Goal: Task Accomplishment & Management: Complete application form

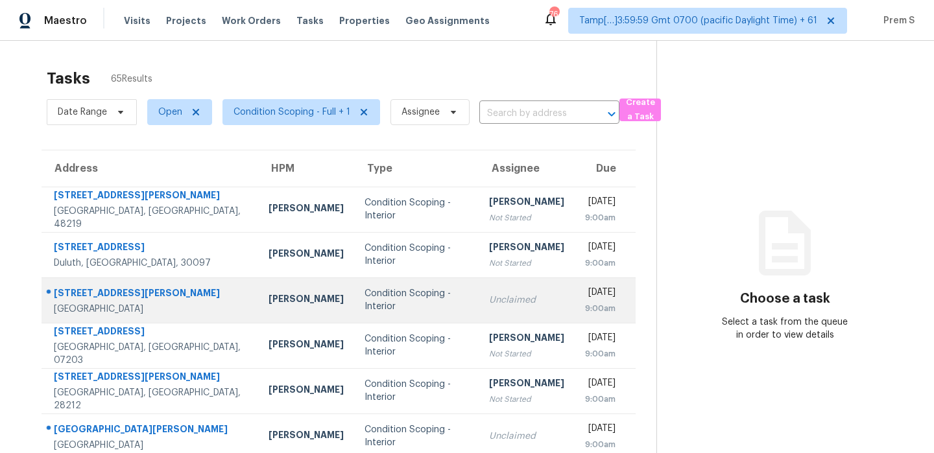
click at [500, 296] on div "Unclaimed" at bounding box center [526, 300] width 75 height 13
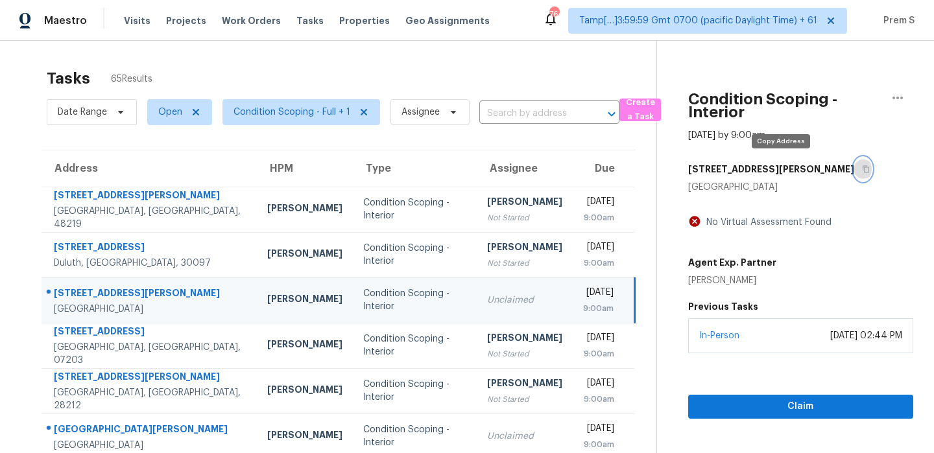
click at [862, 172] on icon "button" at bounding box center [865, 169] width 6 height 7
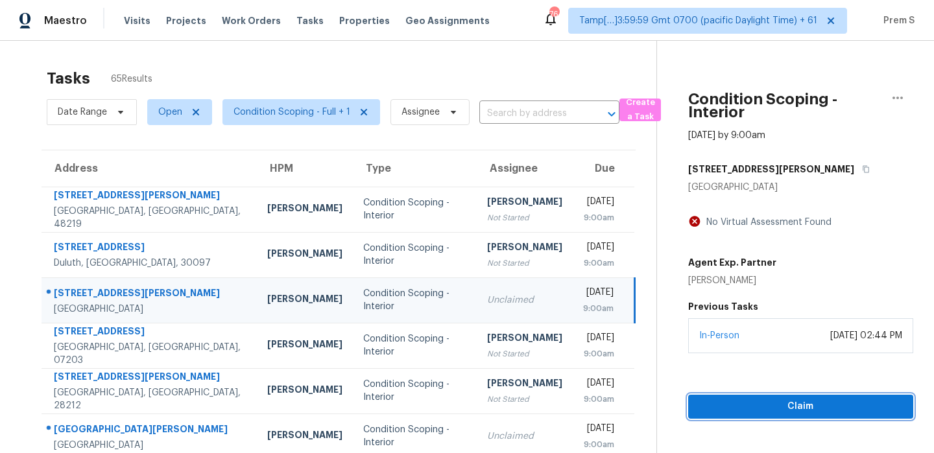
click at [713, 403] on span "Claim" at bounding box center [800, 407] width 204 height 16
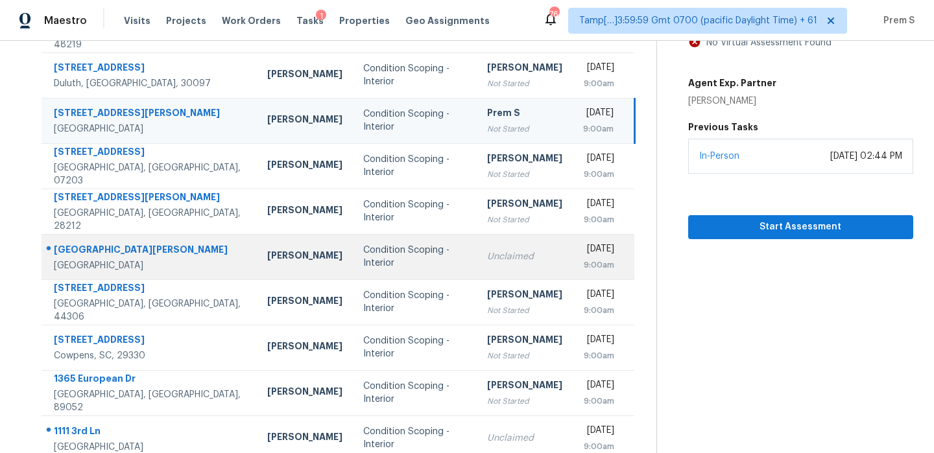
scroll to position [222, 0]
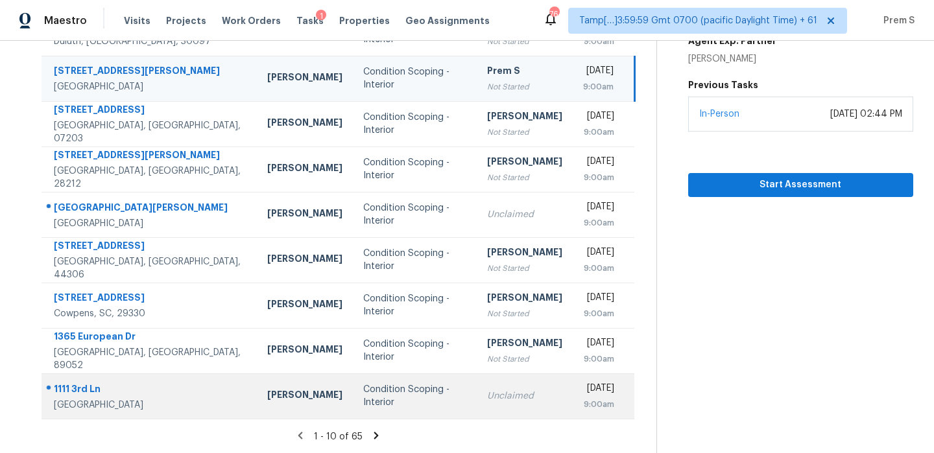
click at [490, 401] on div "Unclaimed" at bounding box center [524, 396] width 75 height 13
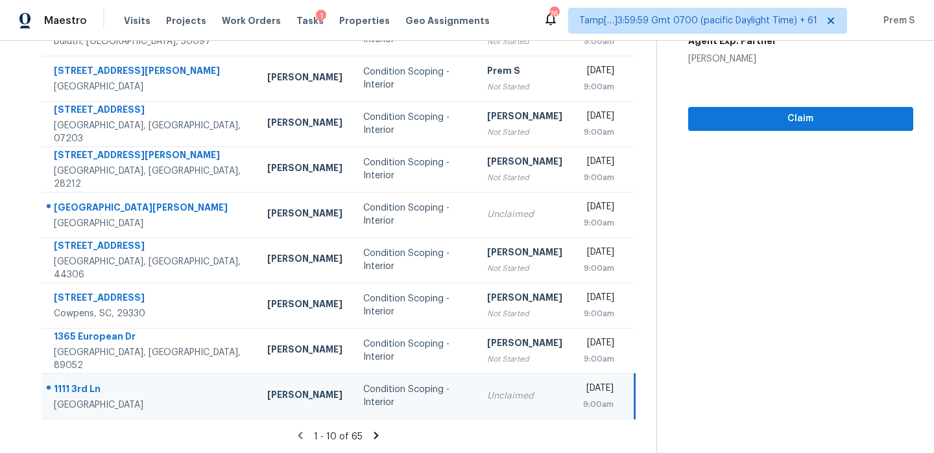
scroll to position [82, 0]
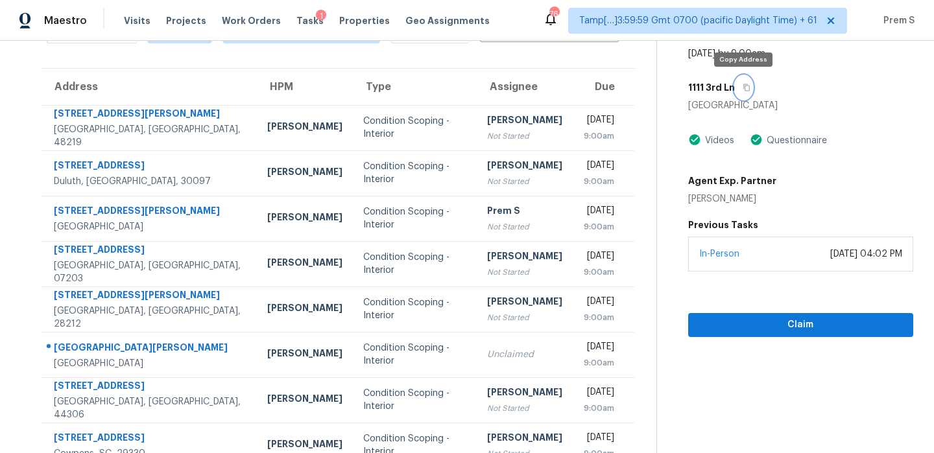
click at [748, 94] on button "button" at bounding box center [744, 87] width 18 height 23
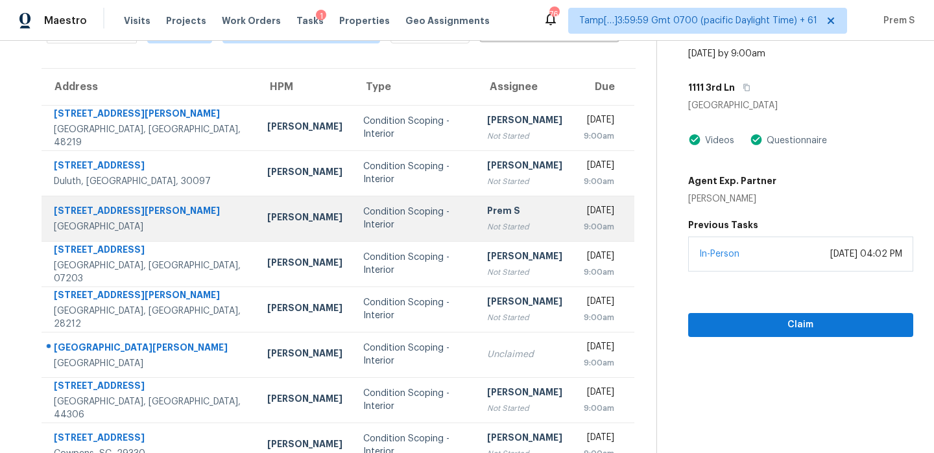
click at [583, 222] on div "9:00am" at bounding box center [599, 226] width 32 height 13
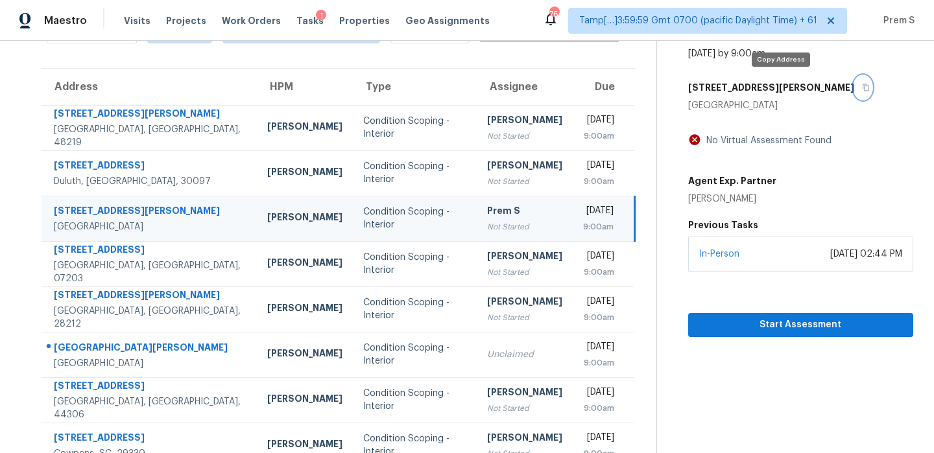
click at [862, 86] on icon "button" at bounding box center [866, 88] width 8 height 8
click at [583, 208] on div "[DATE]" at bounding box center [598, 212] width 30 height 16
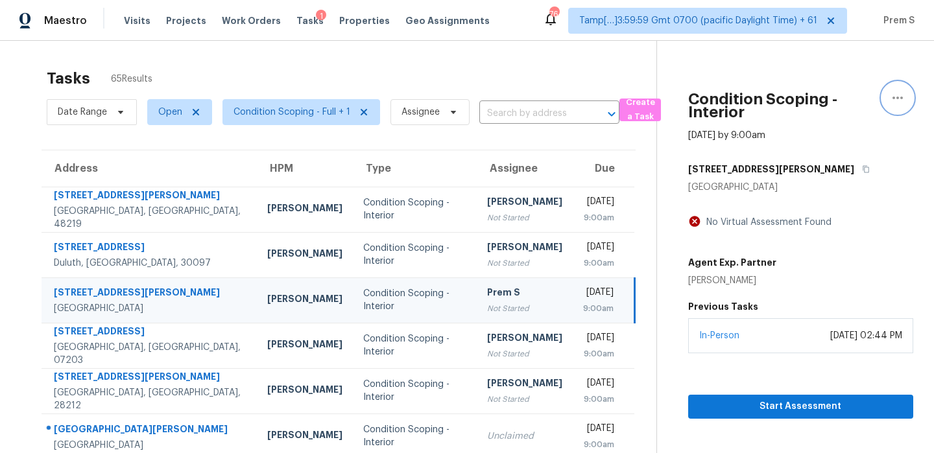
click at [893, 94] on icon "button" at bounding box center [898, 98] width 16 height 16
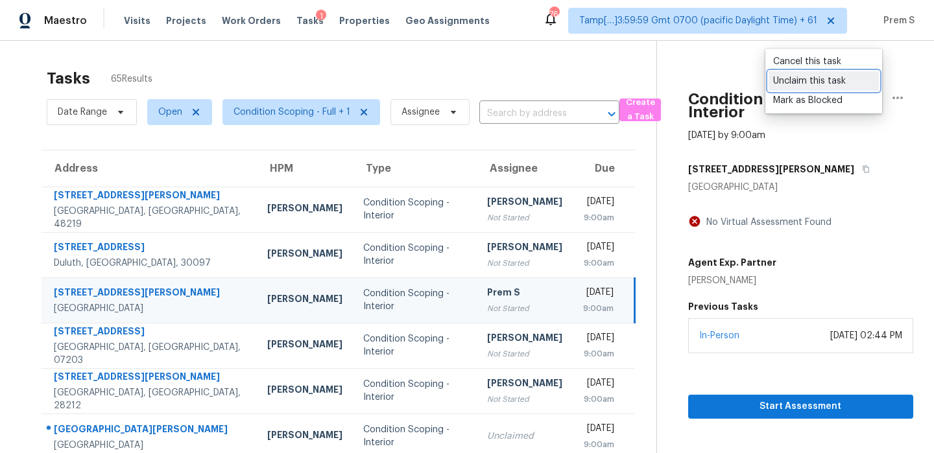
click at [825, 80] on div "Unclaim this task" at bounding box center [823, 81] width 101 height 13
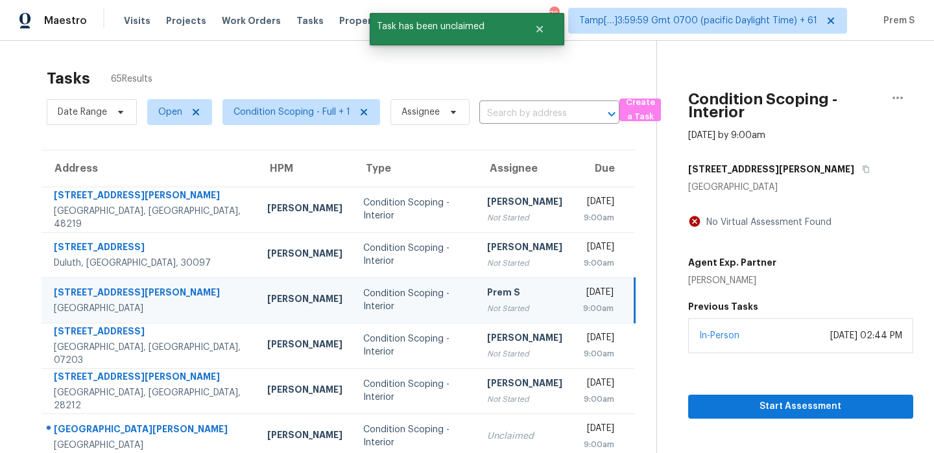
click at [605, 77] on div "Tasks 65 Results" at bounding box center [352, 79] width 610 height 34
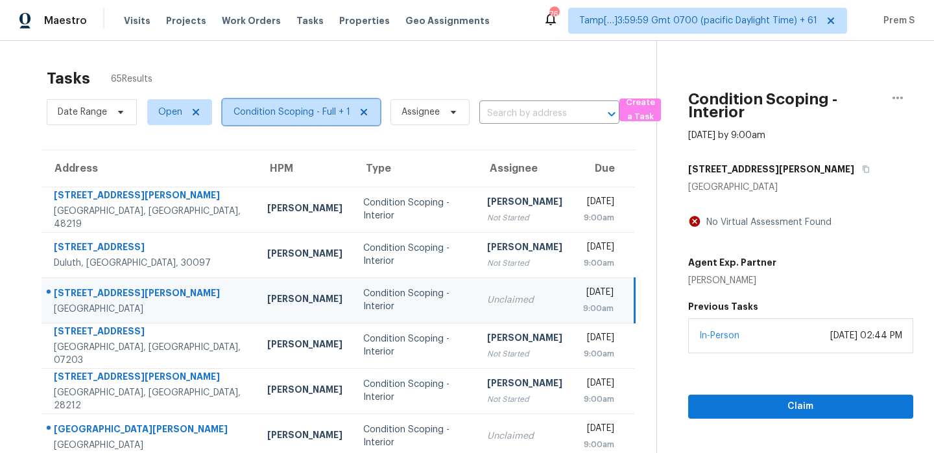
click at [337, 114] on span "Condition Scoping - Full + 1" at bounding box center [291, 112] width 117 height 13
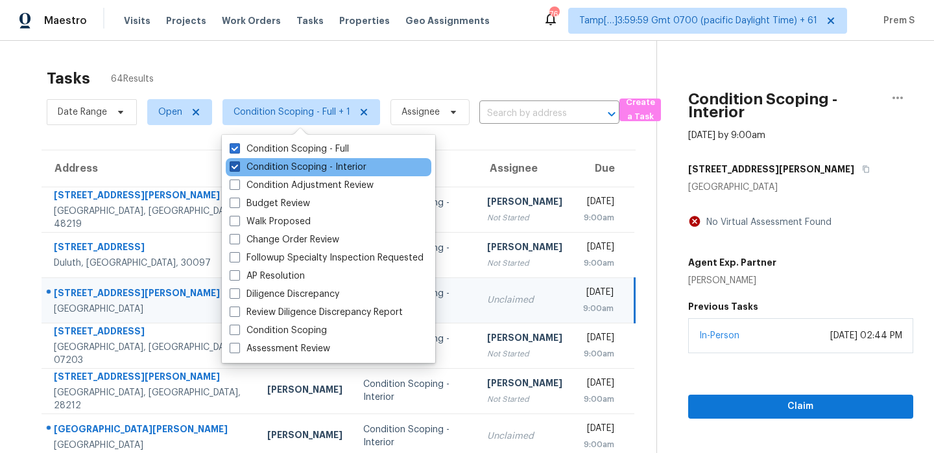
click at [313, 163] on label "Condition Scoping - Interior" at bounding box center [298, 167] width 137 height 13
click at [238, 163] on input "Condition Scoping - Interior" at bounding box center [234, 165] width 8 height 8
checkbox input "false"
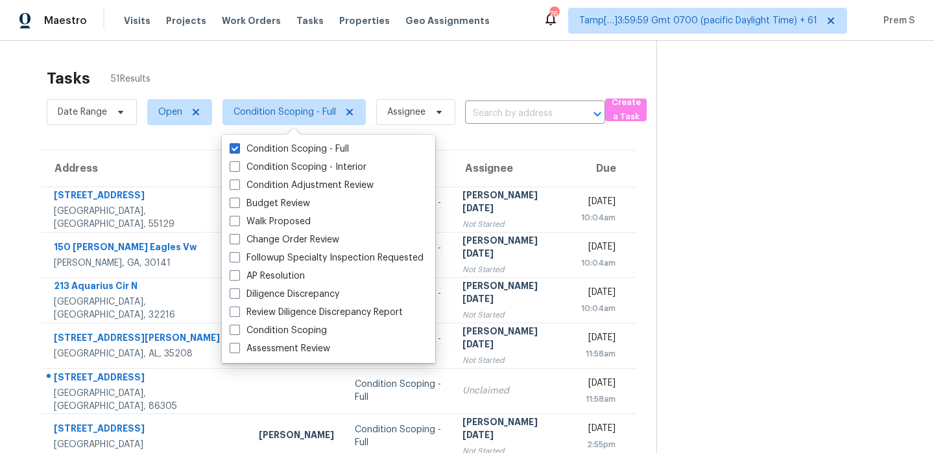
click at [497, 87] on div "Tasks 51 Results" at bounding box center [352, 79] width 610 height 34
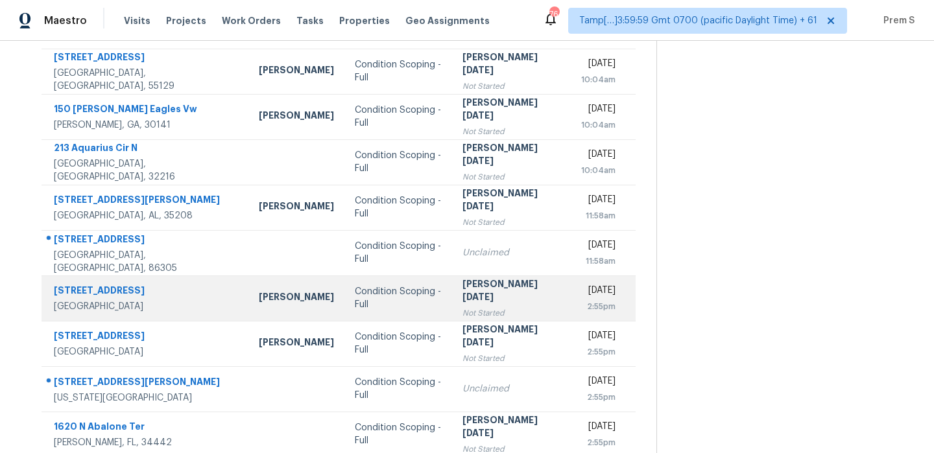
scroll to position [139, 0]
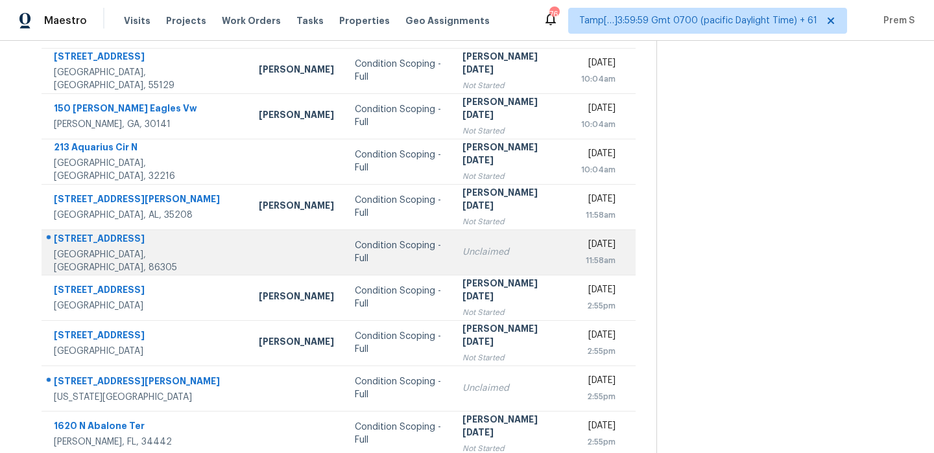
click at [581, 264] on div "11:58am" at bounding box center [598, 260] width 34 height 13
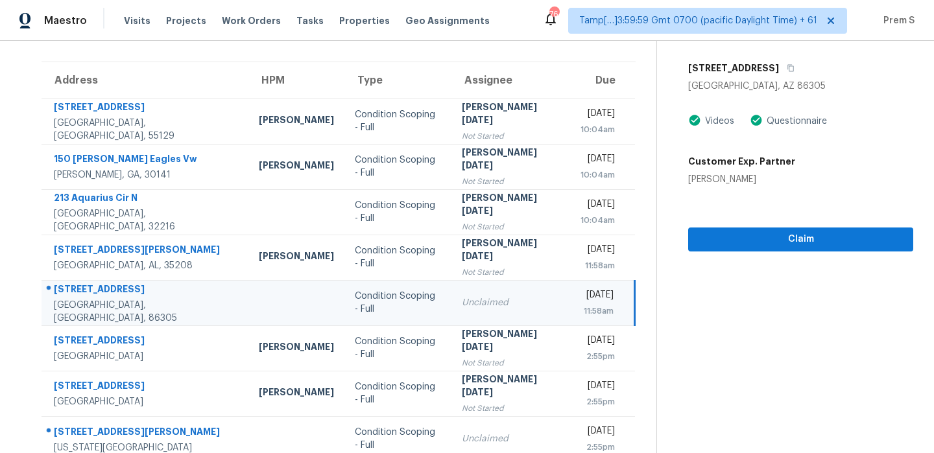
scroll to position [80, 0]
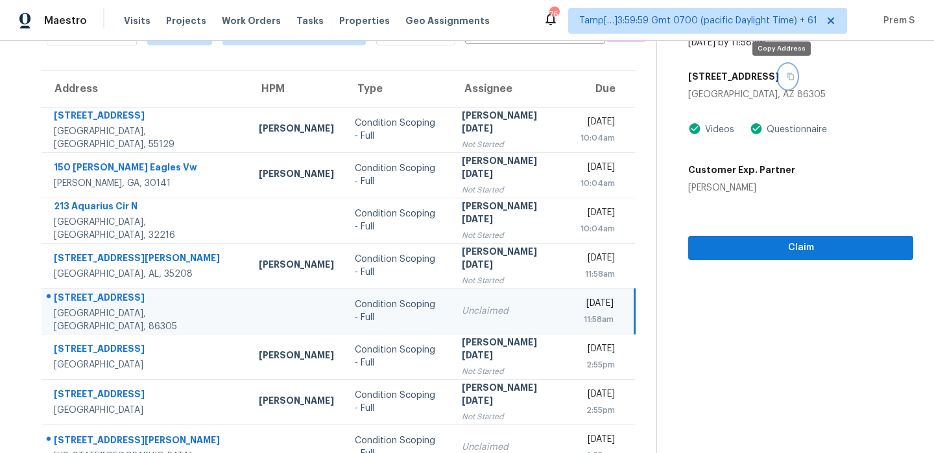
click at [787, 78] on button "button" at bounding box center [788, 76] width 18 height 23
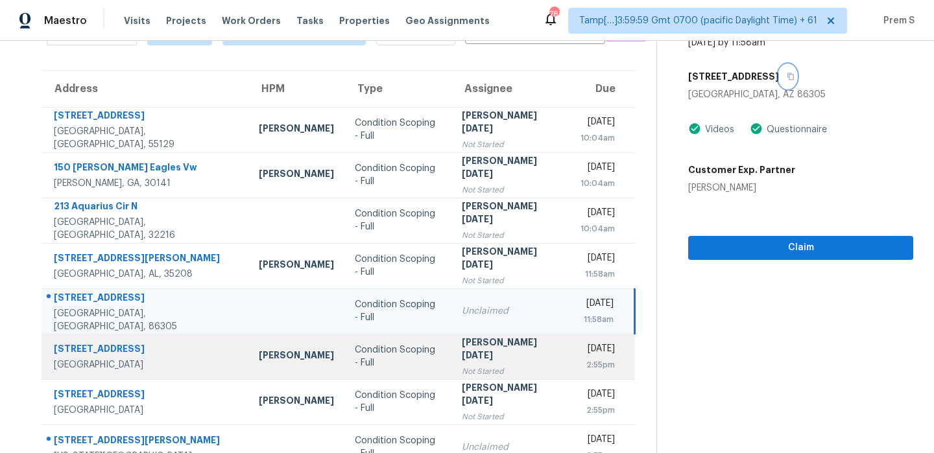
scroll to position [222, 0]
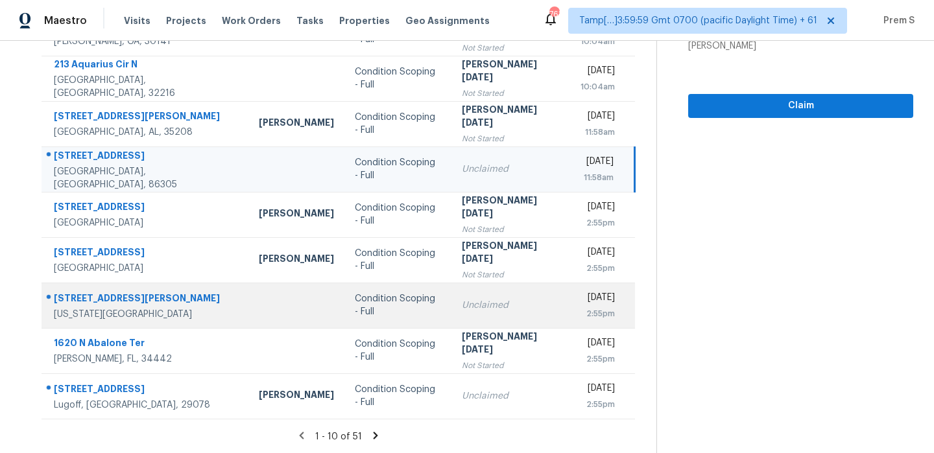
click at [580, 309] on div "2:55pm" at bounding box center [597, 313] width 34 height 13
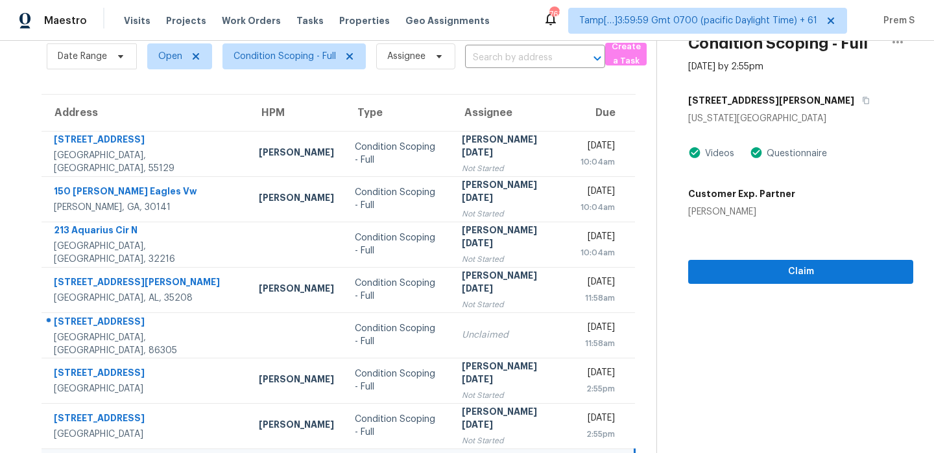
scroll to position [0, 0]
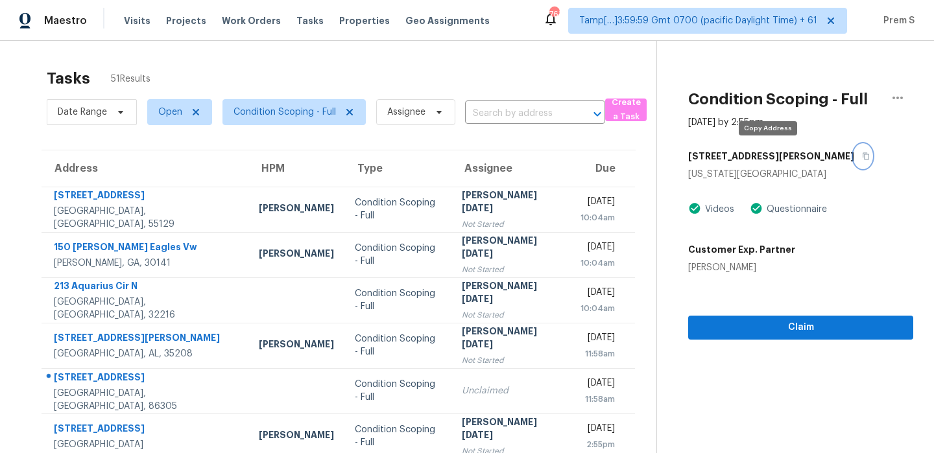
click at [863, 156] on icon "button" at bounding box center [866, 156] width 6 height 7
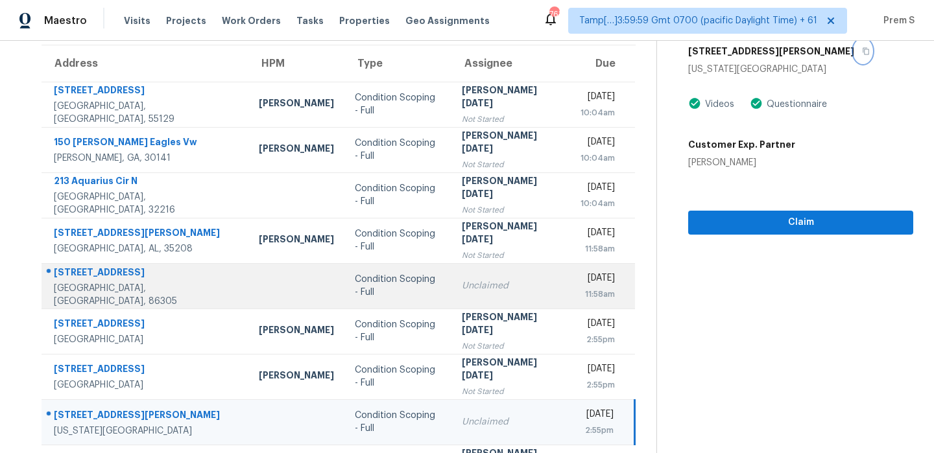
scroll to position [150, 0]
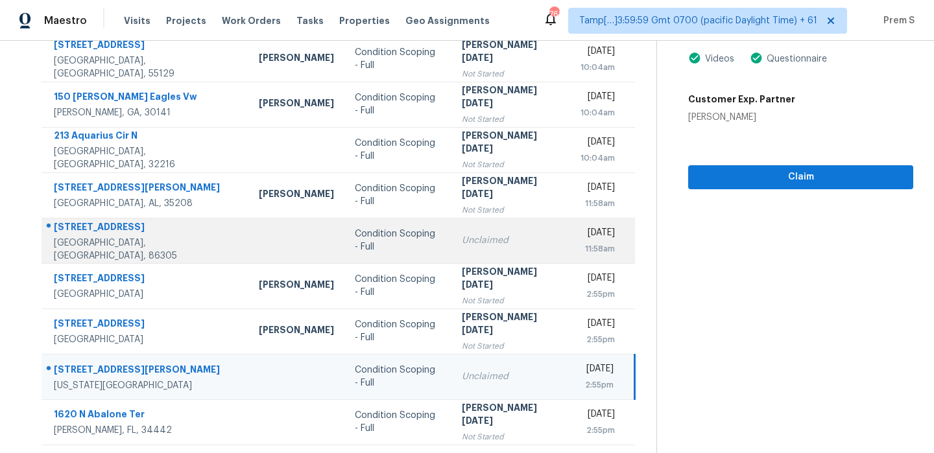
click at [580, 236] on div "[DATE]" at bounding box center [597, 234] width 34 height 16
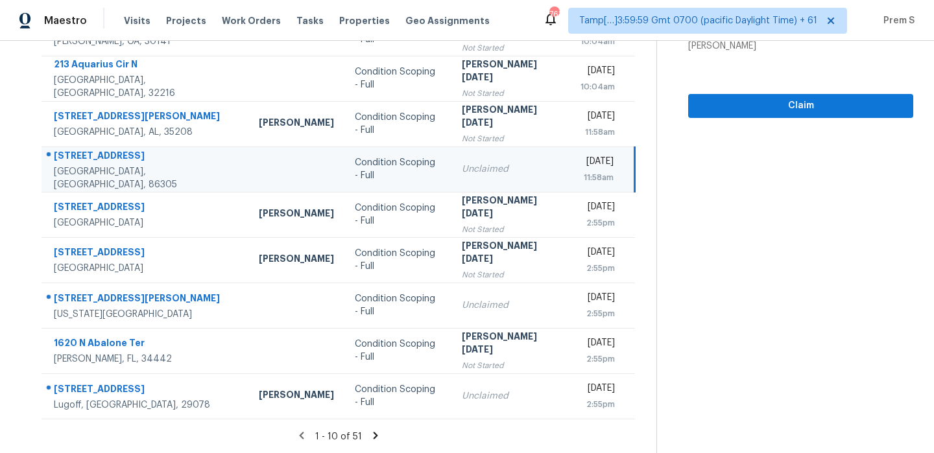
scroll to position [221, 0]
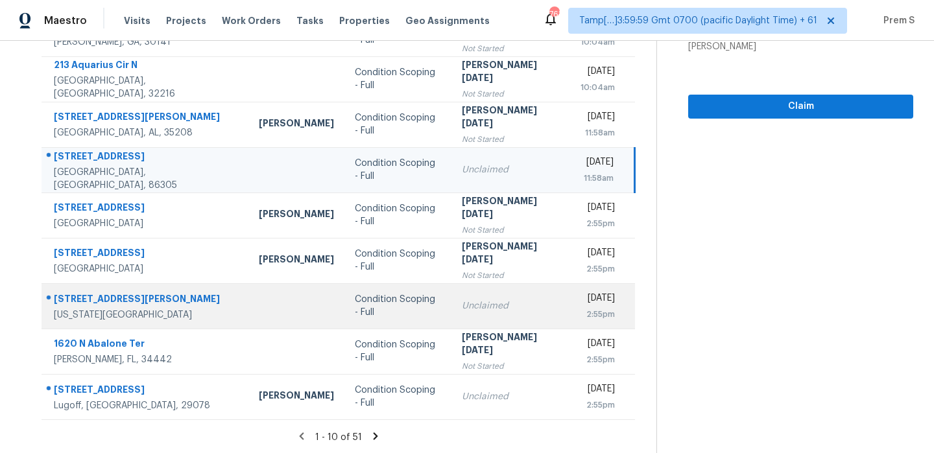
click at [580, 304] on div "[DATE]" at bounding box center [597, 300] width 34 height 16
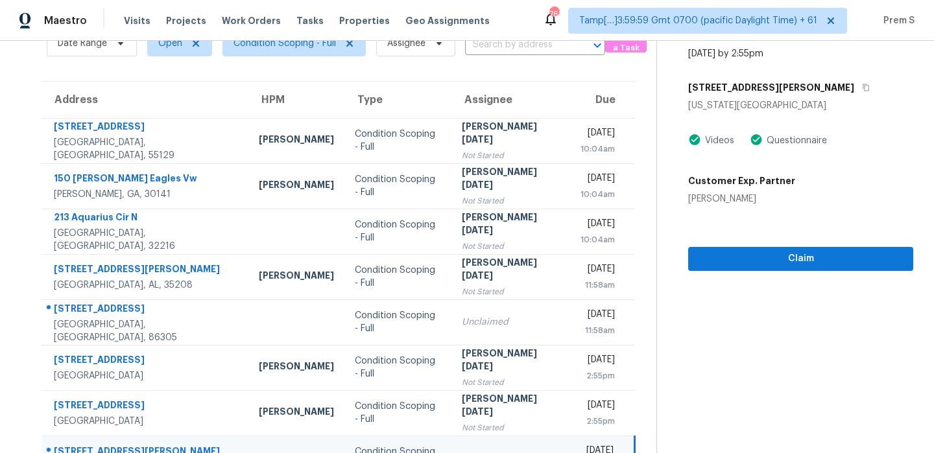
scroll to position [16, 0]
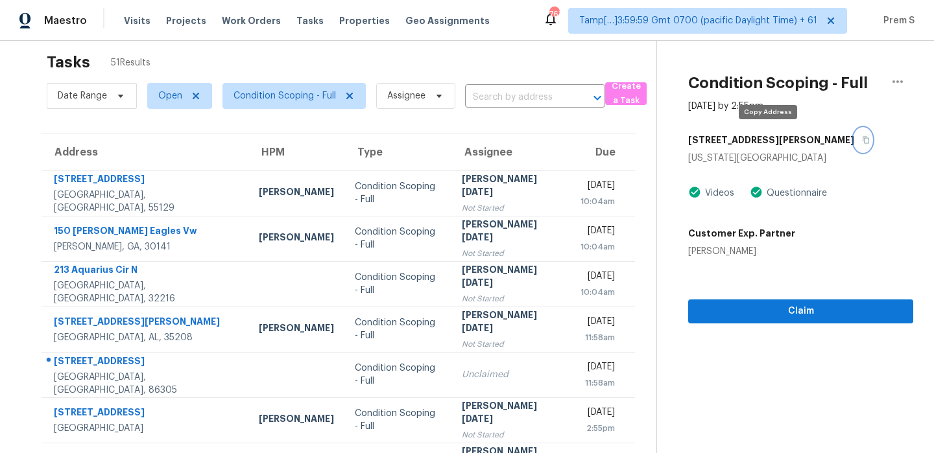
click at [854, 133] on button "button" at bounding box center [863, 139] width 18 height 23
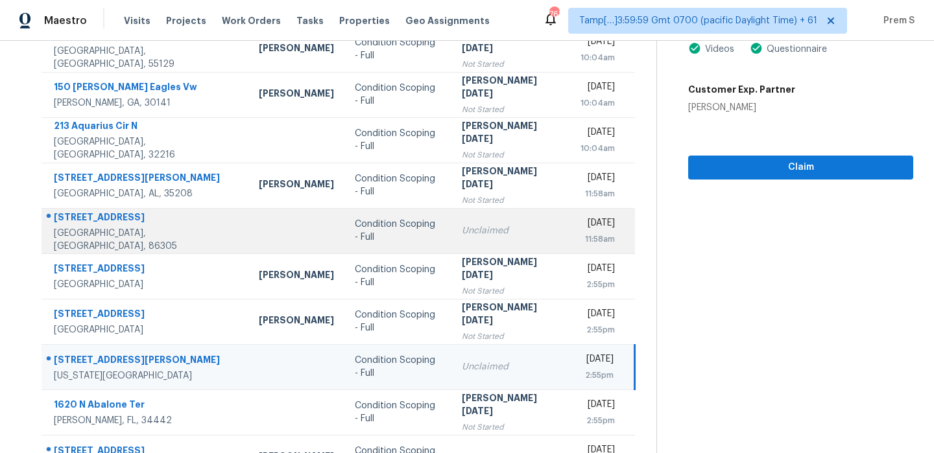
scroll to position [180, 0]
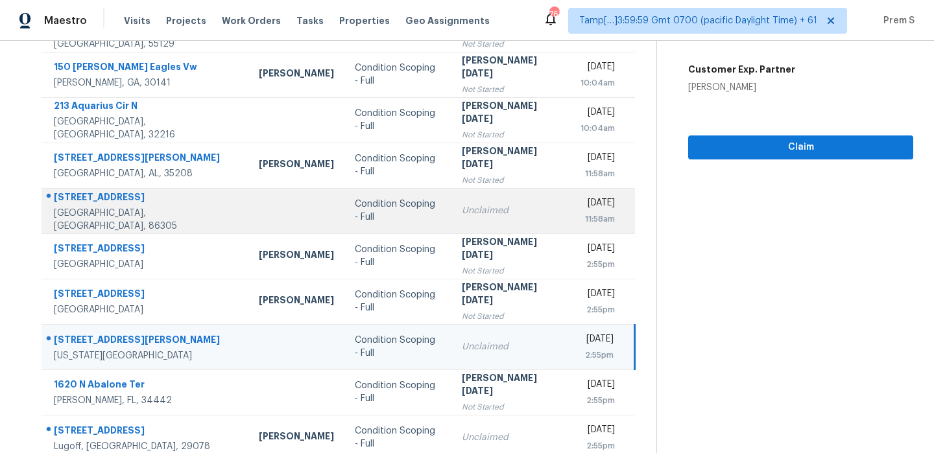
click at [570, 200] on td "Fri, Sep 26th 2025 11:58am" at bounding box center [602, 210] width 65 height 45
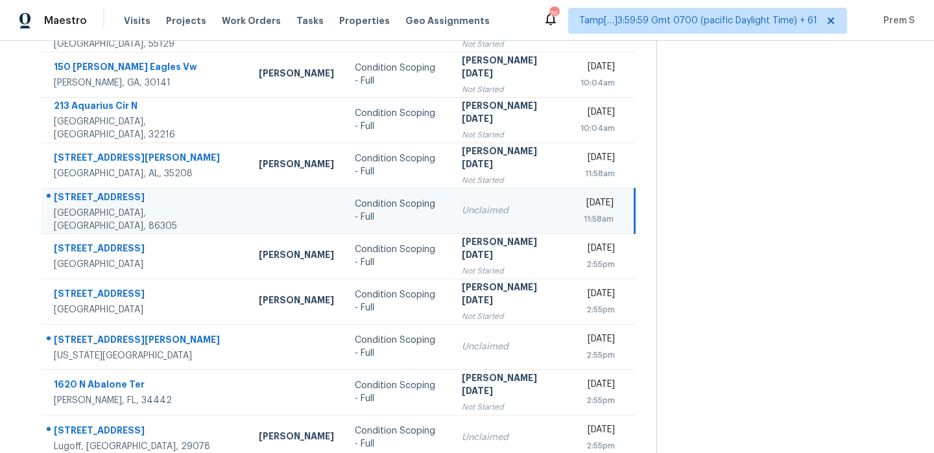
scroll to position [35, 0]
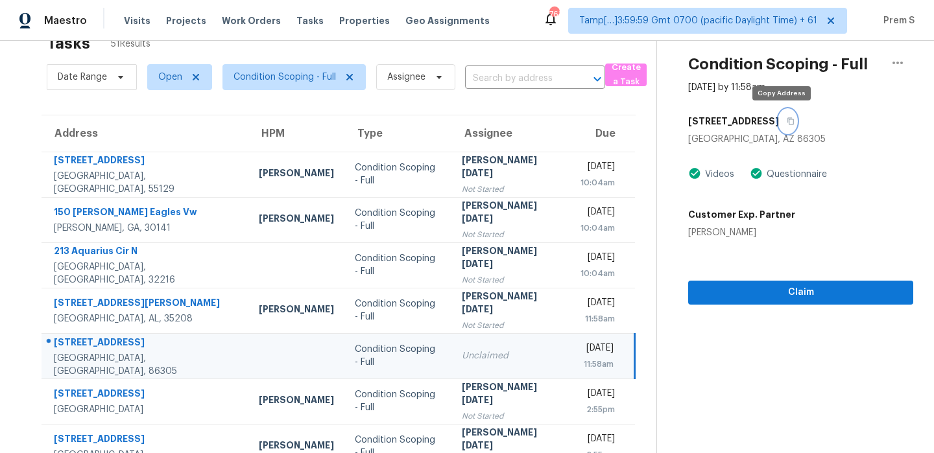
click at [787, 118] on icon "button" at bounding box center [791, 121] width 8 height 8
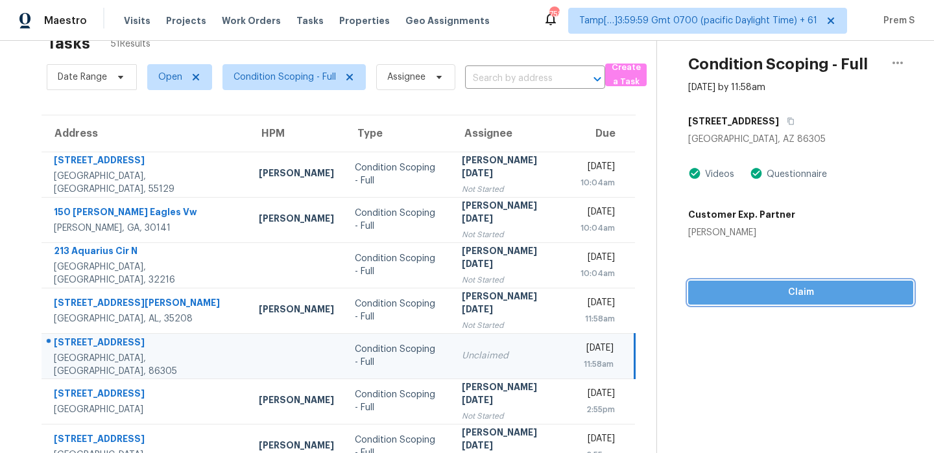
click at [786, 300] on button "Claim" at bounding box center [800, 293] width 225 height 24
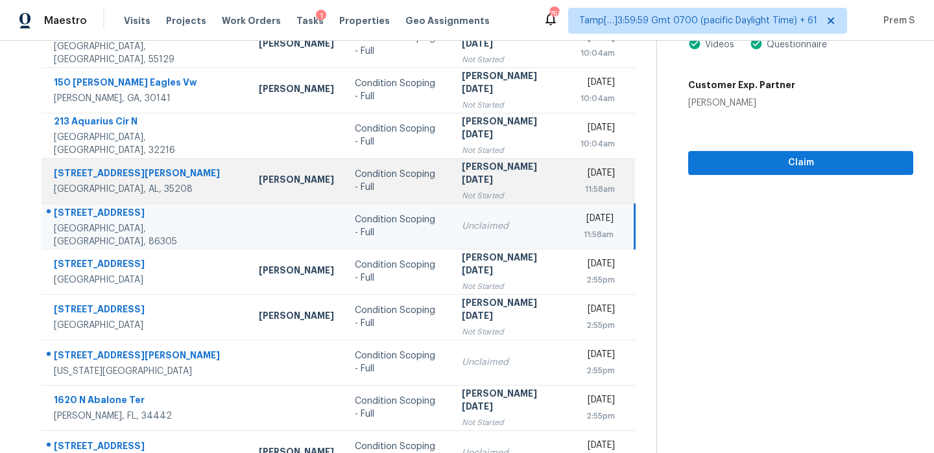
scroll to position [215, 0]
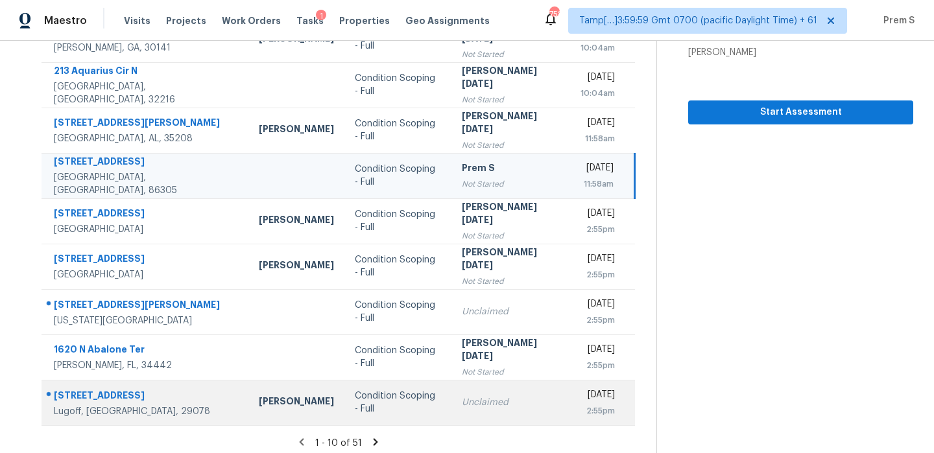
click at [570, 392] on td "Fri, Sep 26th 2025 2:55pm" at bounding box center [602, 402] width 65 height 45
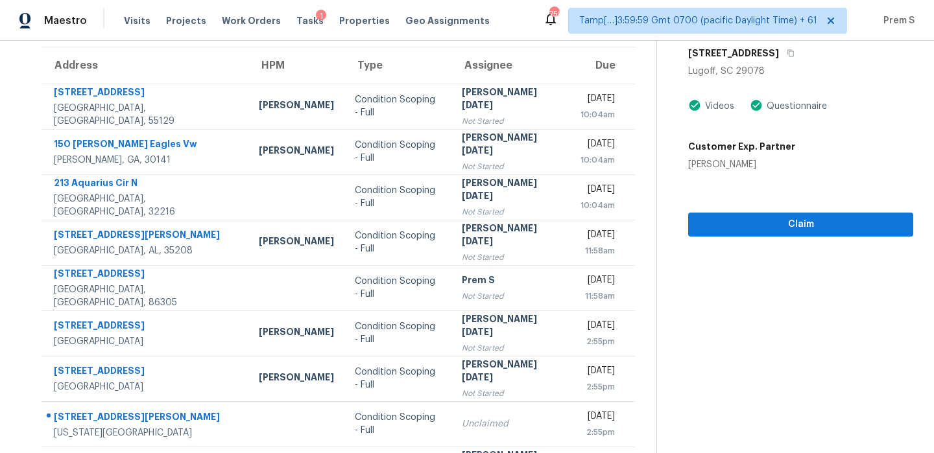
scroll to position [102, 0]
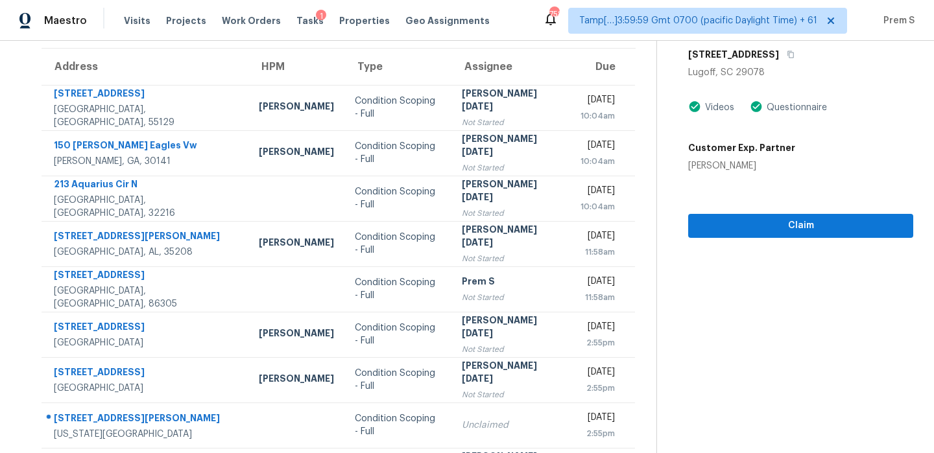
click at [802, 71] on div "Lugoff, SC 29078" at bounding box center [800, 72] width 225 height 13
click at [790, 56] on icon "button" at bounding box center [791, 55] width 8 height 8
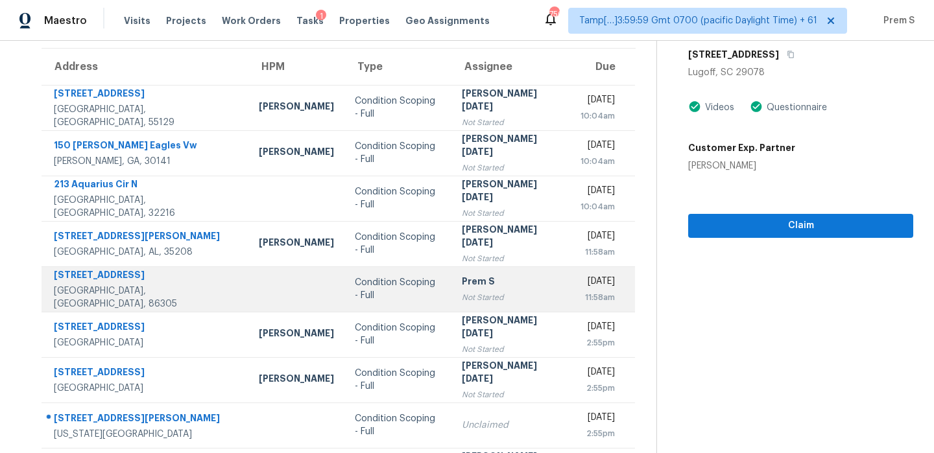
click at [481, 297] on div "Not Started" at bounding box center [511, 297] width 98 height 13
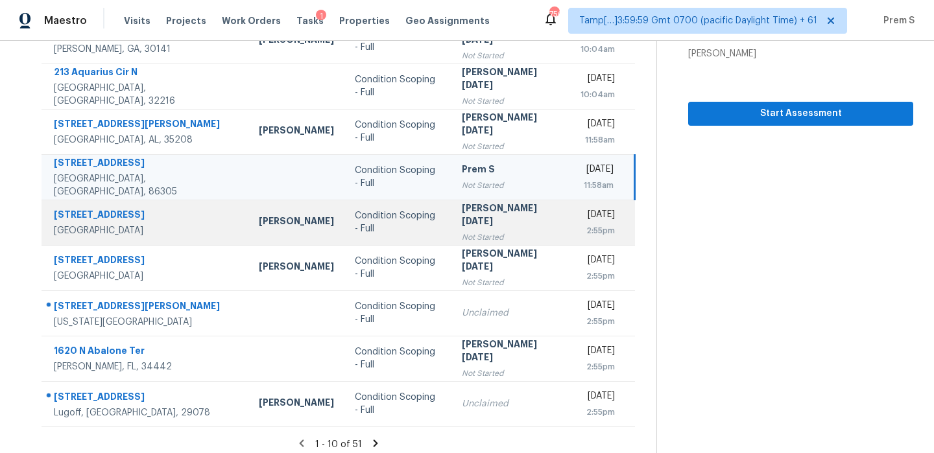
scroll to position [222, 0]
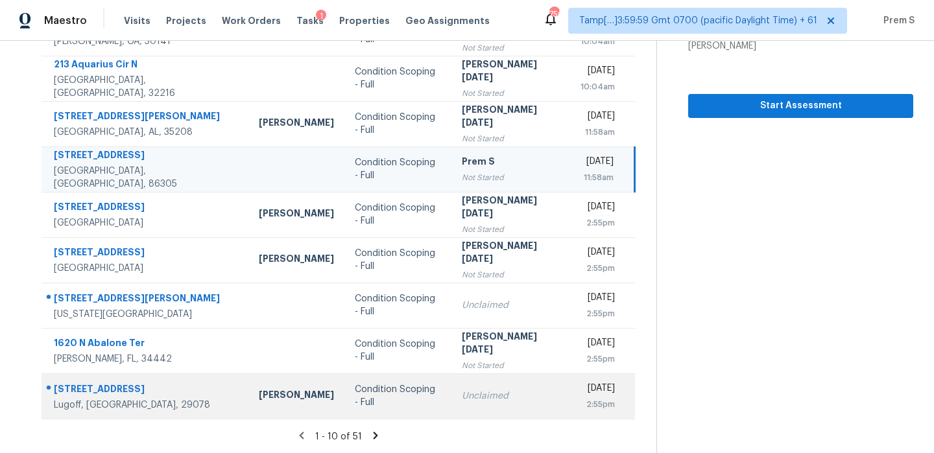
click at [455, 380] on td "Unclaimed" at bounding box center [510, 396] width 119 height 45
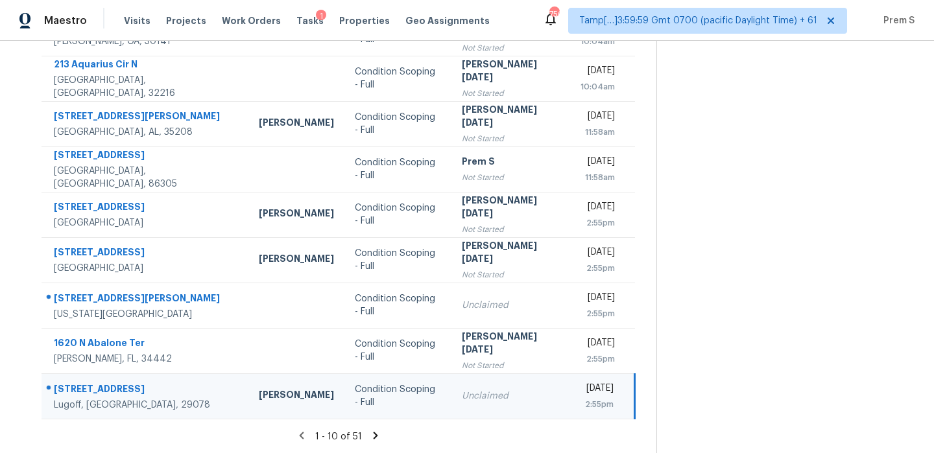
scroll to position [60, 0]
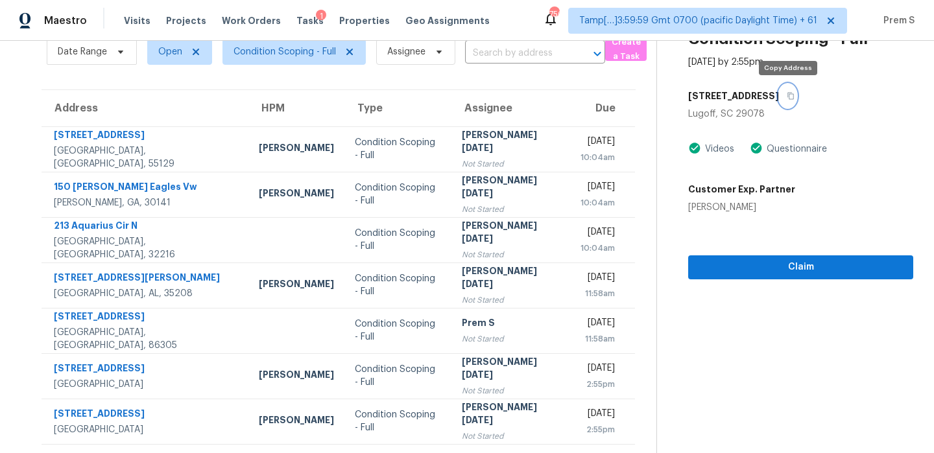
click at [789, 96] on icon "button" at bounding box center [791, 96] width 8 height 8
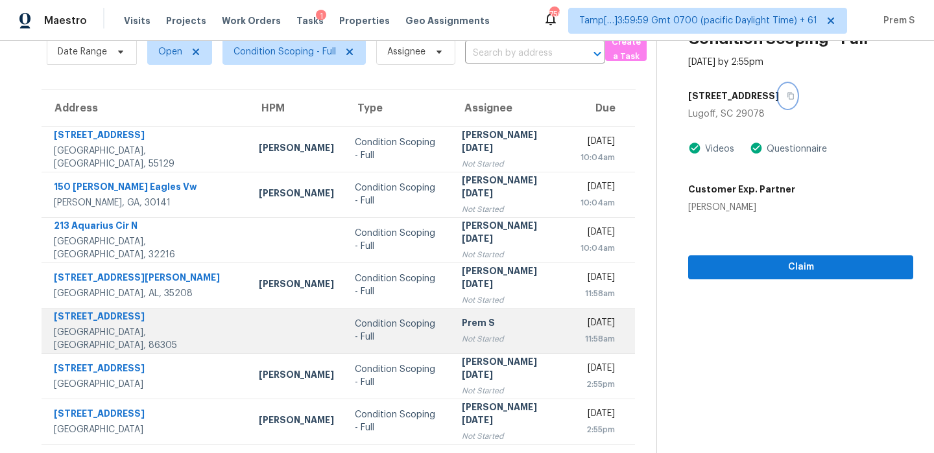
scroll to position [222, 0]
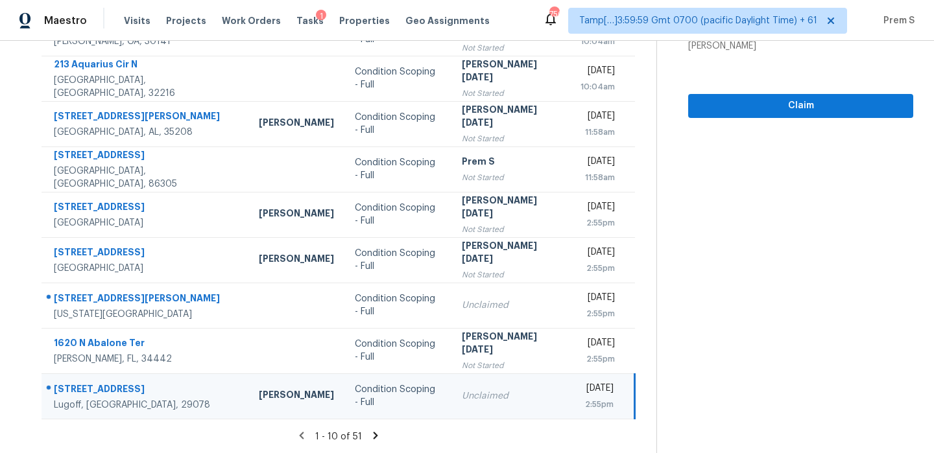
click at [370, 436] on icon at bounding box center [376, 436] width 12 height 12
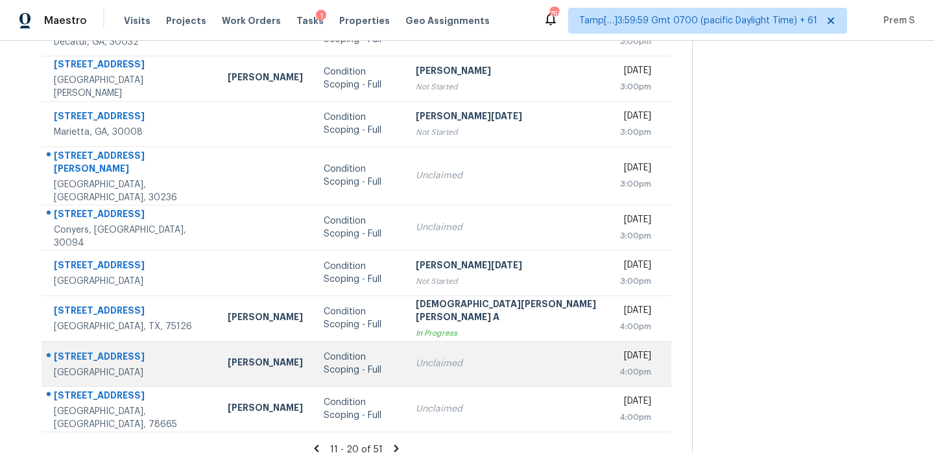
click at [456, 357] on td "Unclaimed" at bounding box center [507, 363] width 204 height 45
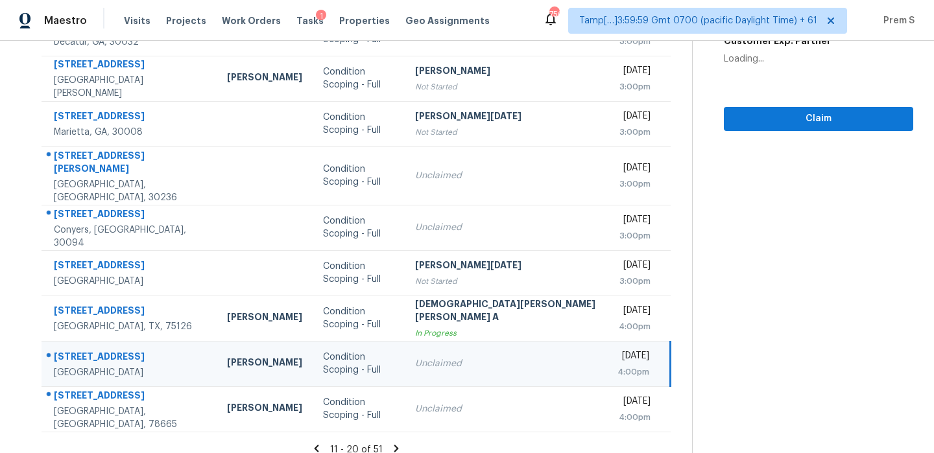
scroll to position [0, 0]
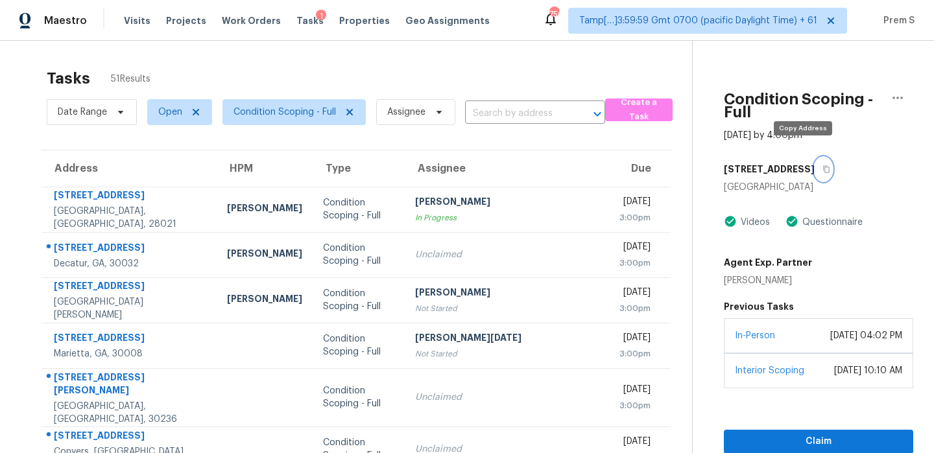
click at [814, 158] on button "button" at bounding box center [823, 169] width 18 height 23
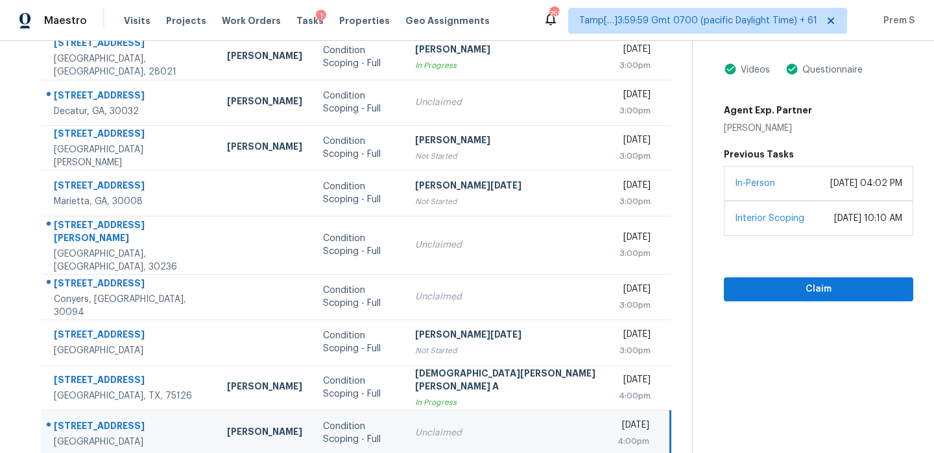
scroll to position [222, 0]
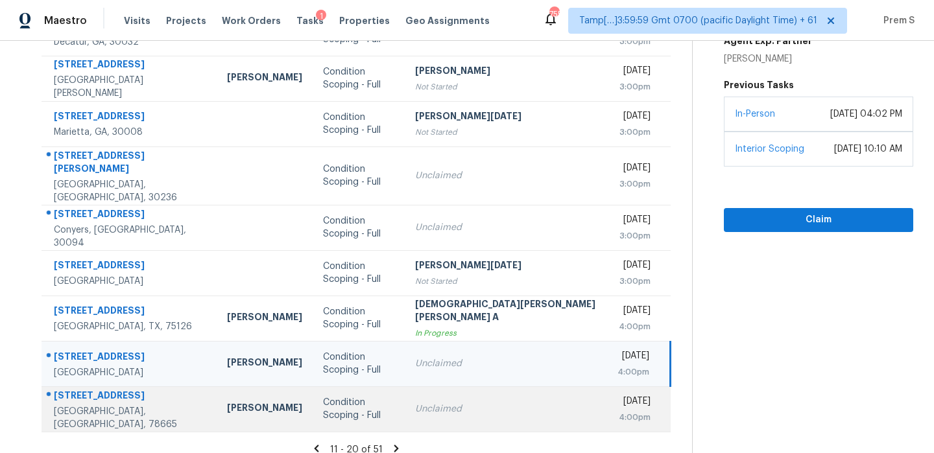
click at [488, 405] on td "Unclaimed" at bounding box center [506, 408] width 203 height 45
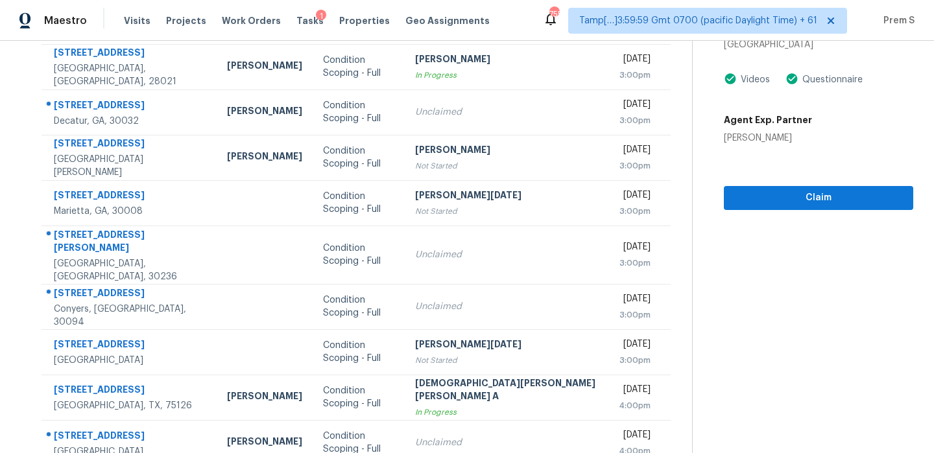
scroll to position [0, 0]
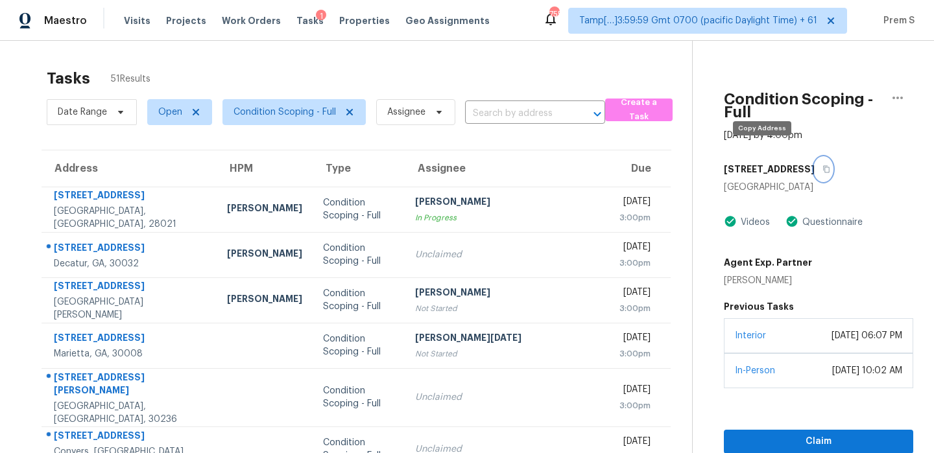
click at [814, 160] on button "button" at bounding box center [823, 169] width 18 height 23
click at [278, 104] on span "Condition Scoping - Full" at bounding box center [293, 112] width 143 height 26
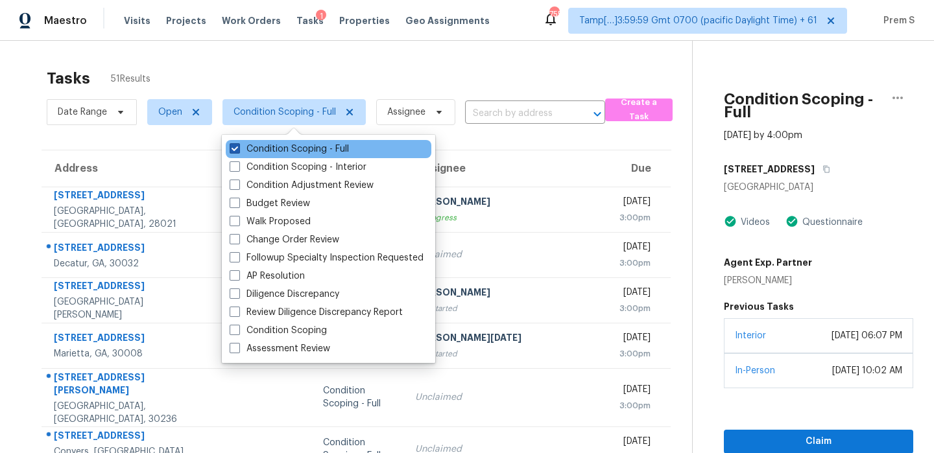
click at [270, 148] on label "Condition Scoping - Full" at bounding box center [289, 149] width 119 height 13
click at [238, 148] on input "Condition Scoping - Full" at bounding box center [234, 147] width 8 height 8
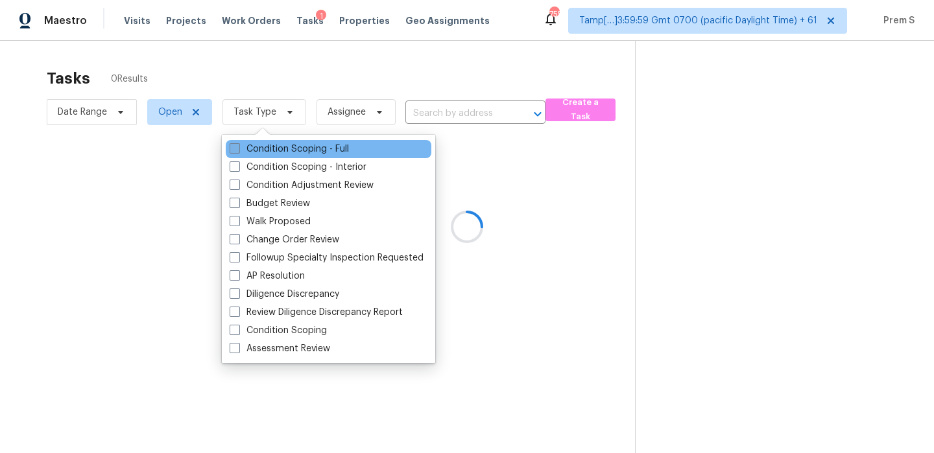
click at [270, 148] on label "Condition Scoping - Full" at bounding box center [289, 149] width 119 height 13
click at [238, 148] on input "Condition Scoping - Full" at bounding box center [234, 147] width 8 height 8
checkbox input "true"
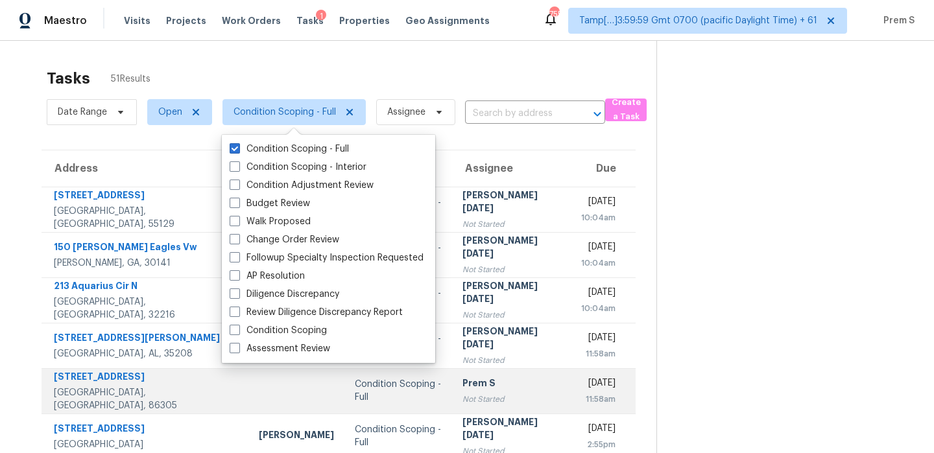
click at [571, 385] on td "Fri, Sep 26th 2025 11:58am" at bounding box center [603, 390] width 65 height 45
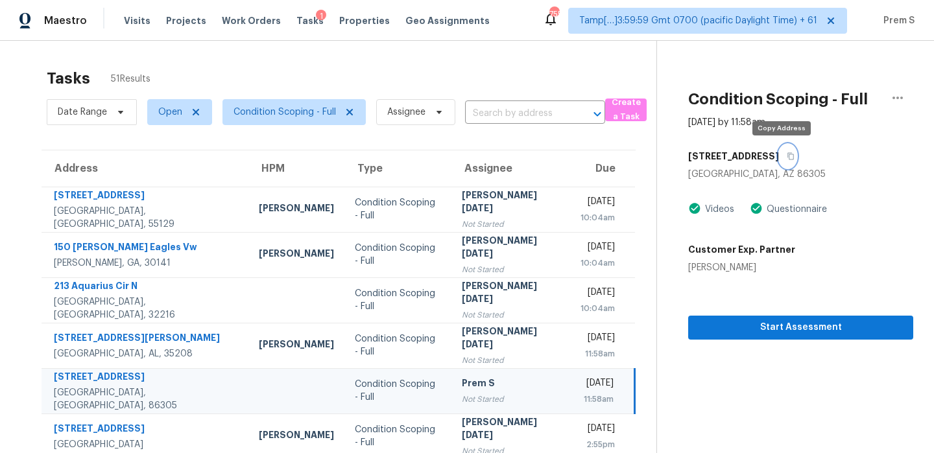
click at [787, 158] on icon "button" at bounding box center [791, 156] width 8 height 8
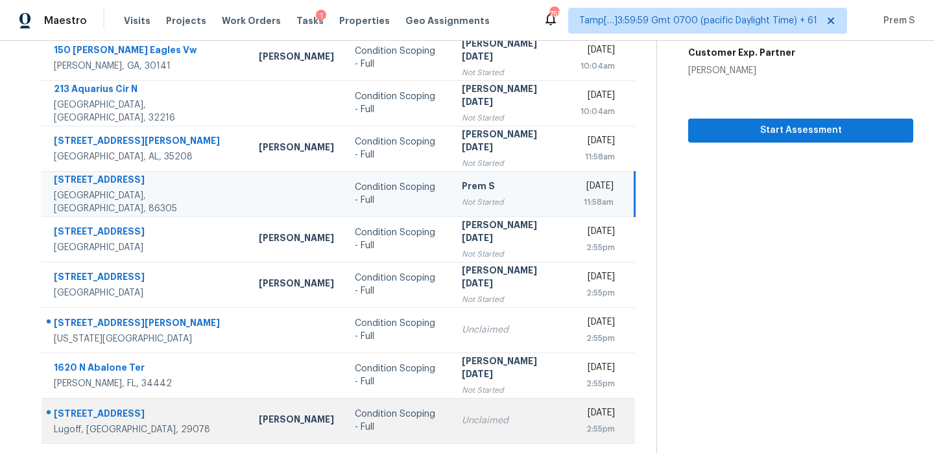
scroll to position [222, 0]
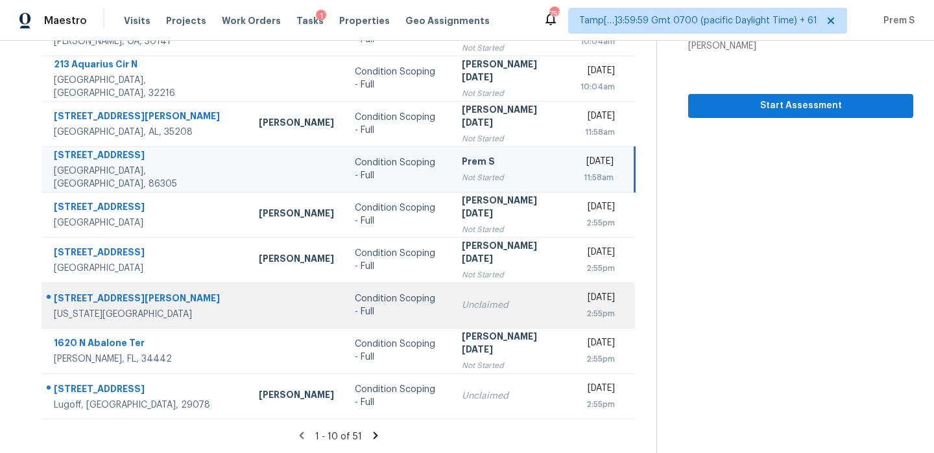
click at [580, 301] on div "[DATE]" at bounding box center [597, 299] width 34 height 16
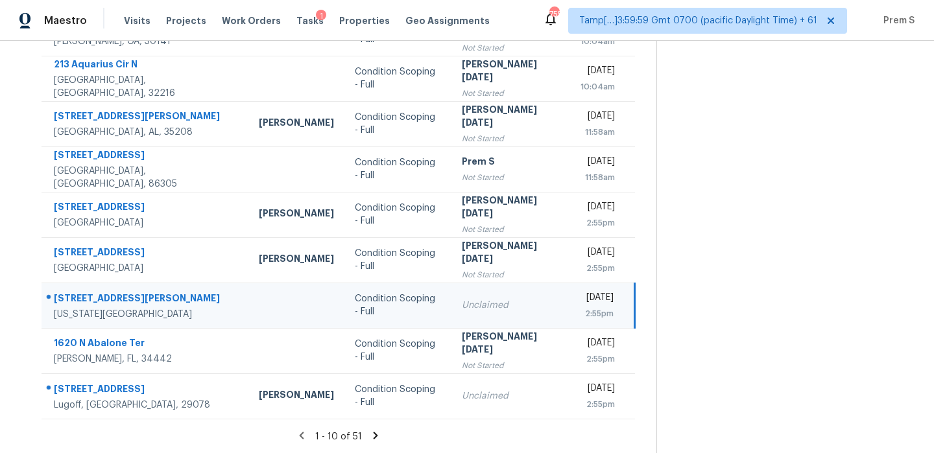
scroll to position [106, 0]
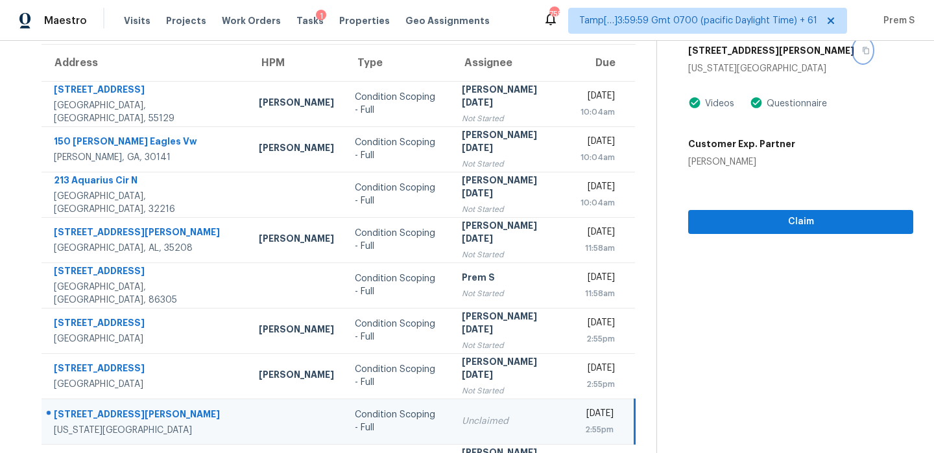
click at [863, 52] on icon "button" at bounding box center [866, 50] width 6 height 7
click at [854, 49] on button "button" at bounding box center [863, 50] width 18 height 23
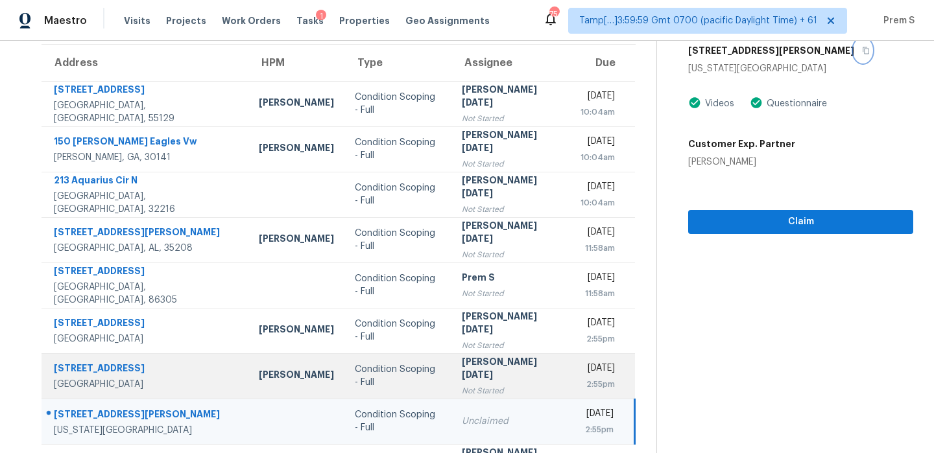
scroll to position [222, 0]
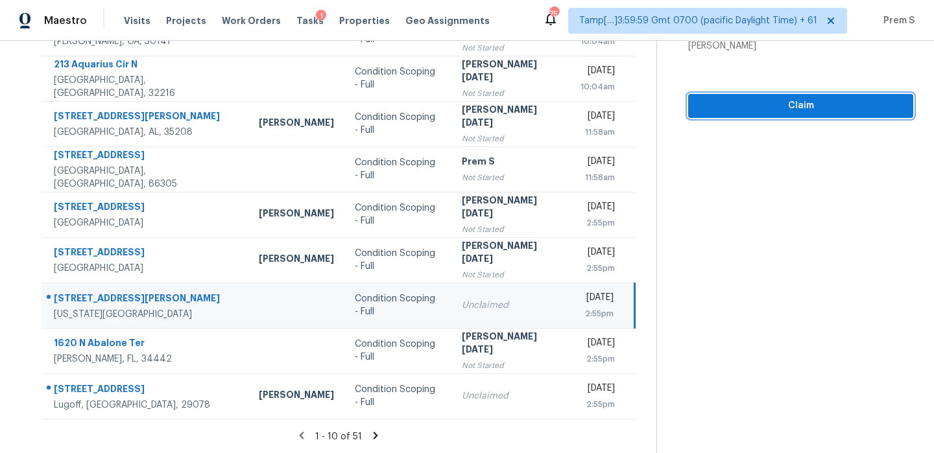
click at [785, 99] on span "Claim" at bounding box center [800, 106] width 204 height 16
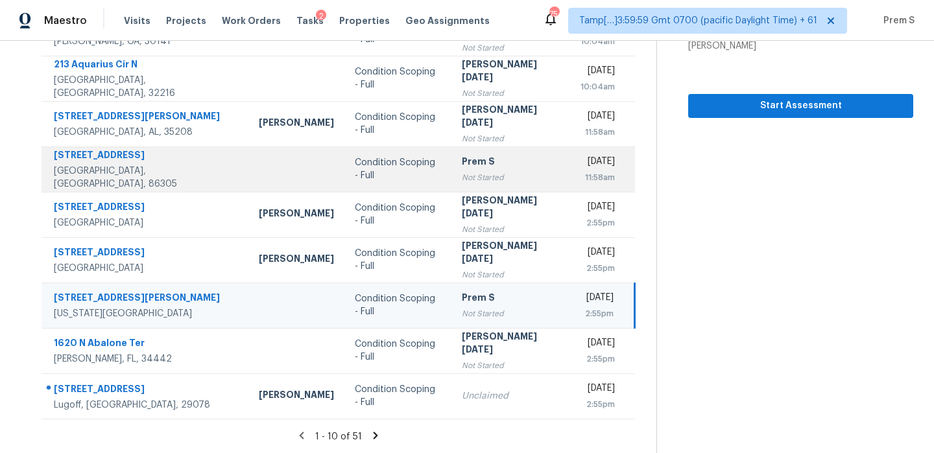
click at [580, 155] on div "[DATE]" at bounding box center [597, 163] width 34 height 16
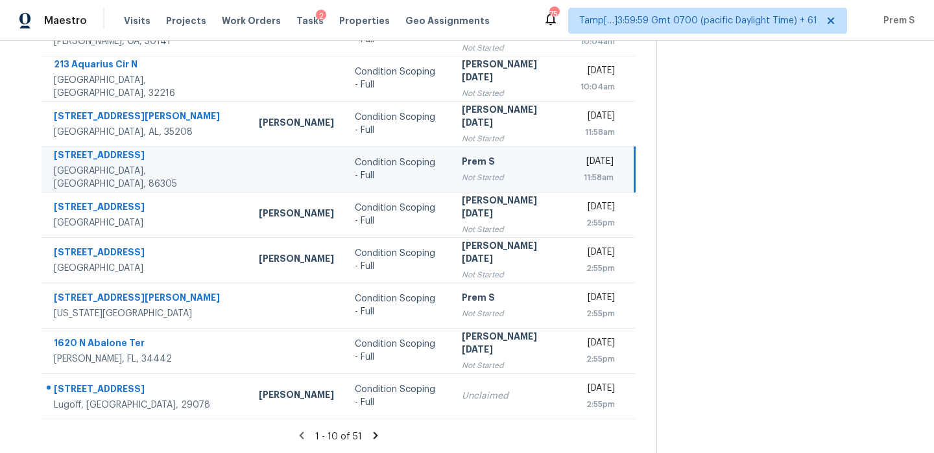
scroll to position [53, 0]
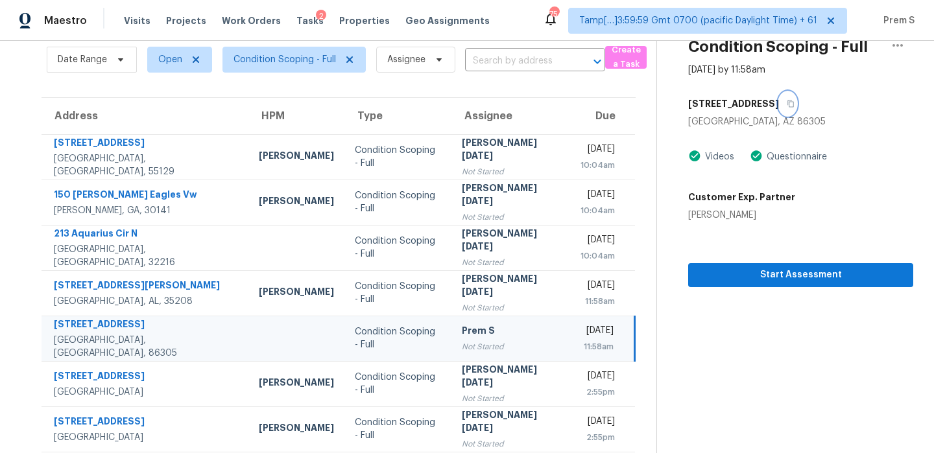
click at [787, 106] on icon "button" at bounding box center [791, 104] width 8 height 8
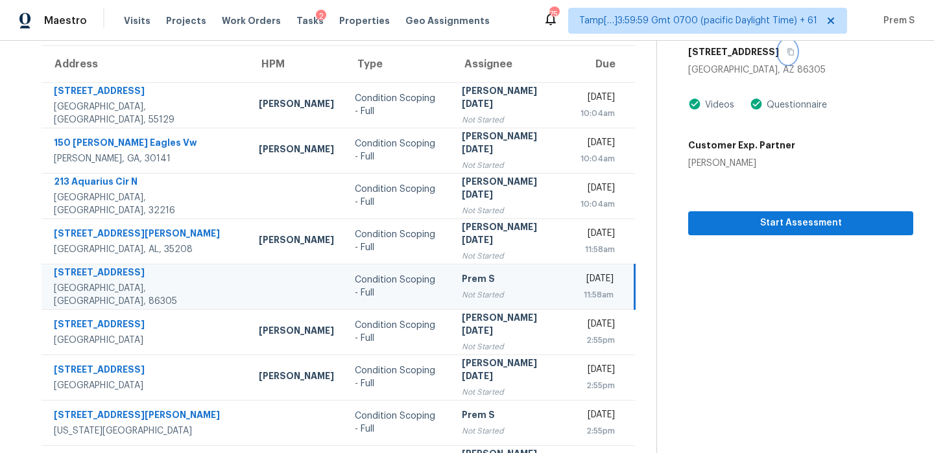
scroll to position [169, 0]
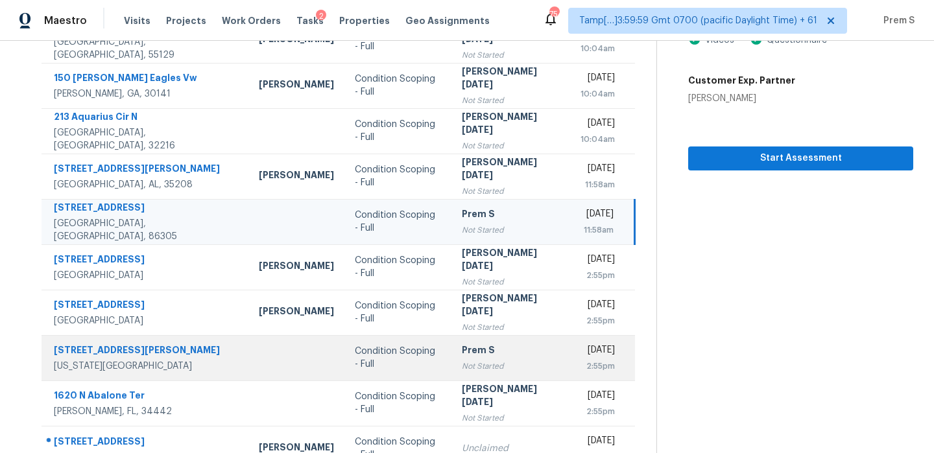
click at [490, 350] on div "Prem S" at bounding box center [511, 352] width 98 height 16
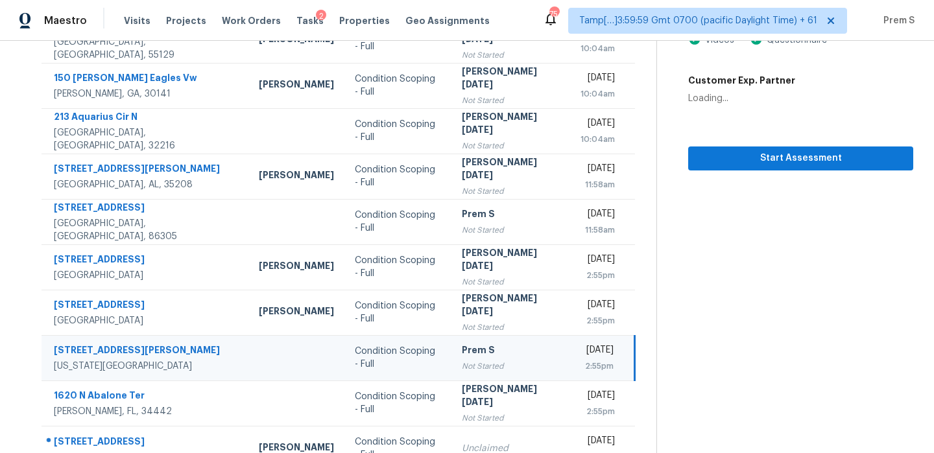
scroll to position [21, 0]
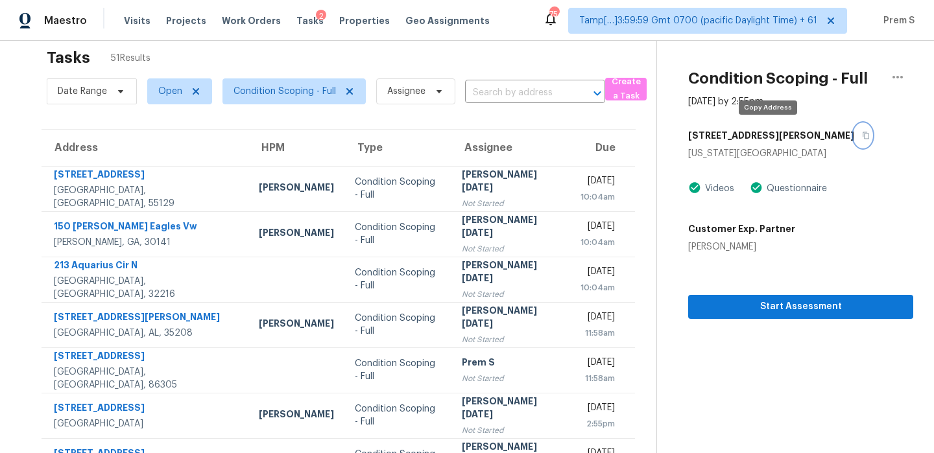
click at [862, 132] on icon "button" at bounding box center [866, 136] width 8 height 8
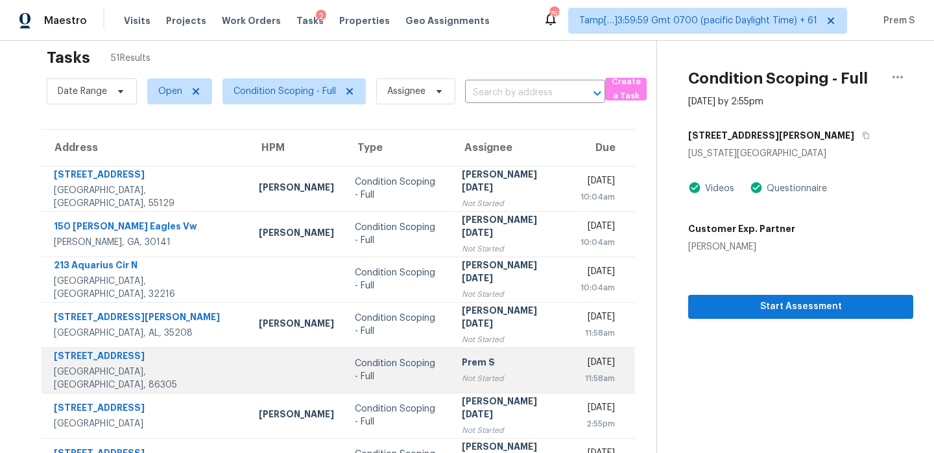
click at [471, 361] on div "Prem S" at bounding box center [511, 364] width 98 height 16
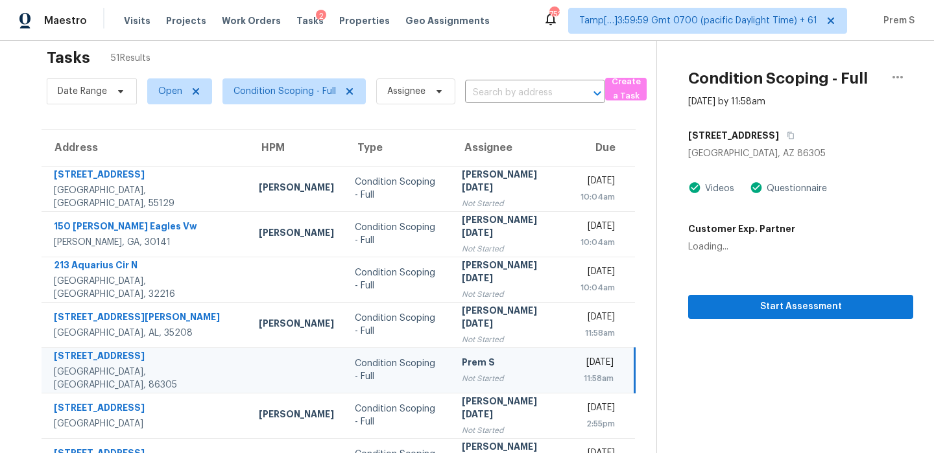
scroll to position [92, 0]
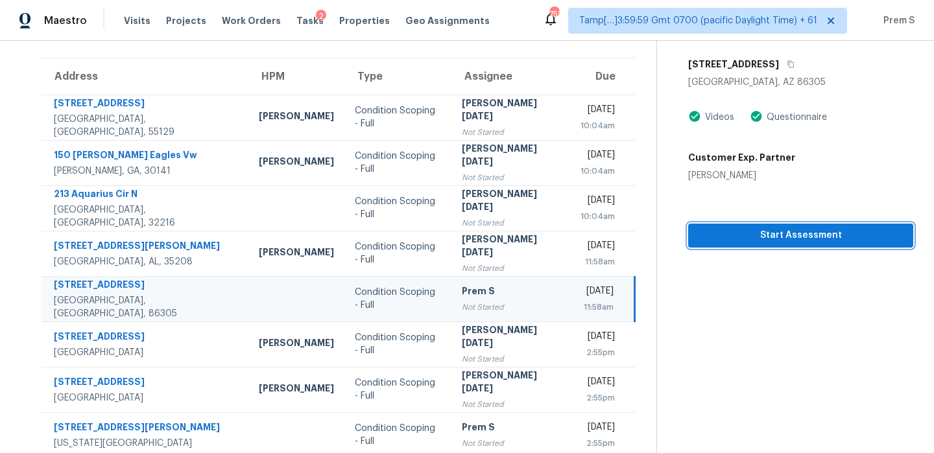
click at [836, 226] on button "Start Assessment" at bounding box center [800, 236] width 225 height 24
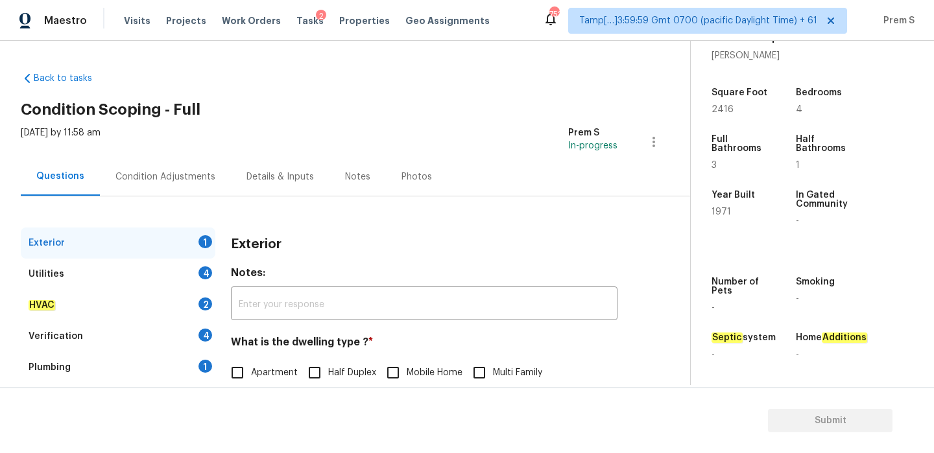
scroll to position [107, 0]
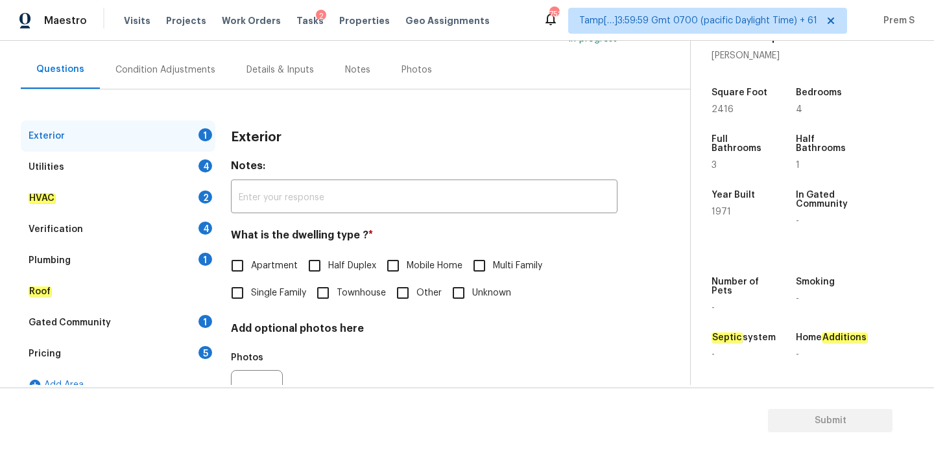
click at [234, 295] on input "Single Family" at bounding box center [237, 292] width 27 height 27
checkbox input "true"
click at [199, 171] on div "Utilities 4" at bounding box center [118, 167] width 195 height 31
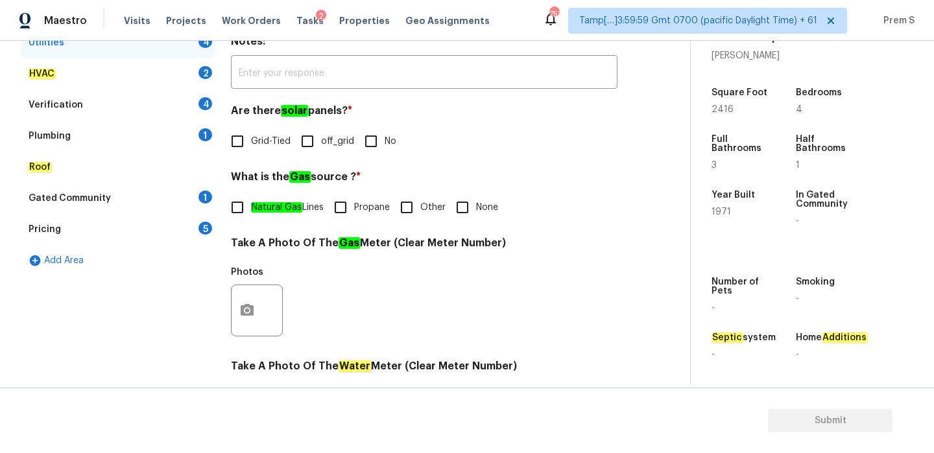
scroll to position [233, 0]
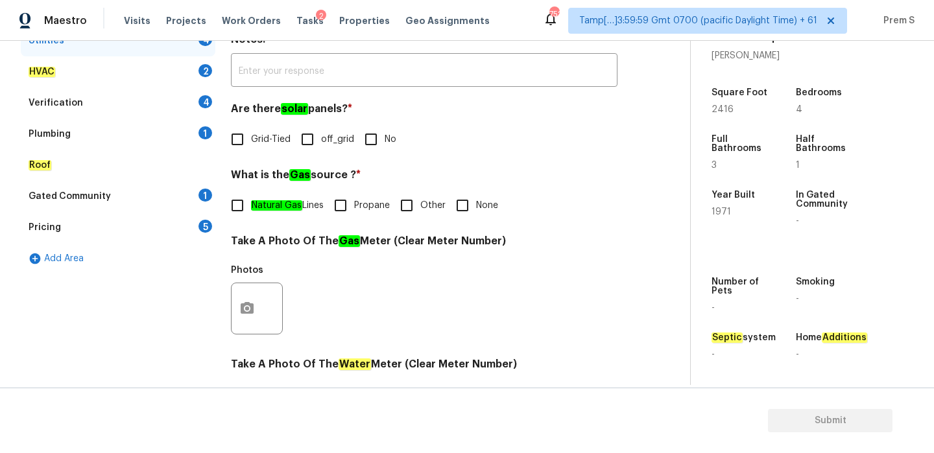
click at [377, 142] on input "No" at bounding box center [370, 139] width 27 height 27
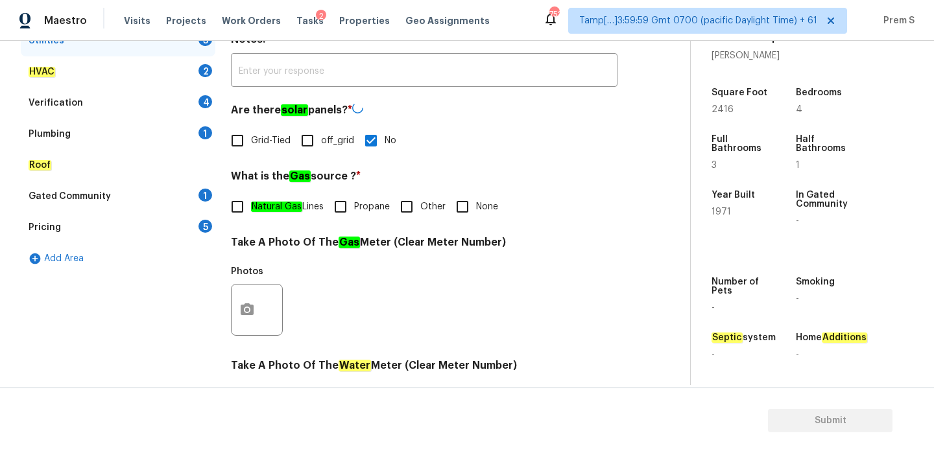
click at [377, 142] on input "No" at bounding box center [370, 140] width 27 height 27
checkbox input "false"
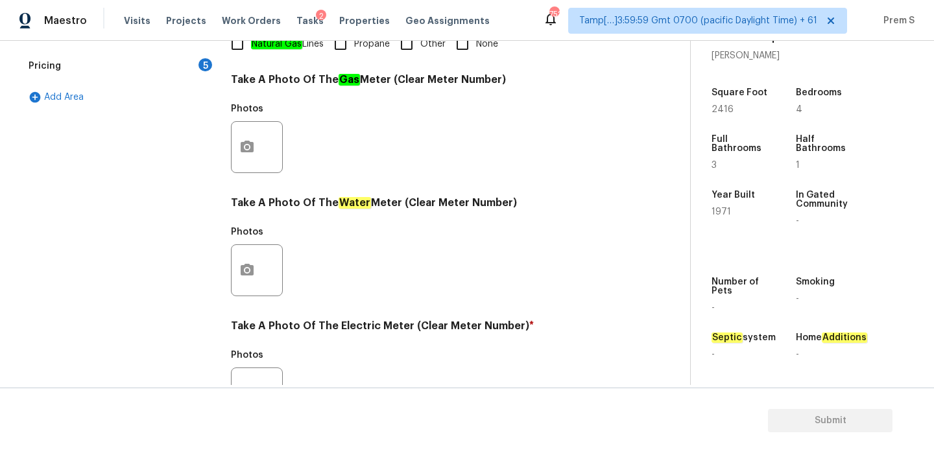
scroll to position [523, 0]
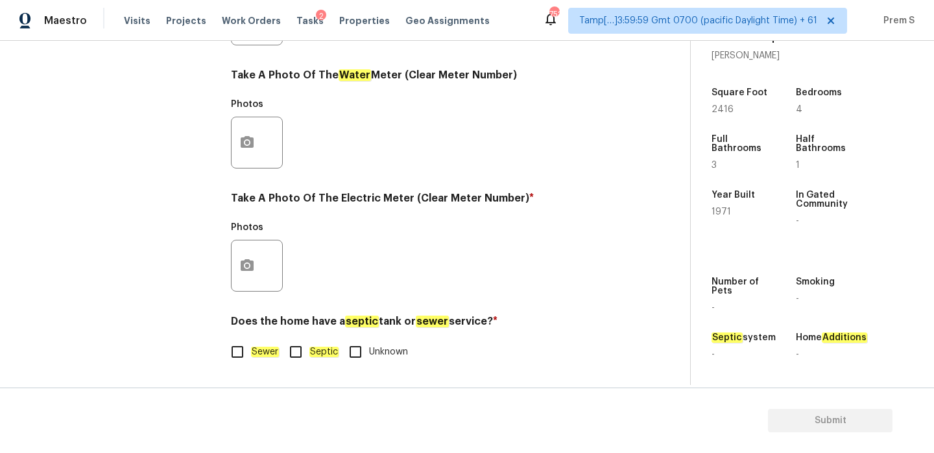
click at [302, 360] on input "Septic" at bounding box center [295, 352] width 27 height 27
checkbox input "true"
click at [248, 260] on icon "button" at bounding box center [247, 265] width 13 height 12
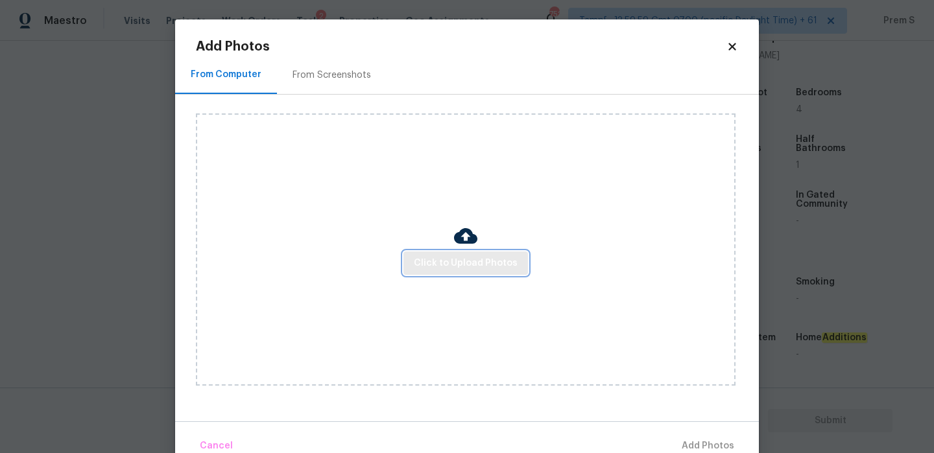
click at [475, 265] on span "Click to Upload Photos" at bounding box center [466, 264] width 104 height 16
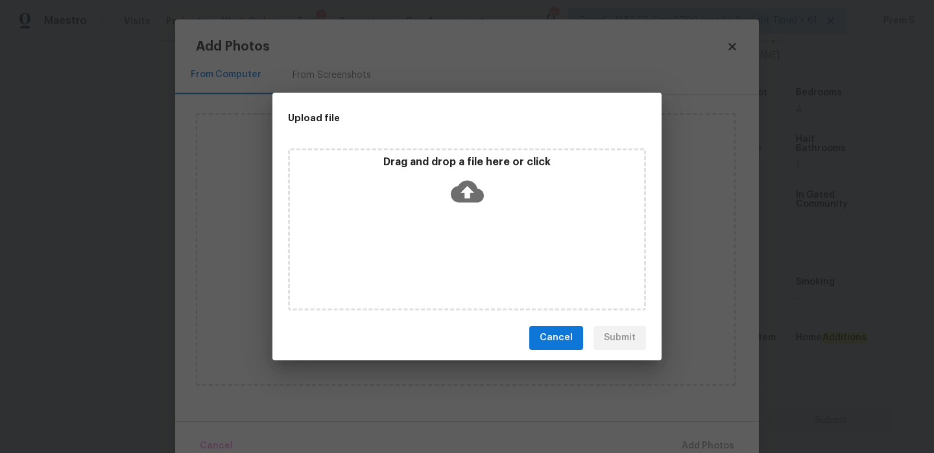
click at [469, 200] on icon at bounding box center [467, 191] width 33 height 22
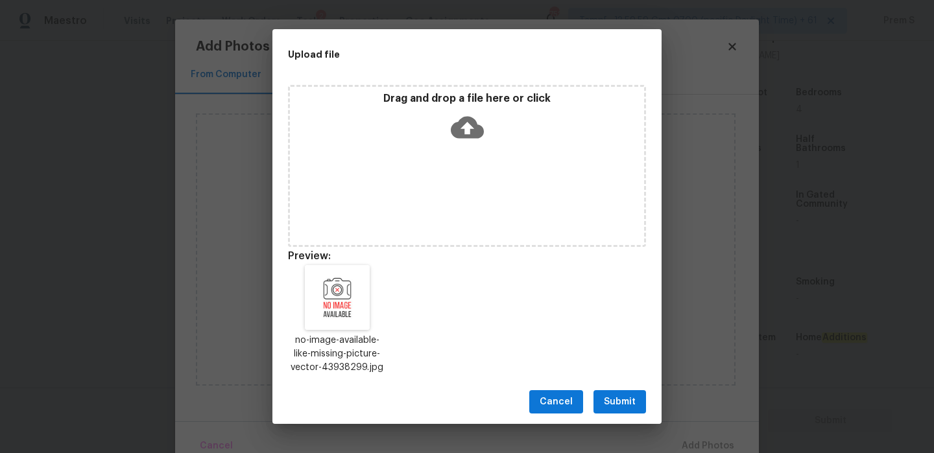
click at [630, 395] on span "Submit" at bounding box center [620, 402] width 32 height 16
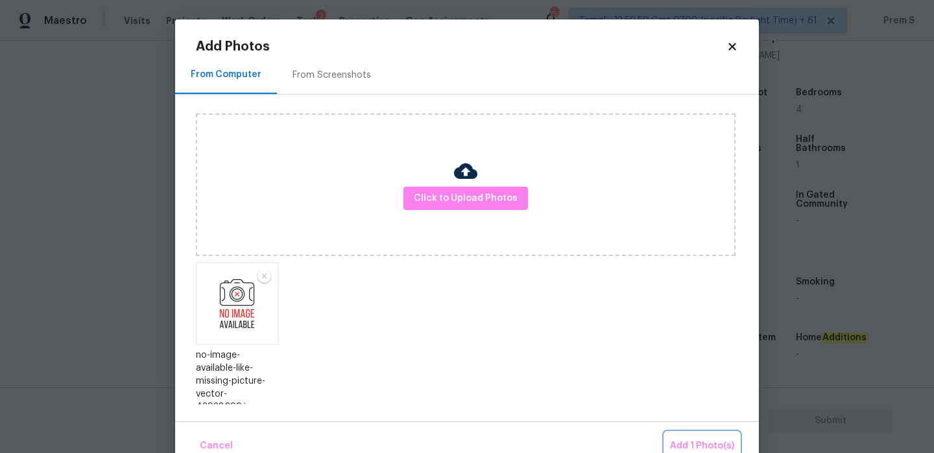
click at [695, 443] on span "Add 1 Photo(s)" at bounding box center [702, 446] width 64 height 16
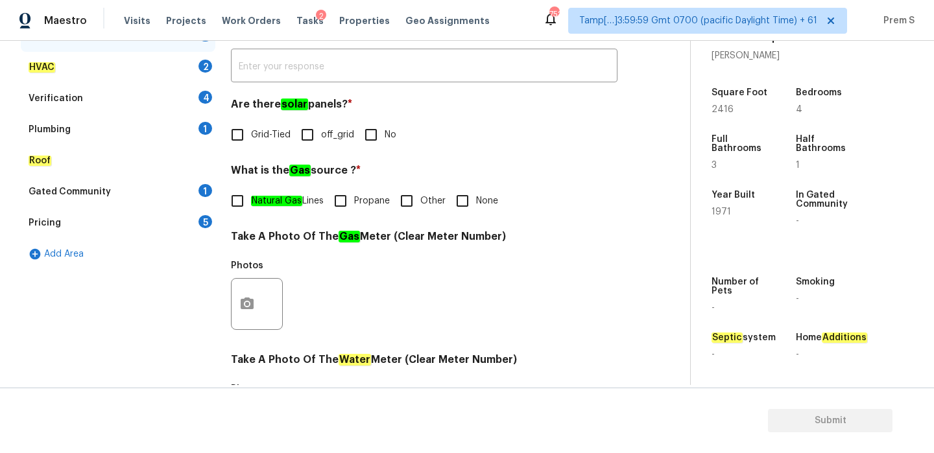
scroll to position [176, 0]
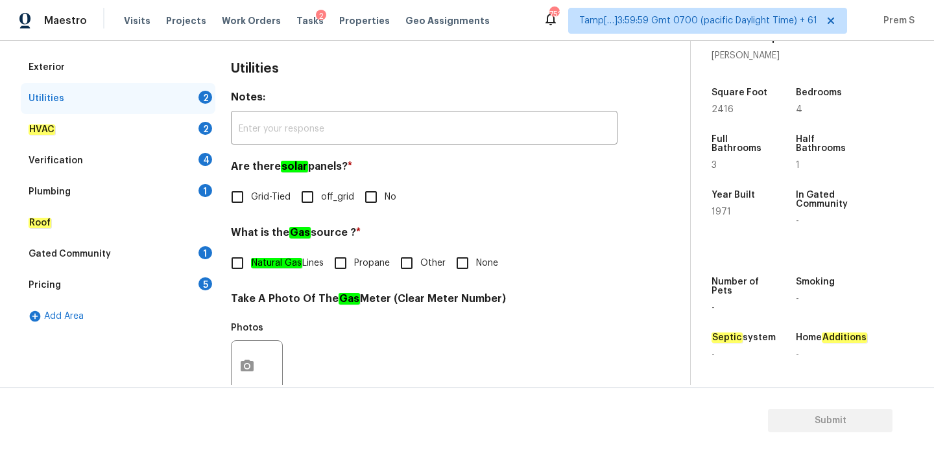
click at [419, 257] on input "Other" at bounding box center [406, 263] width 27 height 27
checkbox input "true"
click at [377, 191] on input "No" at bounding box center [370, 197] width 27 height 27
checkbox input "true"
click at [194, 130] on div "HVAC 2" at bounding box center [118, 129] width 195 height 31
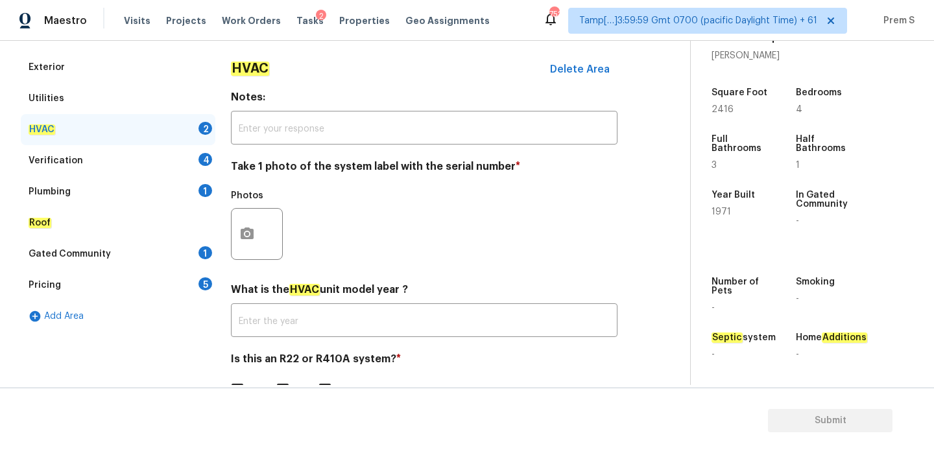
scroll to position [214, 0]
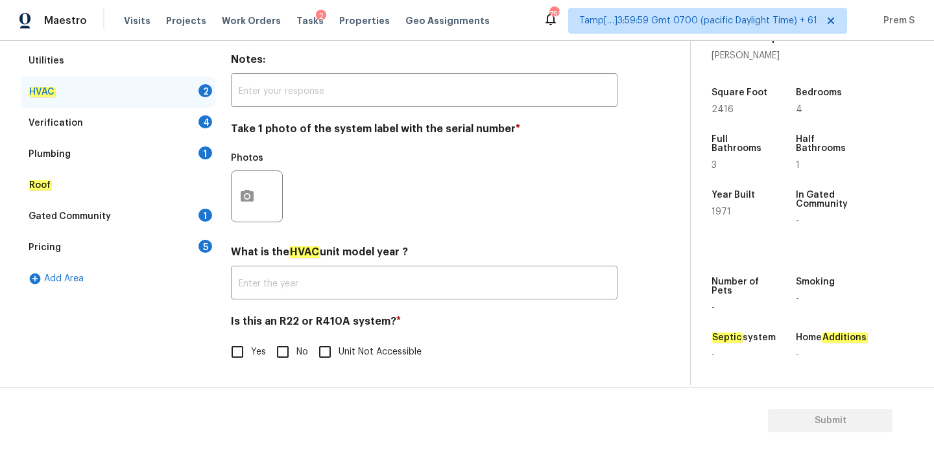
click at [285, 349] on input "No" at bounding box center [282, 352] width 27 height 27
checkbox input "true"
click at [246, 202] on icon "button" at bounding box center [247, 197] width 16 height 16
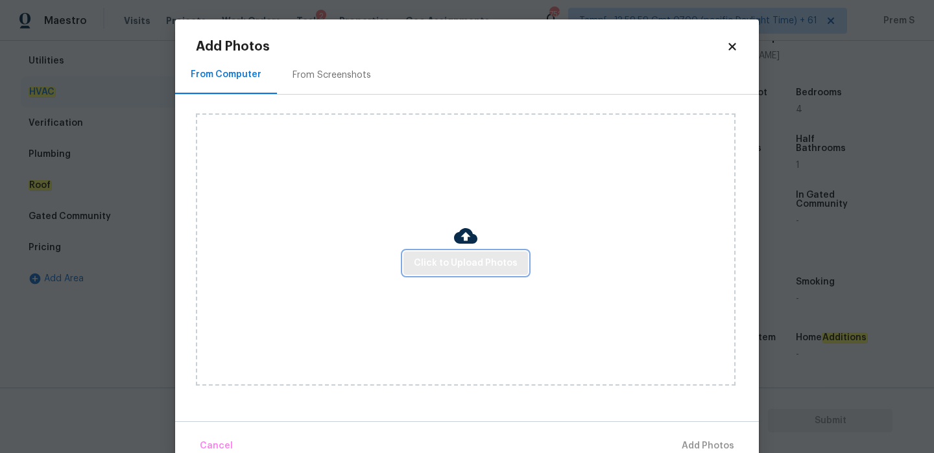
click at [460, 267] on span "Click to Upload Photos" at bounding box center [466, 264] width 104 height 16
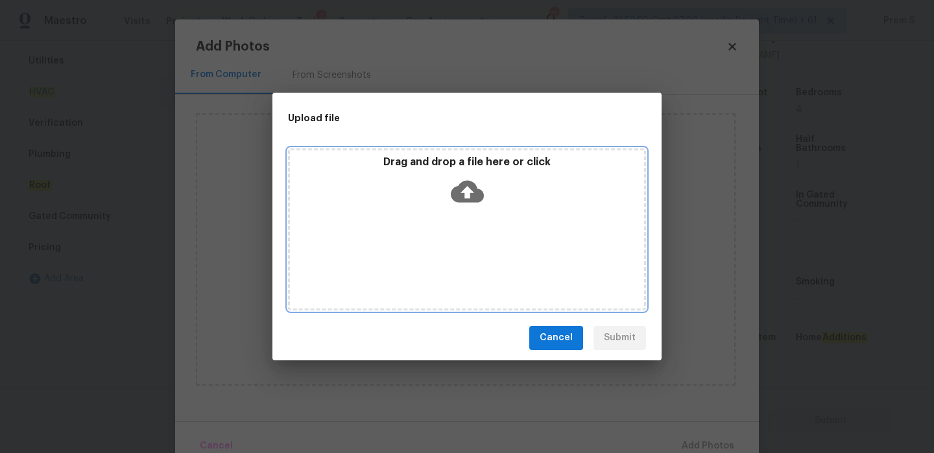
click at [466, 193] on icon at bounding box center [467, 191] width 33 height 33
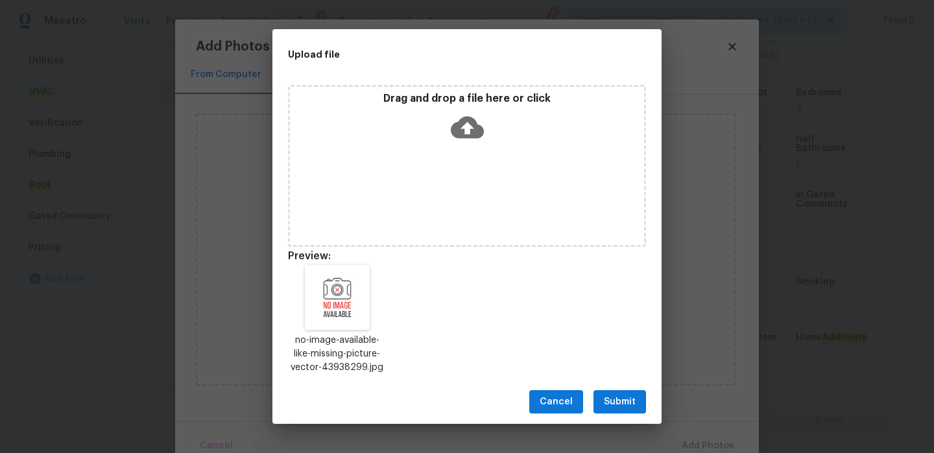
click at [619, 416] on div "Cancel Submit" at bounding box center [466, 402] width 389 height 45
click at [630, 407] on span "Submit" at bounding box center [620, 402] width 32 height 16
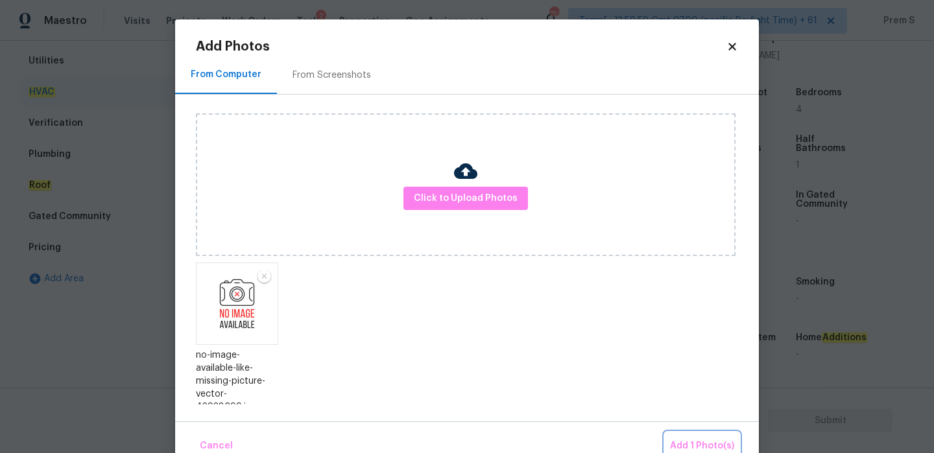
click at [697, 441] on span "Add 1 Photo(s)" at bounding box center [702, 446] width 64 height 16
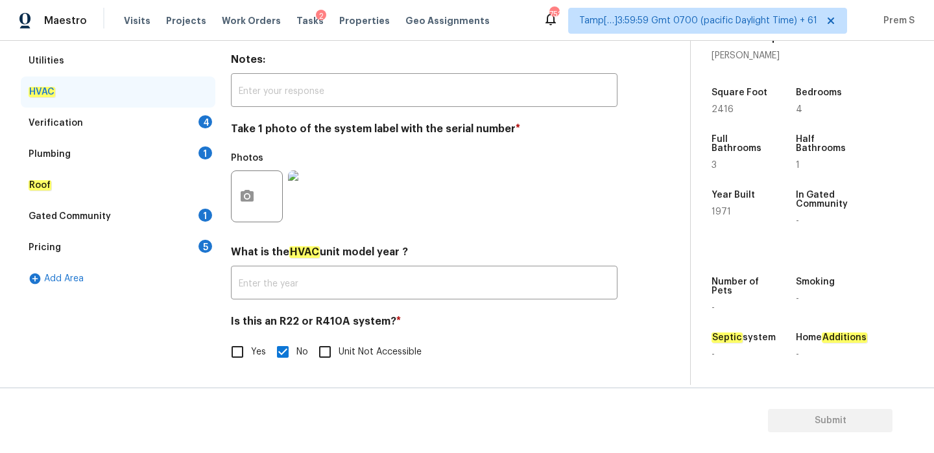
click at [196, 121] on div "Verification 4" at bounding box center [118, 123] width 195 height 31
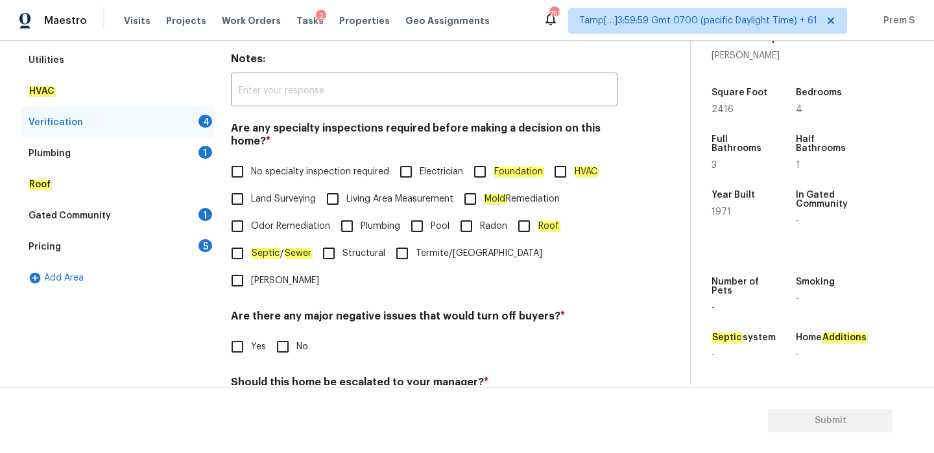
click at [235, 169] on input "No specialty inspection required" at bounding box center [237, 171] width 27 height 27
checkbox input "true"
click at [274, 333] on input "No" at bounding box center [282, 346] width 27 height 27
checkbox input "true"
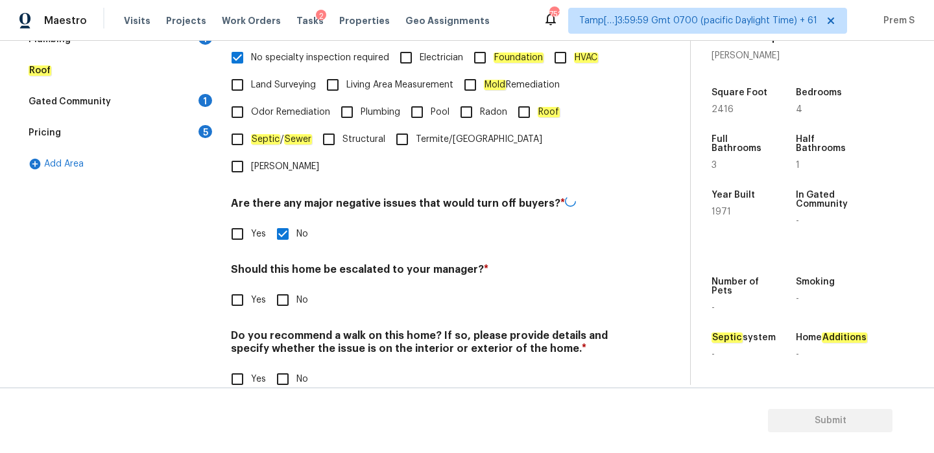
scroll to position [327, 0]
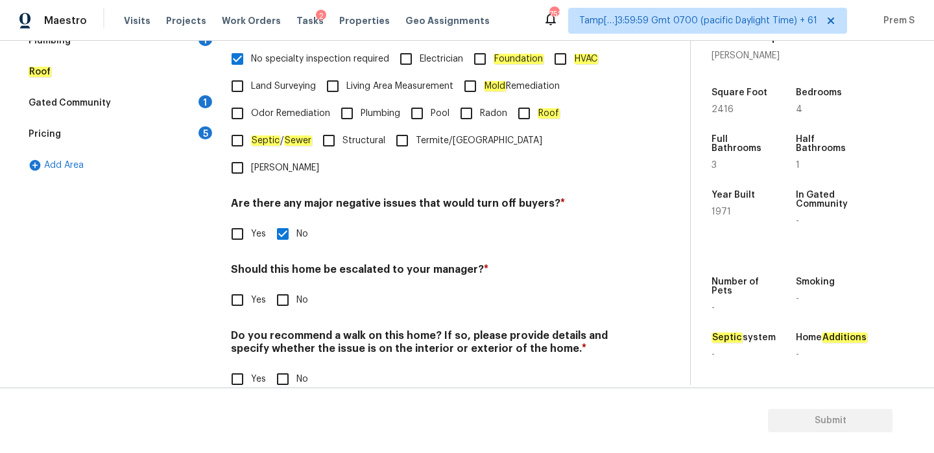
click at [295, 287] on input "No" at bounding box center [282, 300] width 27 height 27
checkbox input "true"
click at [291, 367] on input "No" at bounding box center [282, 380] width 27 height 27
checkbox input "true"
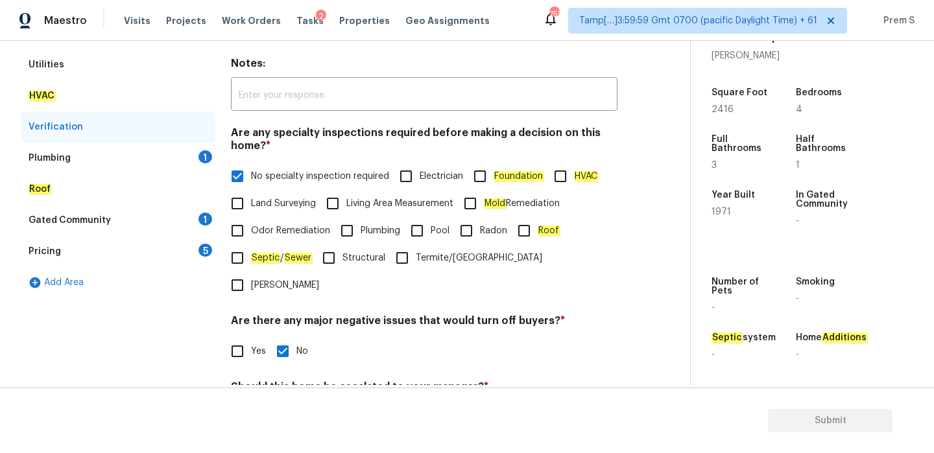
click at [191, 143] on div "Plumbing 1" at bounding box center [118, 158] width 195 height 31
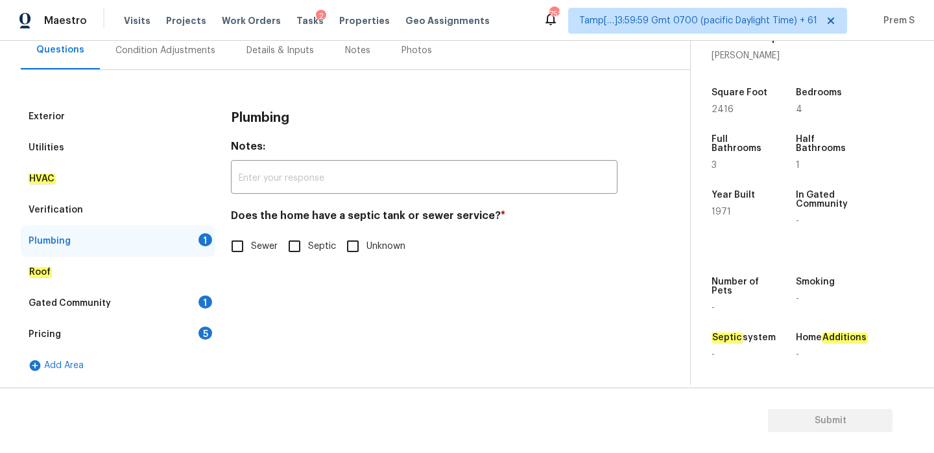
scroll to position [126, 0]
click at [239, 246] on input "Sewer" at bounding box center [237, 246] width 27 height 27
checkbox input "true"
click at [298, 252] on input "Septic" at bounding box center [295, 247] width 27 height 27
checkbox input "true"
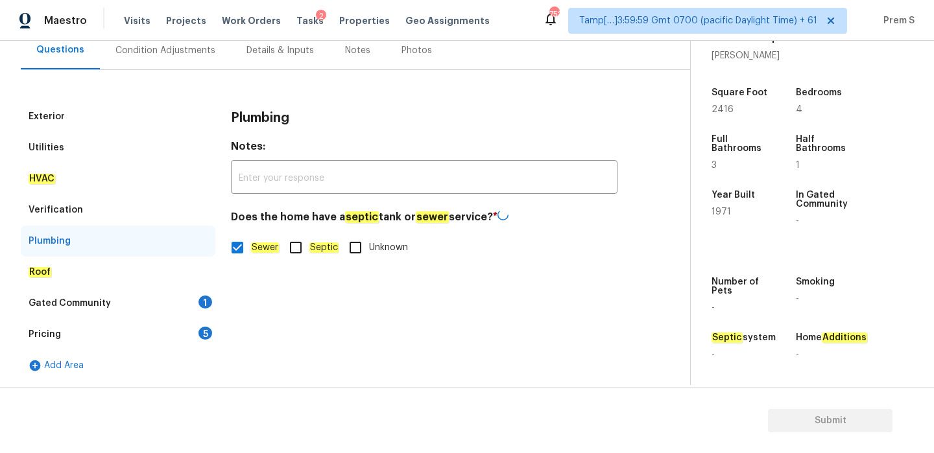
checkbox input "false"
click at [195, 293] on div "Gated Community 1" at bounding box center [118, 303] width 195 height 31
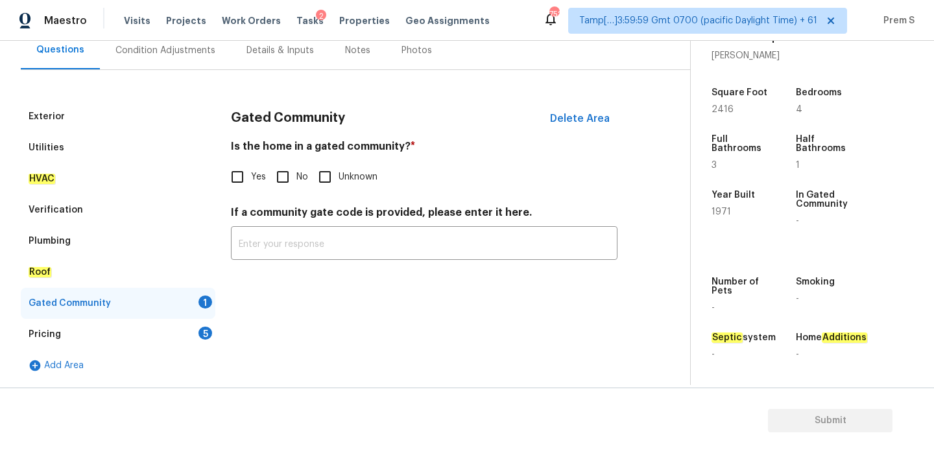
click at [291, 161] on div "Is the home in a gated community? * Yes No Unknown" at bounding box center [424, 165] width 386 height 51
click at [287, 173] on input "No" at bounding box center [282, 176] width 27 height 27
checkbox input "true"
click at [208, 329] on div "5" at bounding box center [205, 333] width 14 height 13
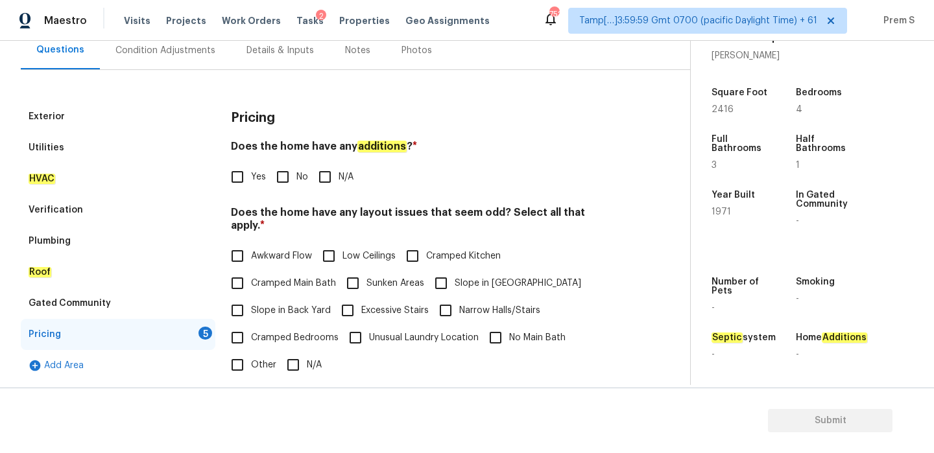
click at [296, 168] on label "No" at bounding box center [288, 176] width 39 height 27
click at [296, 168] on input "No" at bounding box center [282, 176] width 27 height 27
checkbox input "true"
click at [455, 277] on span "Slope in Front Yard" at bounding box center [518, 284] width 126 height 14
click at [455, 276] on input "Slope in Front Yard" at bounding box center [440, 283] width 27 height 27
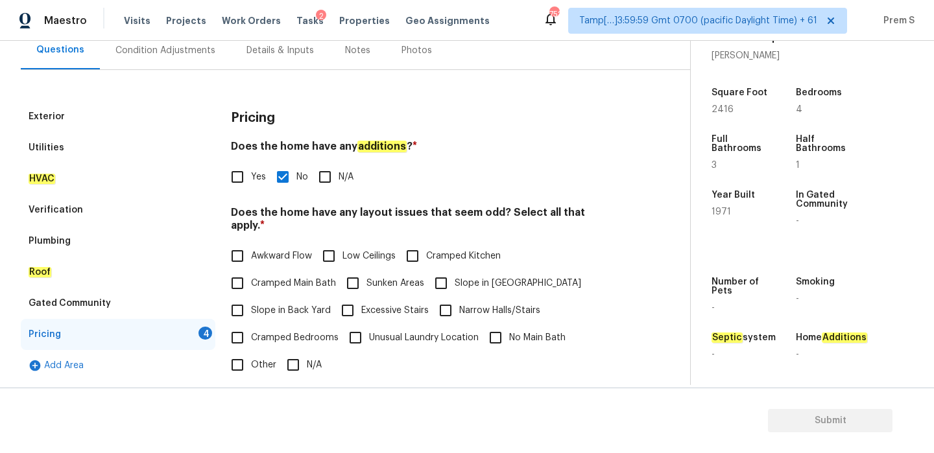
checkbox input "true"
click at [311, 297] on label "Slope in Back Yard" at bounding box center [277, 310] width 107 height 27
click at [251, 297] on input "Slope in Back Yard" at bounding box center [237, 310] width 27 height 27
checkbox input "true"
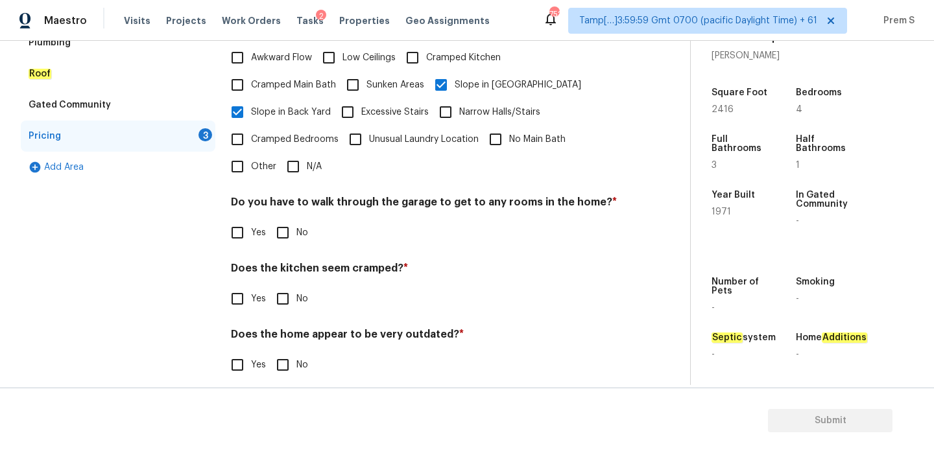
click at [289, 219] on input "No" at bounding box center [282, 232] width 27 height 27
checkbox input "true"
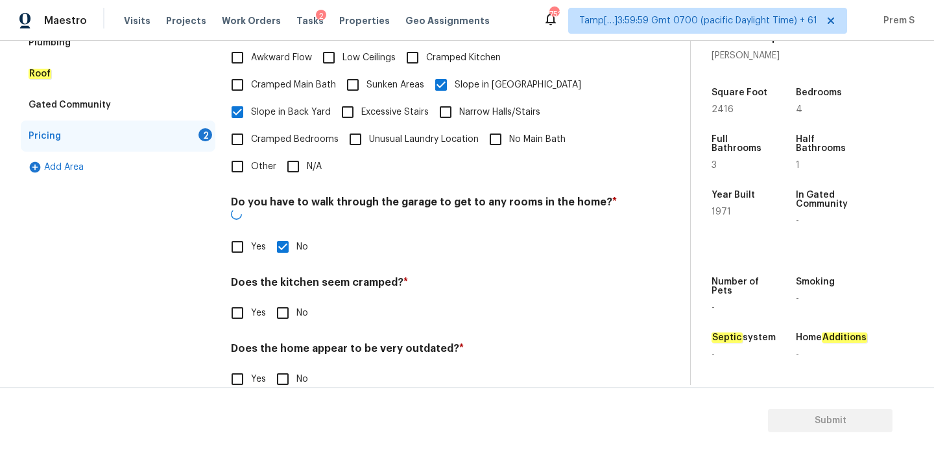
click at [289, 300] on input "No" at bounding box center [282, 313] width 27 height 27
checkbox input "true"
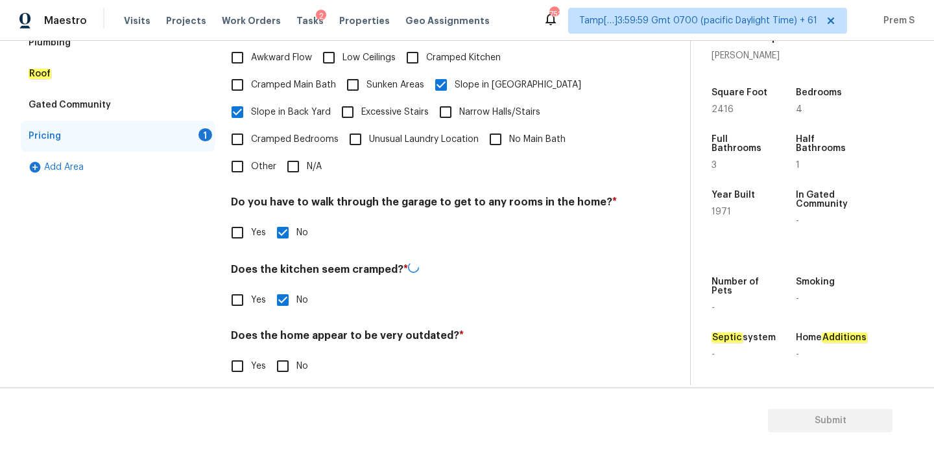
click at [283, 370] on div "Pricing Does the home have any additions ? * Yes No N/A Does the home have any …" at bounding box center [424, 149] width 386 height 493
click at [285, 359] on input "No" at bounding box center [282, 364] width 27 height 27
checkbox input "true"
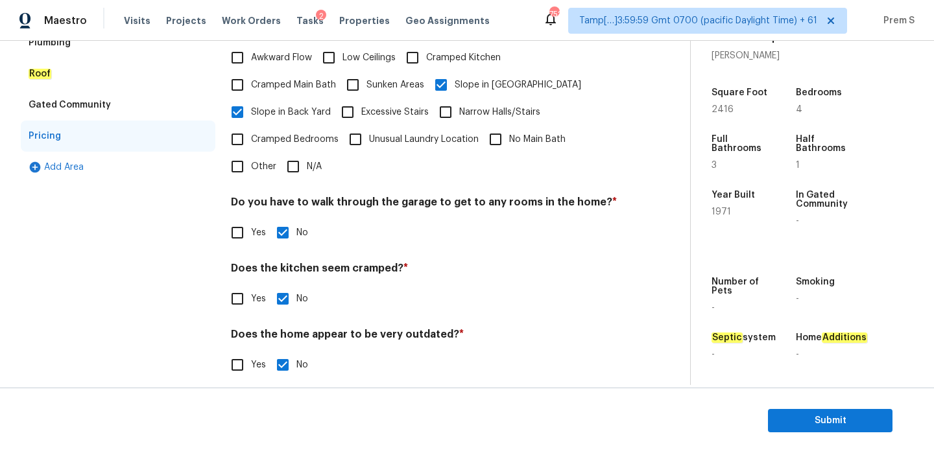
scroll to position [50, 0]
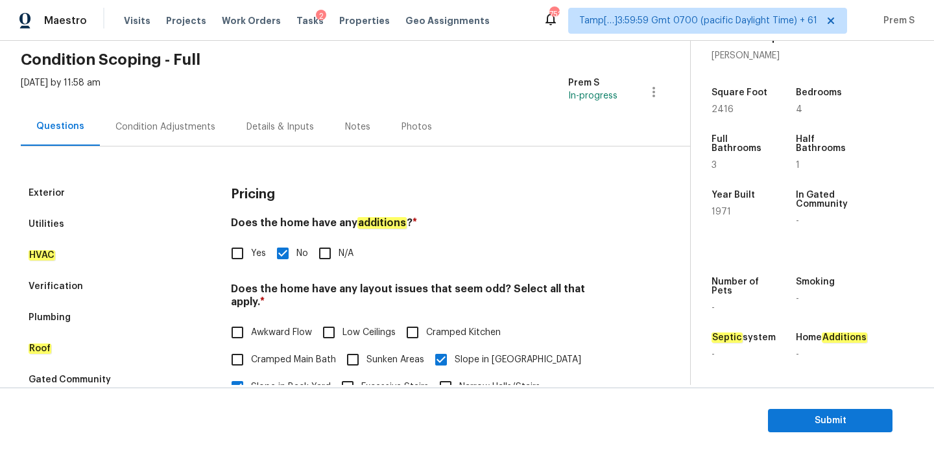
click at [181, 126] on div "Condition Adjustments" at bounding box center [165, 127] width 100 height 13
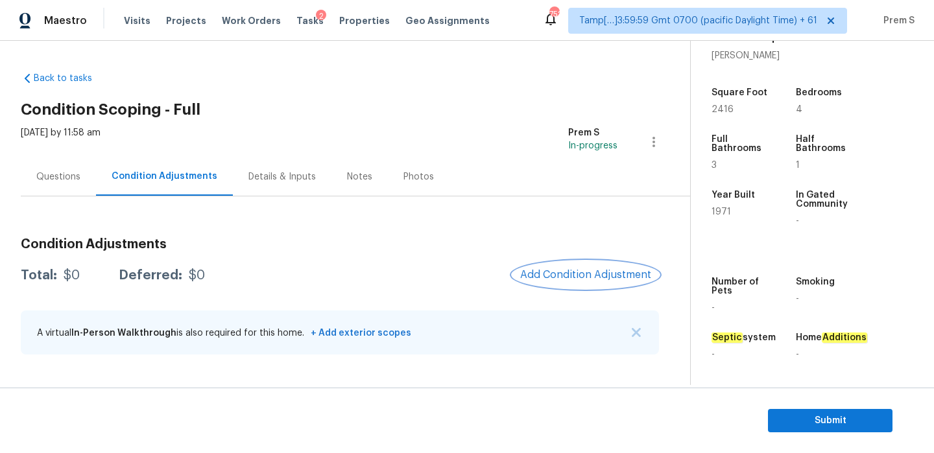
click at [563, 274] on span "Add Condition Adjustment" at bounding box center [585, 275] width 131 height 12
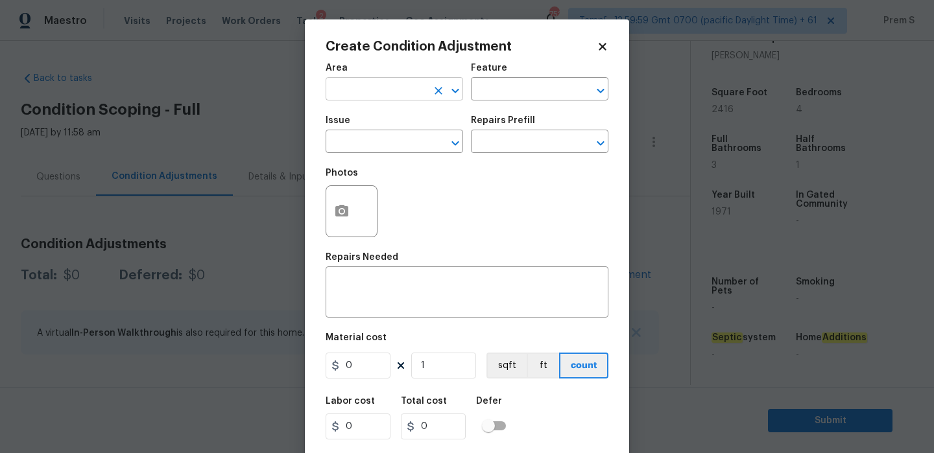
click at [410, 88] on input "text" at bounding box center [376, 90] width 101 height 20
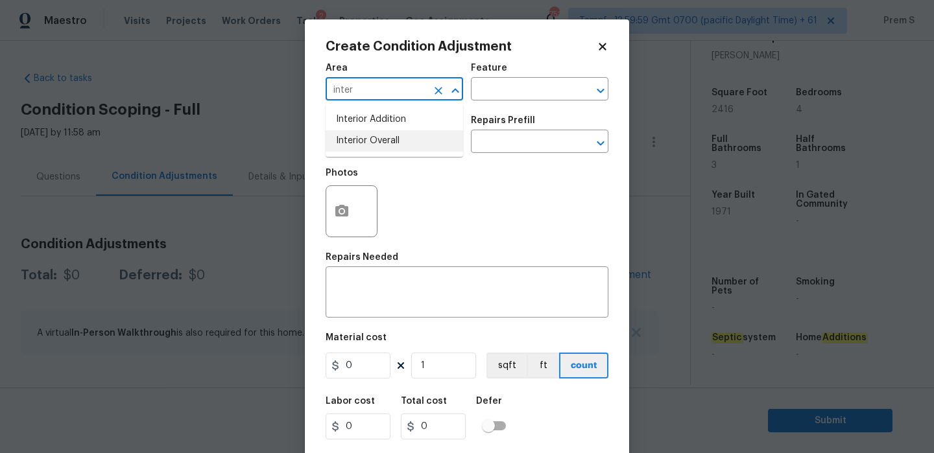
click at [394, 135] on li "Interior Overall" at bounding box center [394, 140] width 137 height 21
type input "Interior Overall"
click at [394, 135] on input "text" at bounding box center [376, 143] width 101 height 20
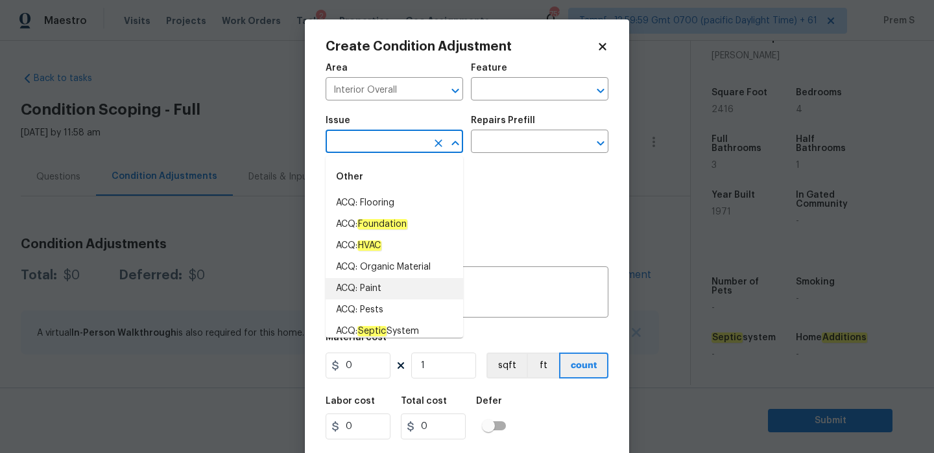
click at [420, 287] on li "ACQ: Paint" at bounding box center [394, 288] width 137 height 21
type input "ACQ: Paint"
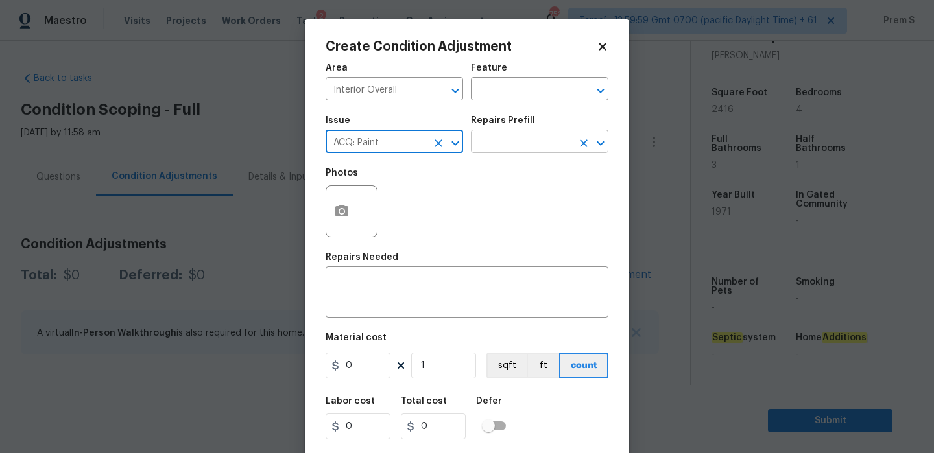
click at [529, 149] on input "text" at bounding box center [521, 143] width 101 height 20
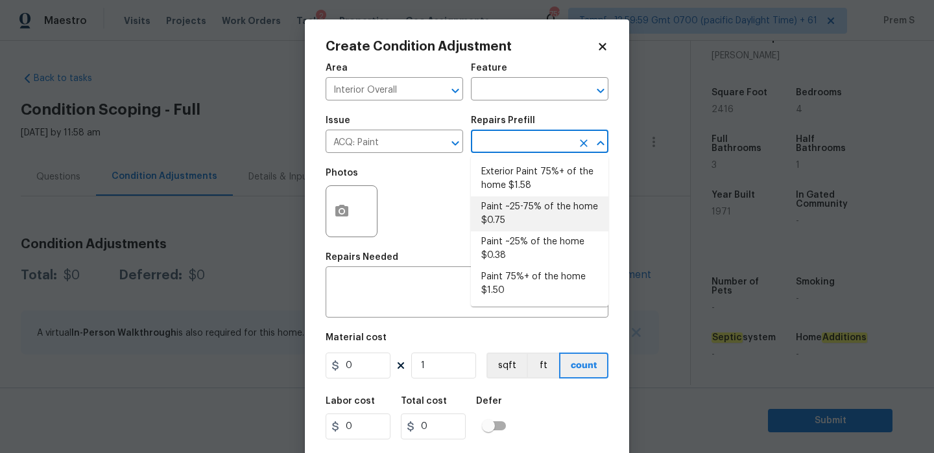
click at [510, 223] on li "Paint ~25-75% of the home $0.75" at bounding box center [539, 213] width 137 height 35
type input "Acquisition"
type textarea "Acquisition Scope: ~25 - 75% of the home needs interior paint"
type input "0.75"
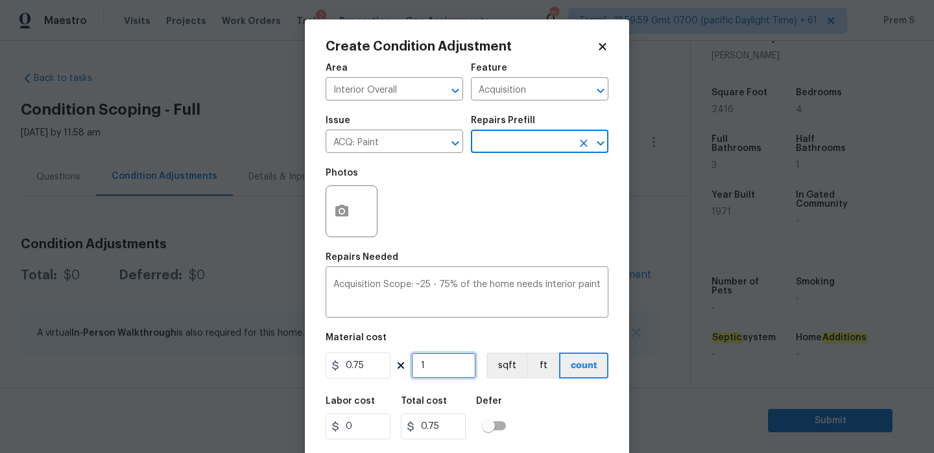
click at [431, 371] on input "1" at bounding box center [443, 366] width 65 height 26
click at [597, 145] on icon "Open" at bounding box center [601, 144] width 16 height 16
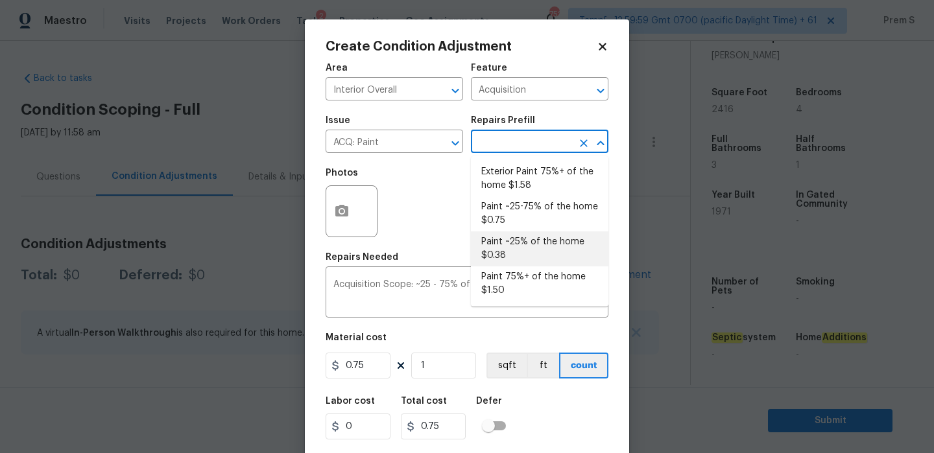
click at [523, 250] on li "Paint ~25% of the home $0.38" at bounding box center [539, 249] width 137 height 35
type textarea "Acquisition Scope: ~25% of the home needs interior paint"
type input "0.38"
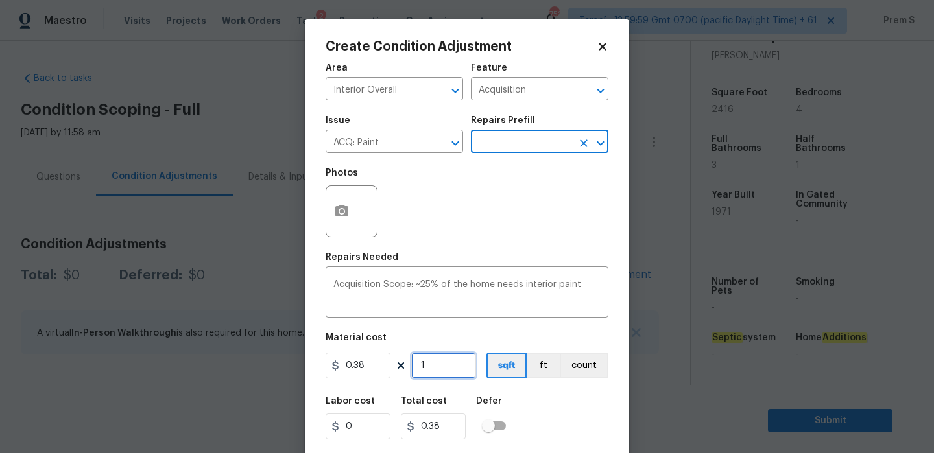
click at [431, 368] on input "1" at bounding box center [443, 366] width 65 height 26
type input "2"
type input "0.76"
type input "24"
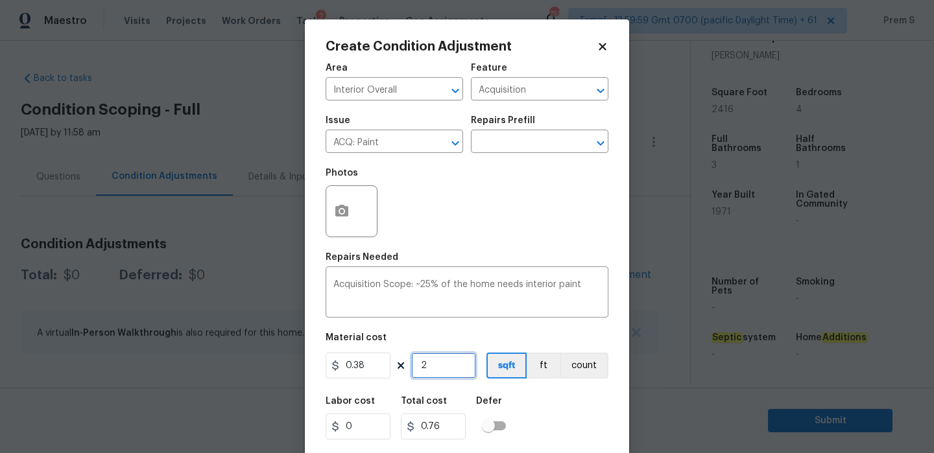
type input "9.12"
type input "241"
type input "91.58"
type input "2416"
type input "918.08"
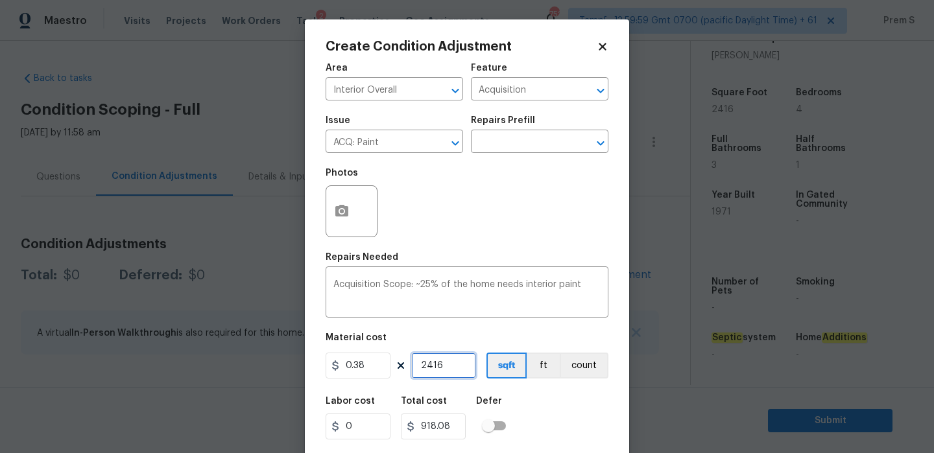
type input "2416"
click at [579, 427] on div "Labor cost 0 Total cost 918.08 Defer" at bounding box center [467, 418] width 283 height 58
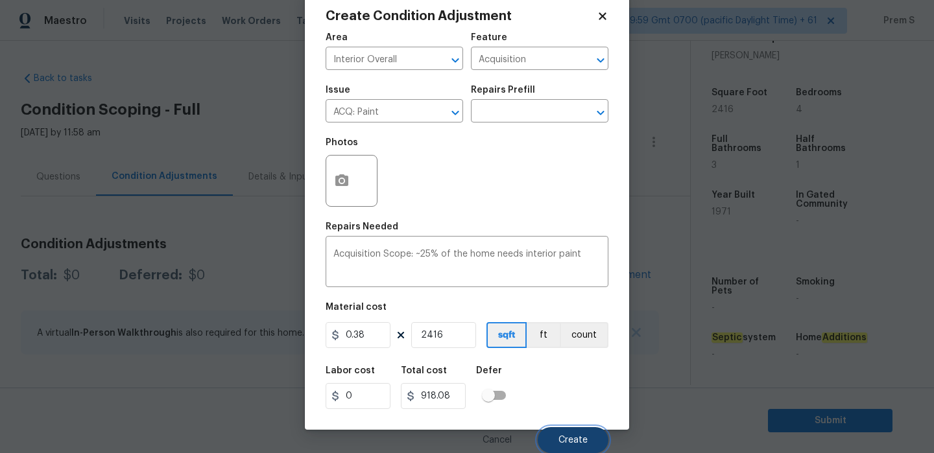
click at [578, 444] on span "Create" at bounding box center [572, 441] width 29 height 10
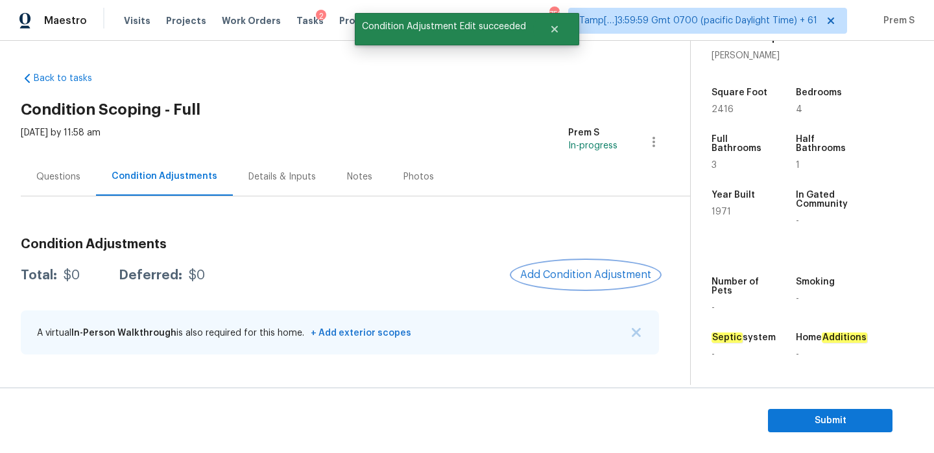
scroll to position [0, 0]
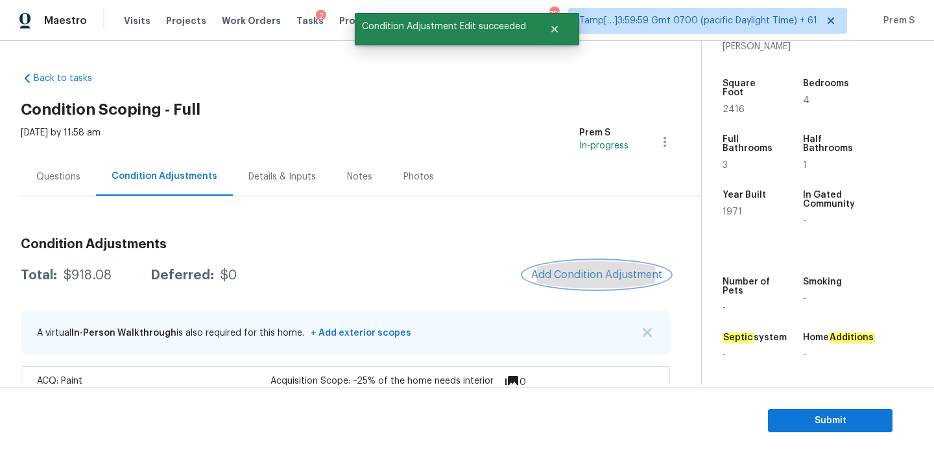
click at [559, 276] on span "Add Condition Adjustment" at bounding box center [596, 275] width 131 height 12
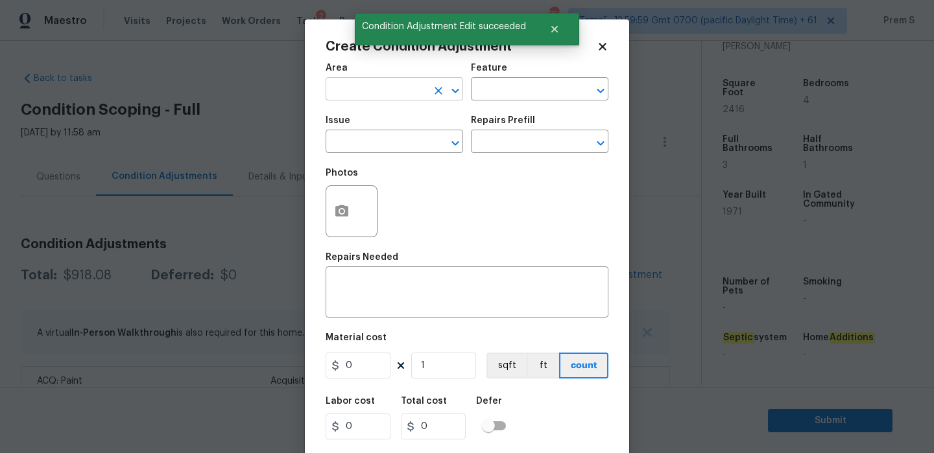
click at [359, 84] on input "text" at bounding box center [376, 90] width 101 height 20
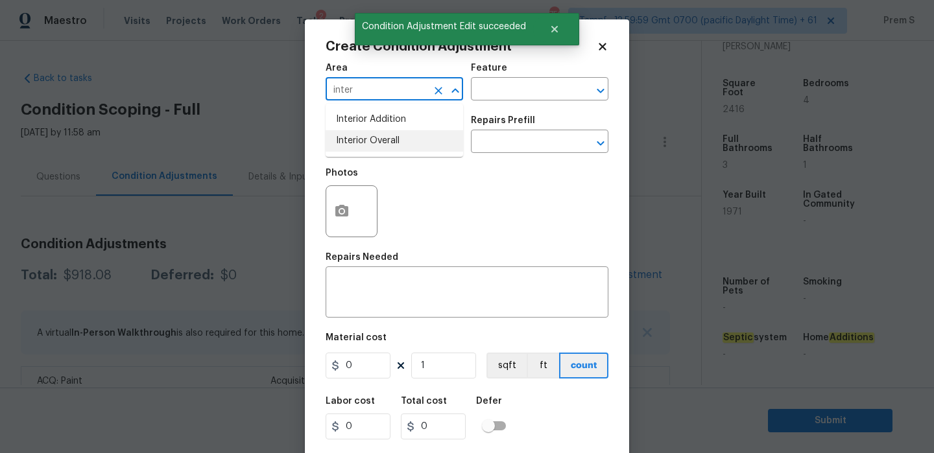
click at [351, 135] on li "Interior Overall" at bounding box center [394, 140] width 137 height 21
type input "Interior Overall"
click at [351, 135] on input "text" at bounding box center [376, 143] width 101 height 20
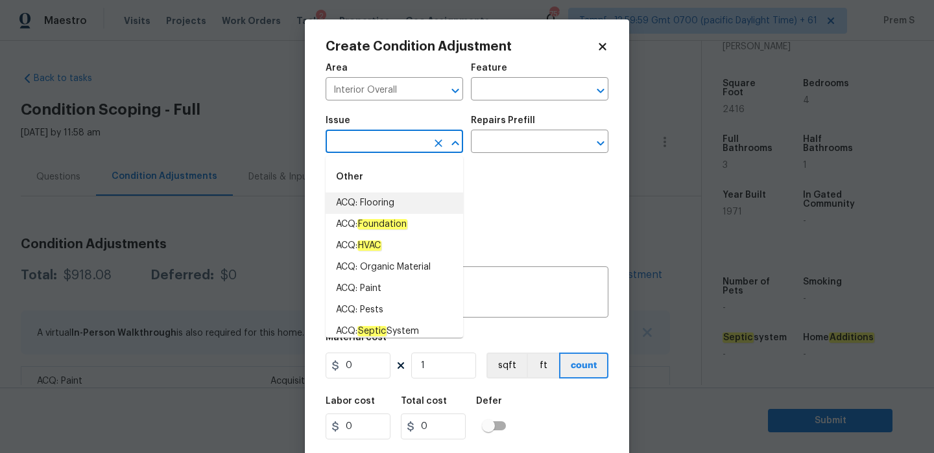
click at [431, 200] on li "ACQ: Flooring" at bounding box center [394, 203] width 137 height 21
type input "ACQ: Flooring"
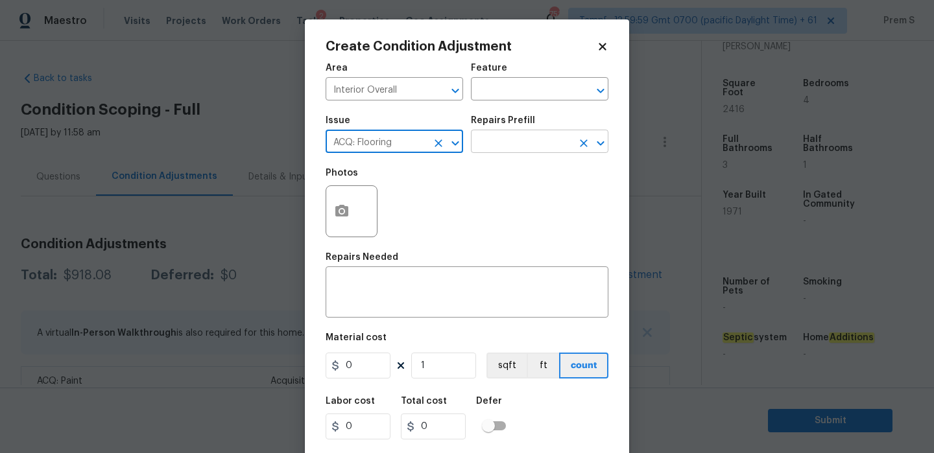
click at [517, 150] on input "text" at bounding box center [521, 143] width 101 height 20
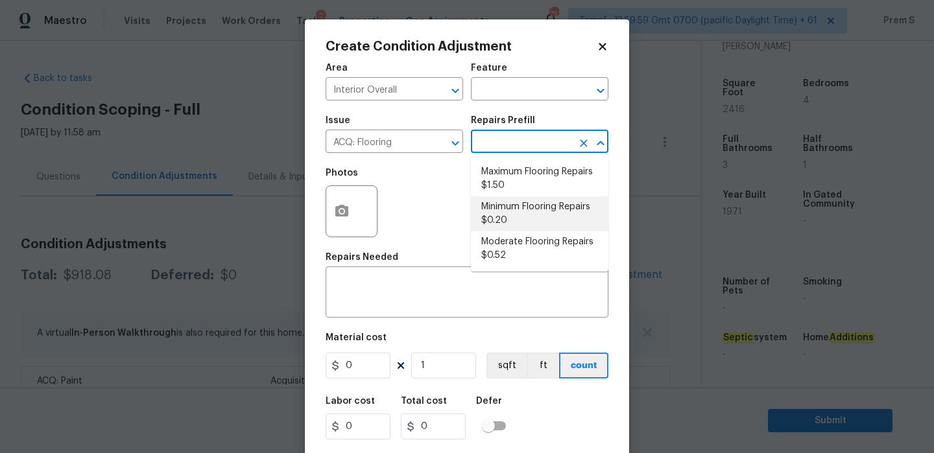
click at [526, 205] on li "Minimum Flooring Repairs $0.20" at bounding box center [539, 213] width 137 height 35
type input "Acquisition"
type textarea "Acquisition Scope: Minimum flooring repairs"
type input "0.2"
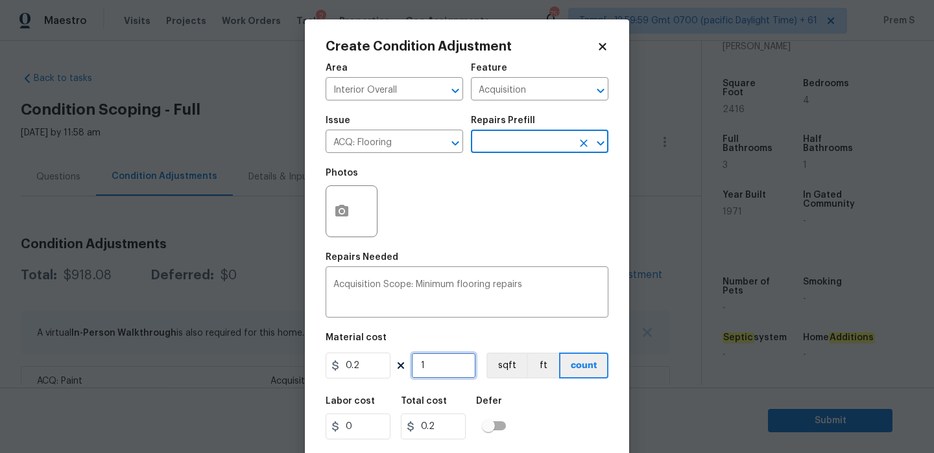
click at [449, 366] on input "1" at bounding box center [443, 366] width 65 height 26
type input "2"
type input "0.4"
type input "24"
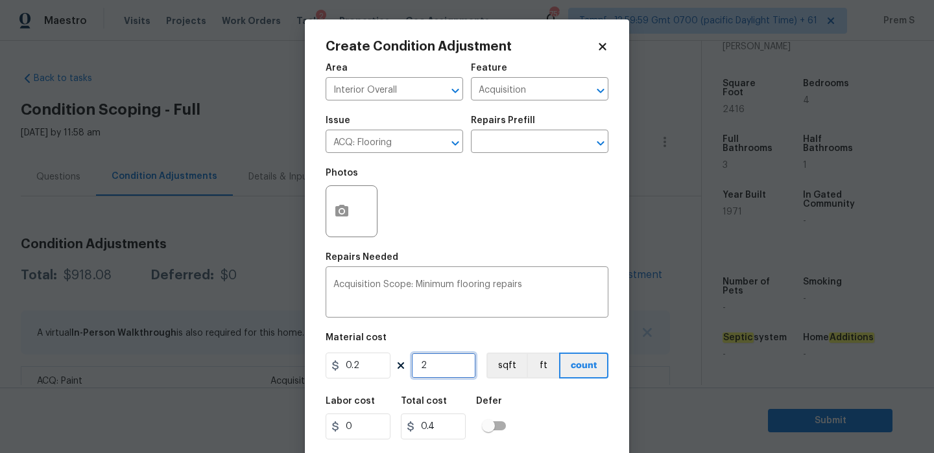
type input "4.8"
type input "241"
type input "48.2"
type input "2416"
type input "483.2"
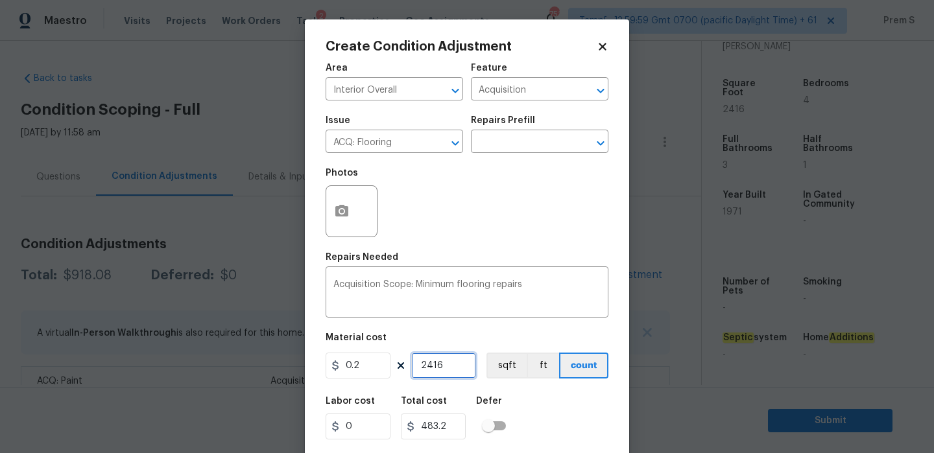
type input "2416"
click at [350, 364] on input "0.2" at bounding box center [358, 366] width 65 height 26
type input "400"
click at [449, 370] on input "2416" at bounding box center [443, 366] width 65 height 26
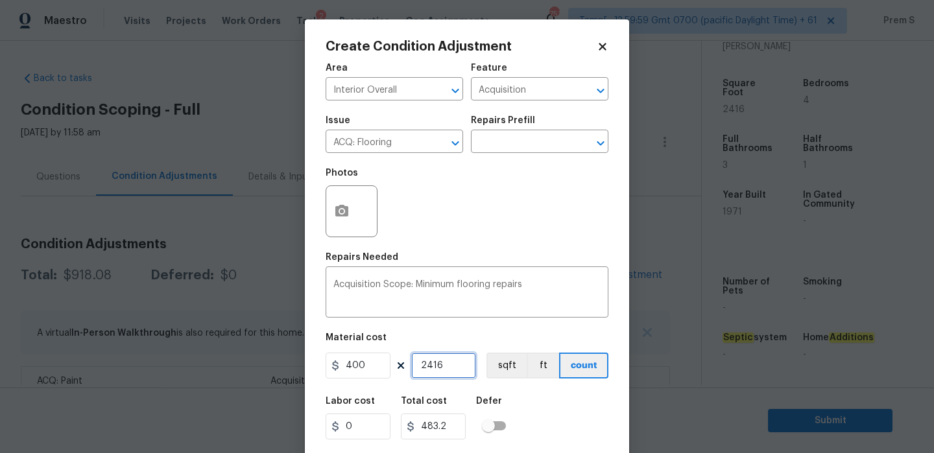
type input "966400"
click at [449, 370] on input "2416" at bounding box center [443, 366] width 65 height 26
type input "1"
type input "400"
type input "1"
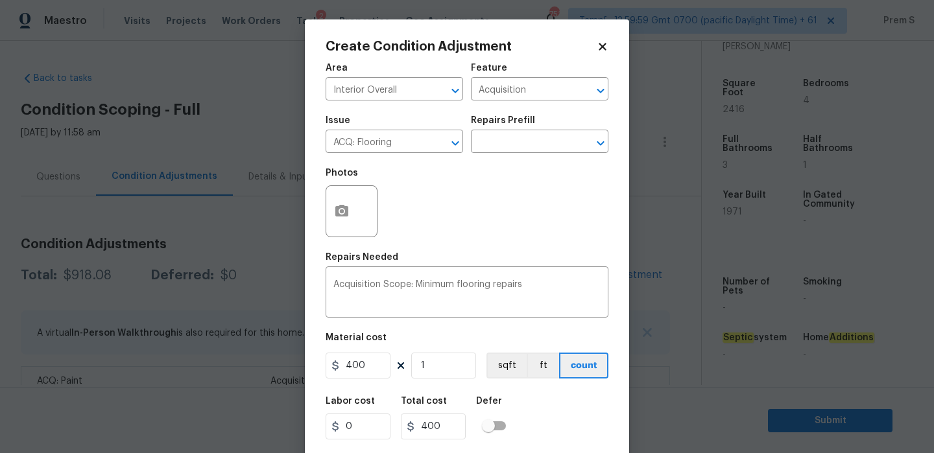
click at [560, 423] on div "Labor cost 0 Total cost 400 Defer" at bounding box center [467, 418] width 283 height 58
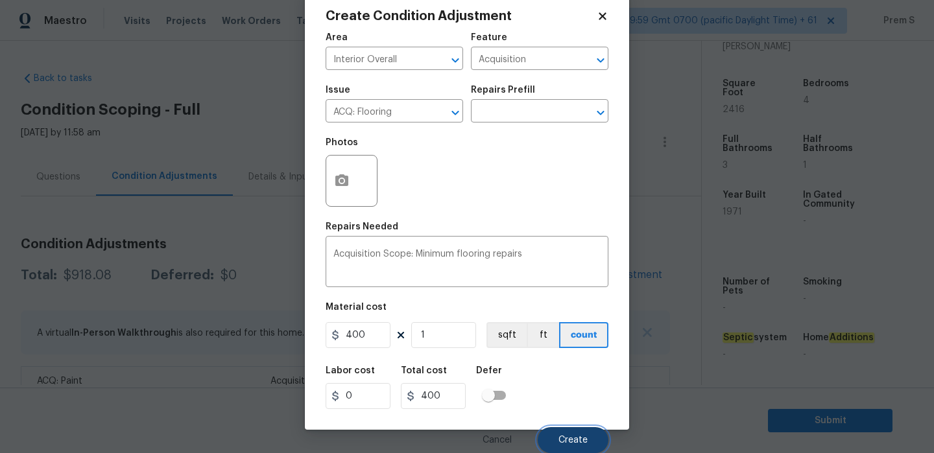
click at [562, 442] on span "Create" at bounding box center [572, 441] width 29 height 10
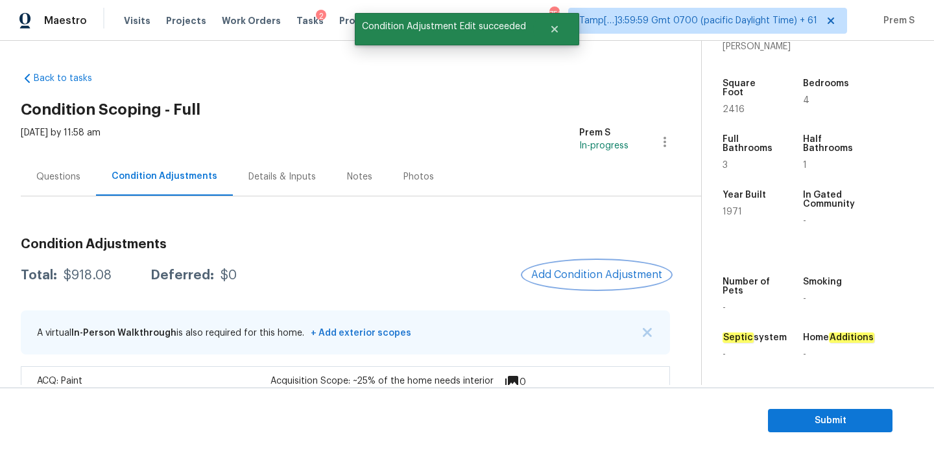
scroll to position [0, 0]
click at [586, 280] on span "Add Condition Adjustment" at bounding box center [596, 275] width 131 height 12
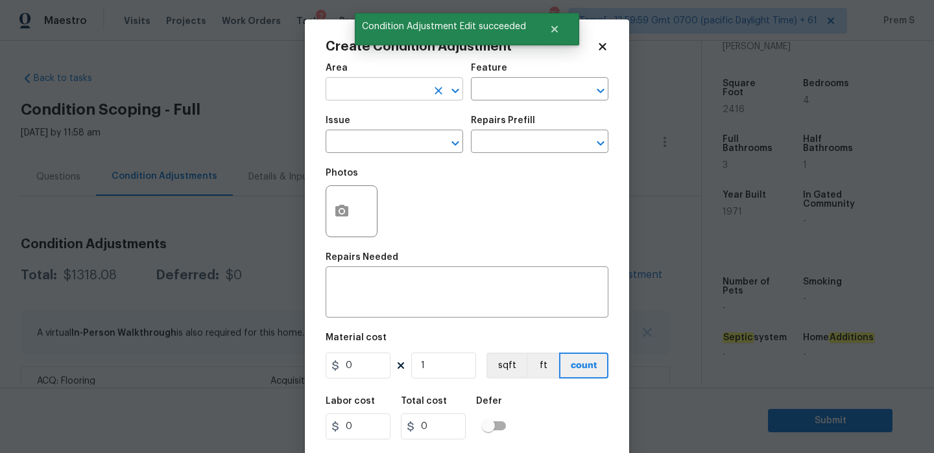
click at [377, 95] on input "text" at bounding box center [376, 90] width 101 height 20
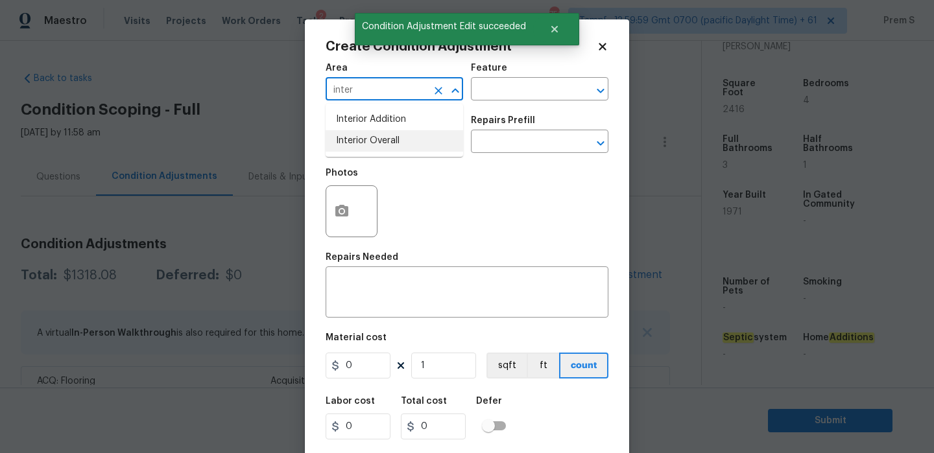
click at [379, 144] on li "Interior Overall" at bounding box center [394, 140] width 137 height 21
type input "Interior Overall"
click at [379, 144] on input "text" at bounding box center [376, 143] width 101 height 20
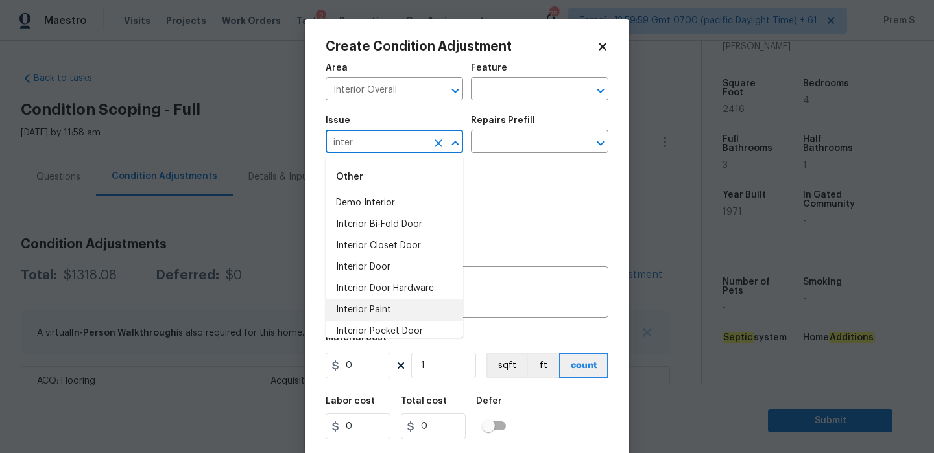
click at [394, 303] on li "Interior Paint" at bounding box center [394, 310] width 137 height 21
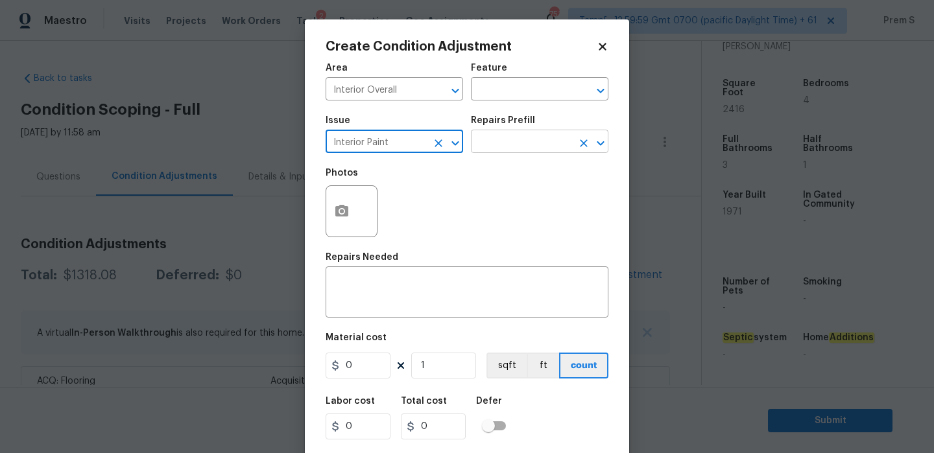
type input "Interior Paint"
click at [511, 142] on input "text" at bounding box center [521, 143] width 101 height 20
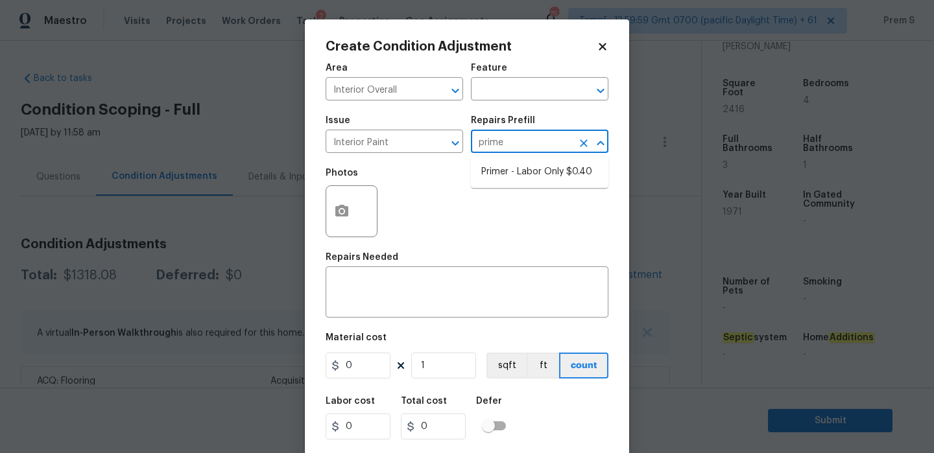
type input "primer"
click at [515, 176] on li "Primer - Labor Only $0.40" at bounding box center [539, 171] width 137 height 21
type input "Overall Paint"
type textarea "Interior primer - PRIMER PROVIDED BY OPENDOOR - All nails, screws, drywall anch…"
type input "0.4"
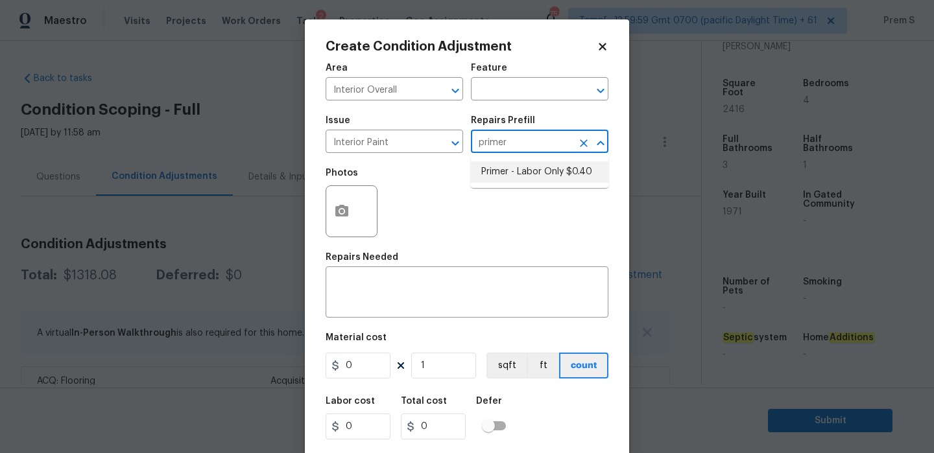
type input "0.4"
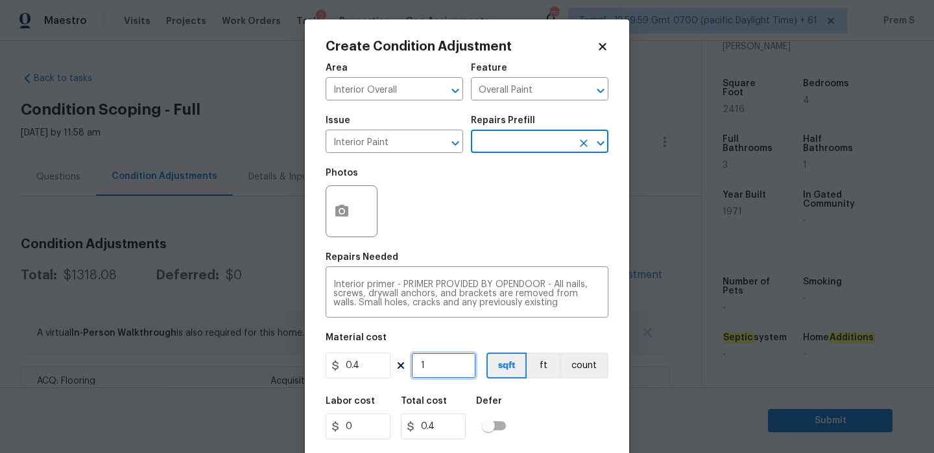
click at [455, 363] on input "1" at bounding box center [443, 366] width 65 height 26
type input "5"
type input "2"
type input "50"
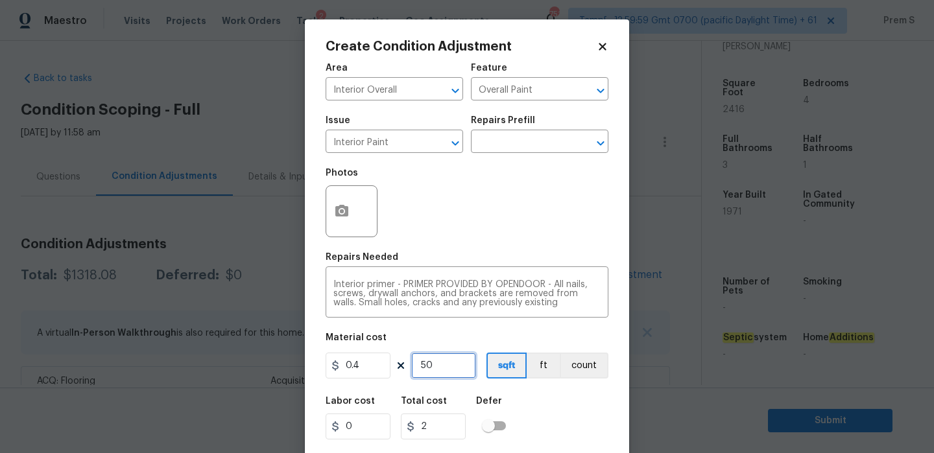
type input "20"
type input "500"
type input "200"
type input "500"
click at [564, 426] on div "Labor cost 0 Total cost 200 Defer" at bounding box center [467, 418] width 283 height 58
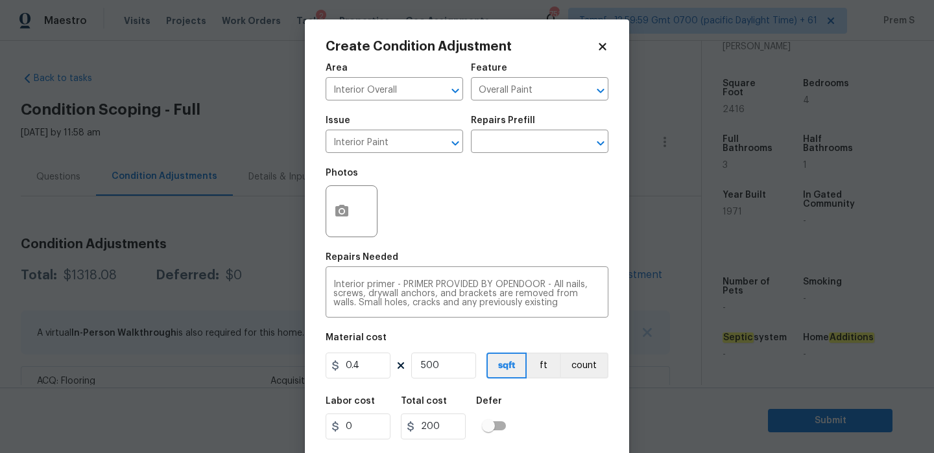
scroll to position [31, 0]
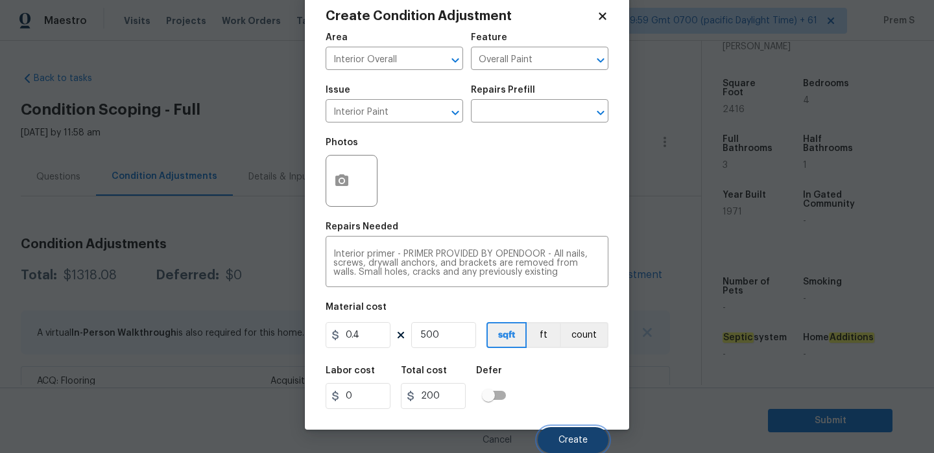
click at [582, 433] on button "Create" at bounding box center [573, 440] width 71 height 26
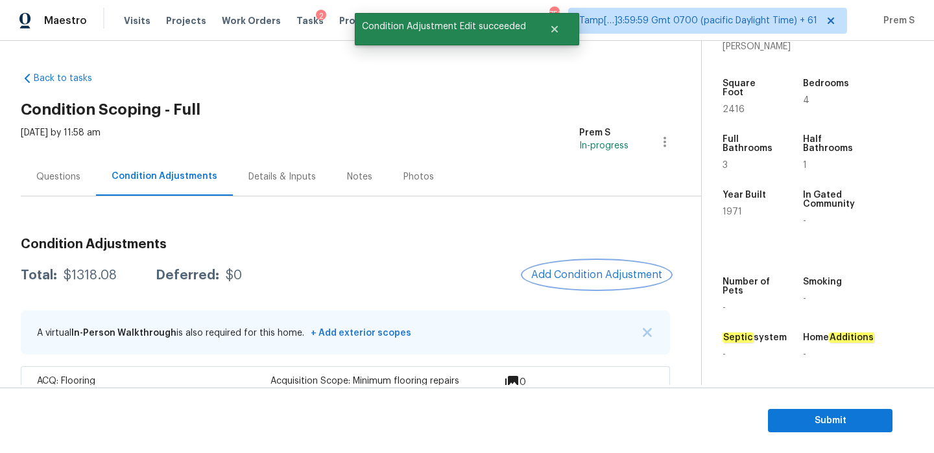
scroll to position [0, 0]
click at [587, 276] on span "Add Condition Adjustment" at bounding box center [596, 275] width 131 height 12
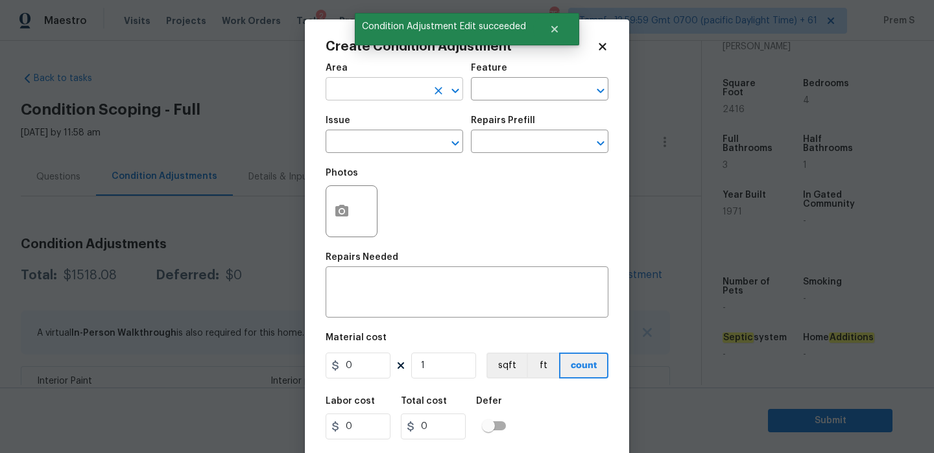
click at [390, 88] on input "text" at bounding box center [376, 90] width 101 height 20
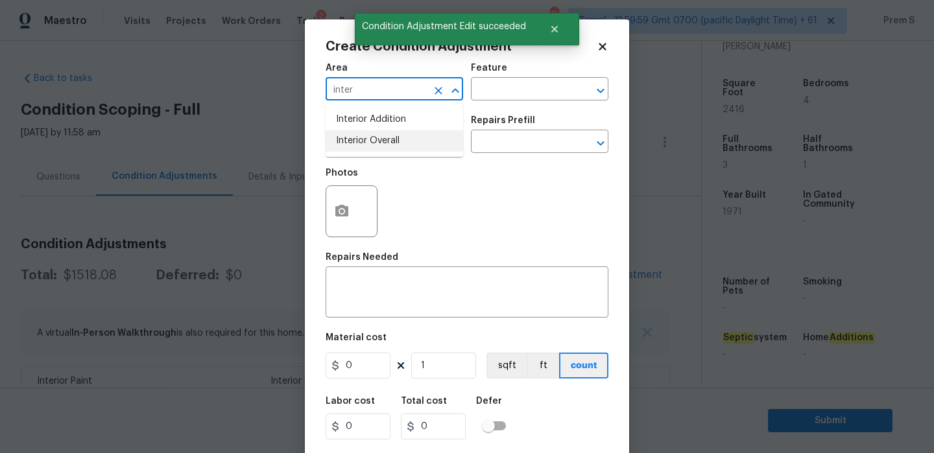
click at [384, 139] on li "Interior Overall" at bounding box center [394, 140] width 137 height 21
type input "Interior Overall"
click at [384, 139] on input "text" at bounding box center [376, 143] width 101 height 20
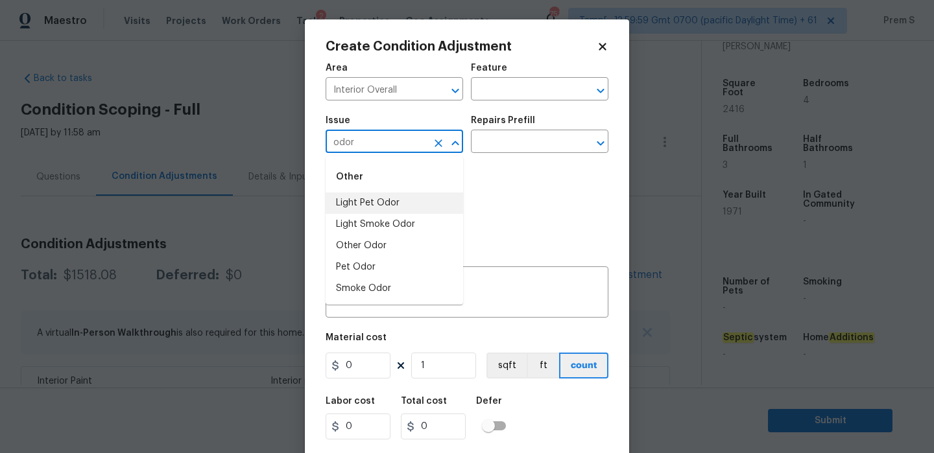
click at [382, 202] on li "Light Pet Odor" at bounding box center [394, 203] width 137 height 21
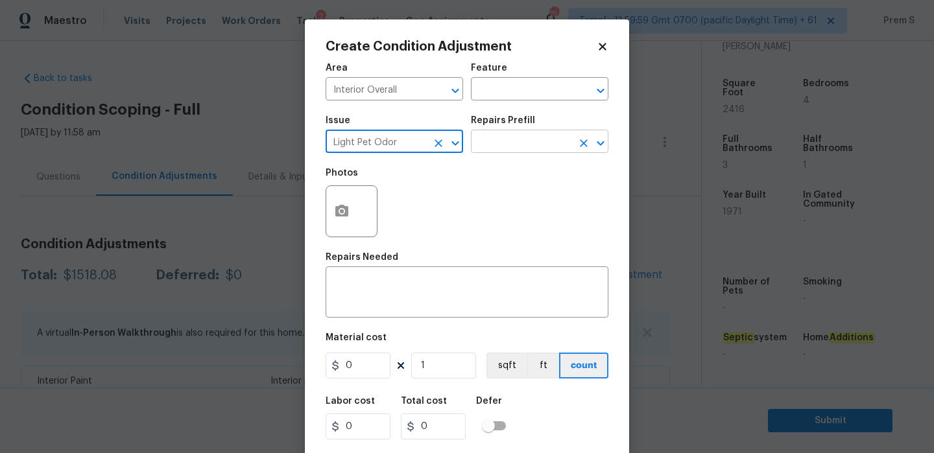
type input "Light Pet Odor"
click at [534, 138] on input "text" at bounding box center [521, 143] width 101 height 20
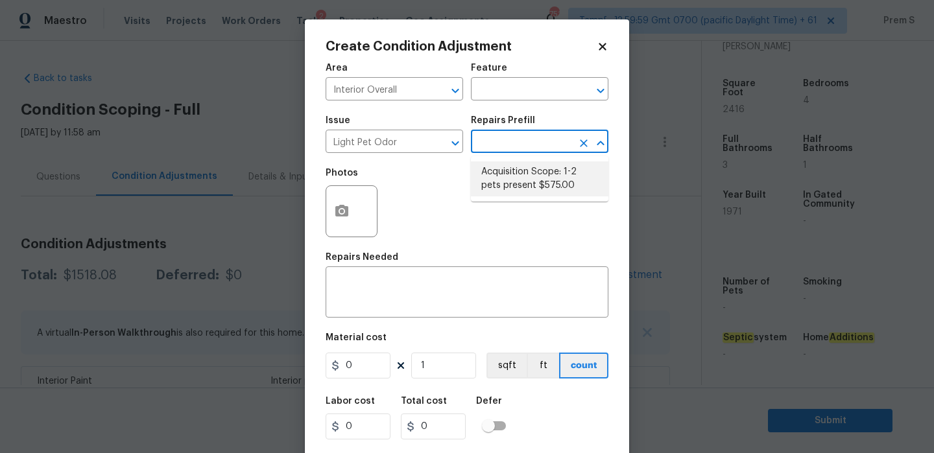
click at [523, 187] on li "Acquisition Scope: 1-2 pets present $575.00" at bounding box center [539, 178] width 137 height 35
type textarea "Acquisition Scope: 1-2 pets present"
type input "575"
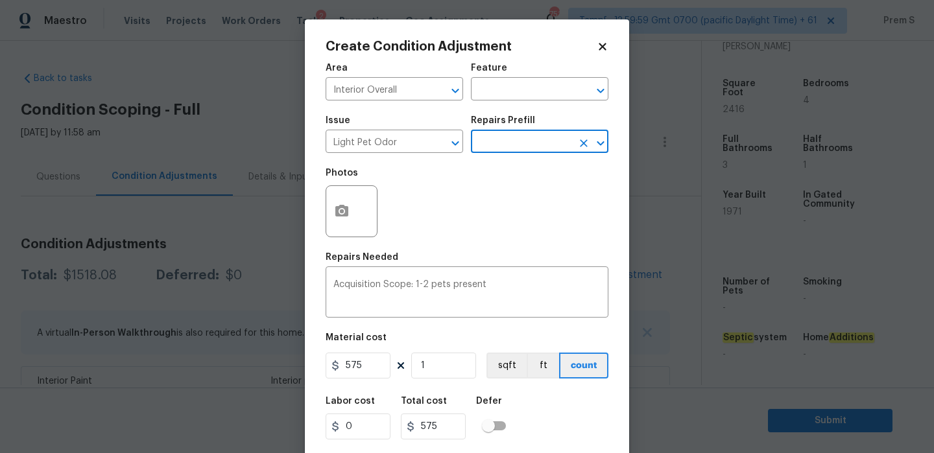
scroll to position [31, 0]
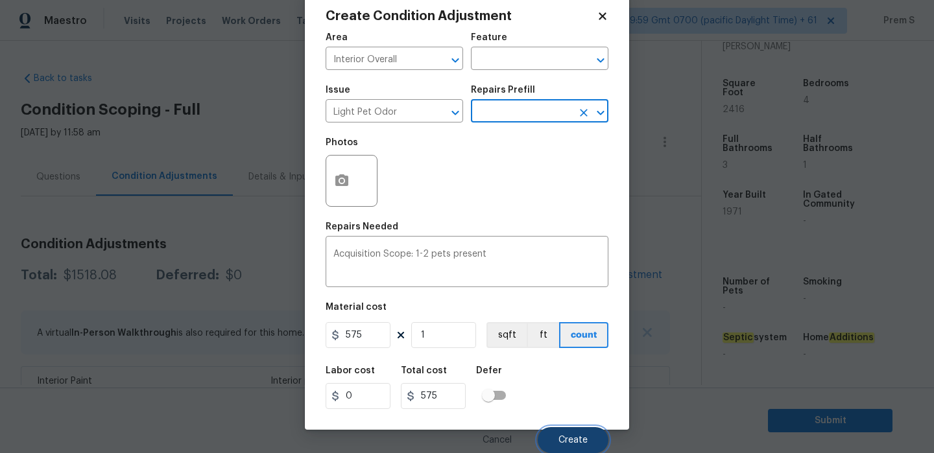
click at [565, 439] on span "Create" at bounding box center [572, 441] width 29 height 10
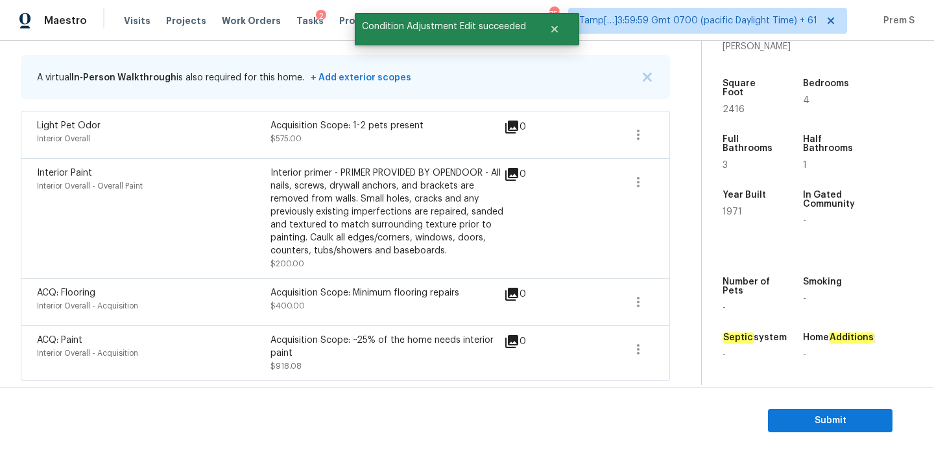
scroll to position [175, 0]
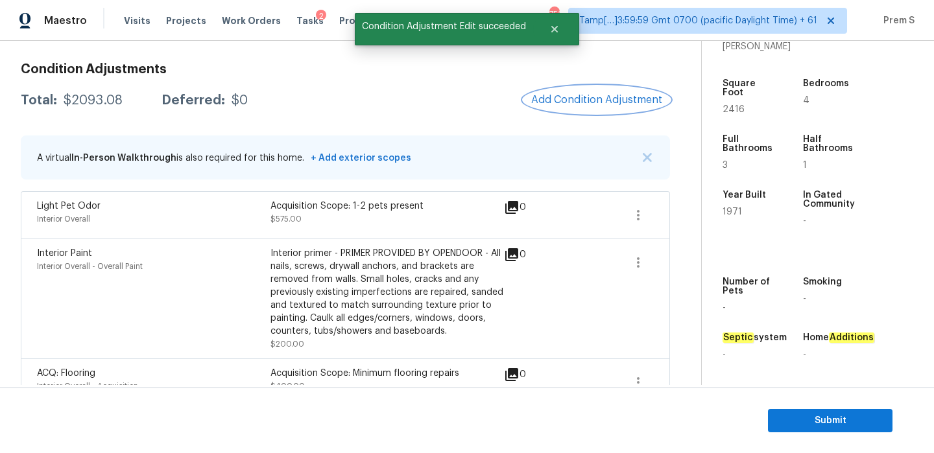
click at [596, 108] on button "Add Condition Adjustment" at bounding box center [596, 99] width 147 height 27
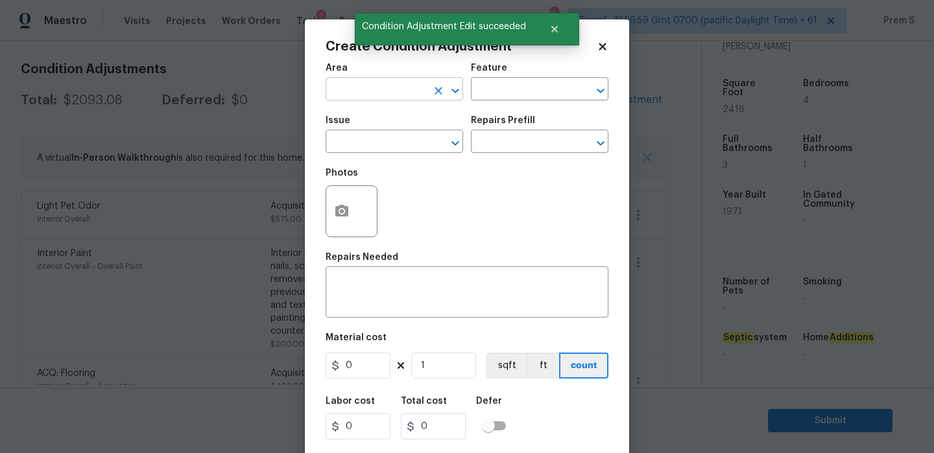
click at [392, 100] on input "text" at bounding box center [376, 90] width 101 height 20
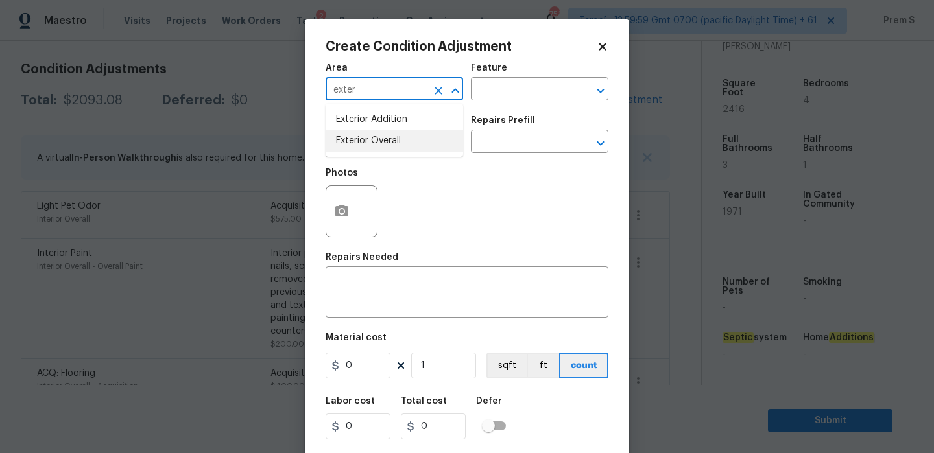
click at [383, 154] on ul "Exterior Addition Exterior Overall" at bounding box center [394, 130] width 137 height 53
click at [399, 144] on li "Exterior Overall" at bounding box center [394, 140] width 137 height 21
type input "Exterior Overall"
click at [399, 144] on input "text" at bounding box center [376, 143] width 101 height 20
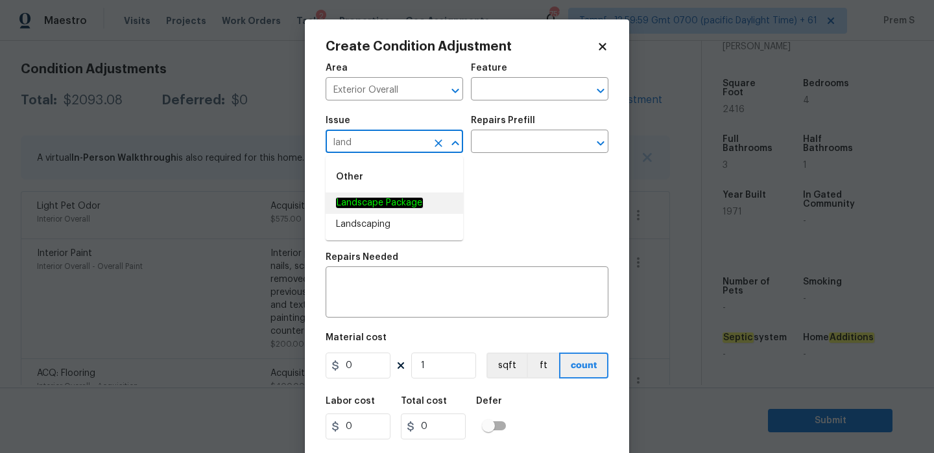
click at [402, 210] on li "Landscape Package" at bounding box center [394, 203] width 137 height 21
type input "Landscape Package"
click at [538, 144] on input "text" at bounding box center [521, 143] width 101 height 20
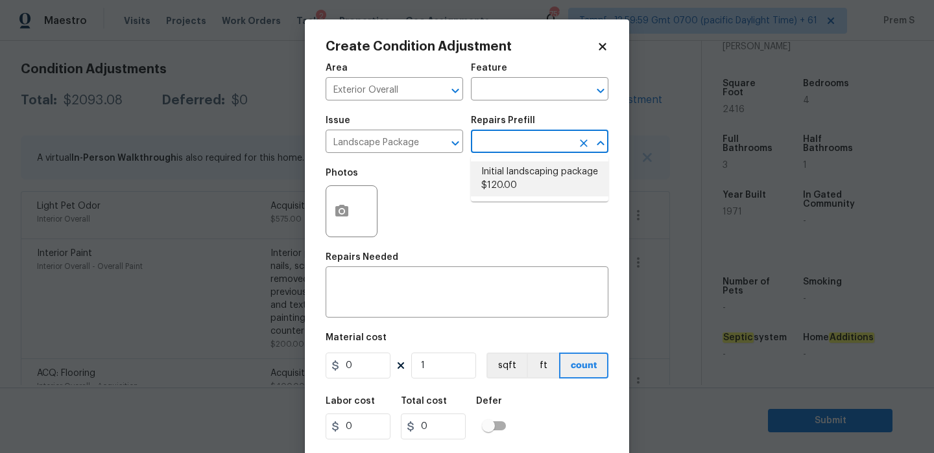
click at [533, 186] on li "Initial landscaping package $120.00" at bounding box center [539, 178] width 137 height 35
type input "Home Readiness Packages"
type textarea "Mowing of grass up to 6" in height. Mow, edge along driveways & sidewalks, trim…"
type input "120"
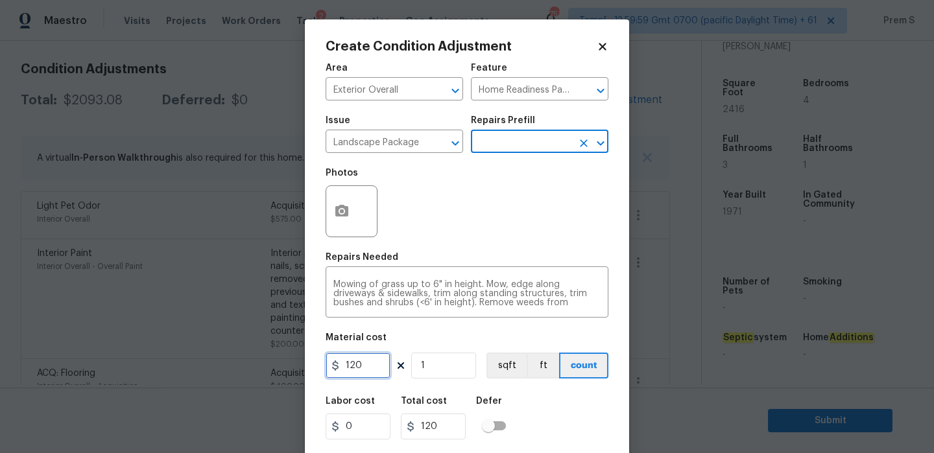
click at [368, 371] on input "120" at bounding box center [358, 366] width 65 height 26
type input "300"
click at [541, 419] on div "Labor cost 0 Total cost 300 Defer" at bounding box center [467, 418] width 283 height 58
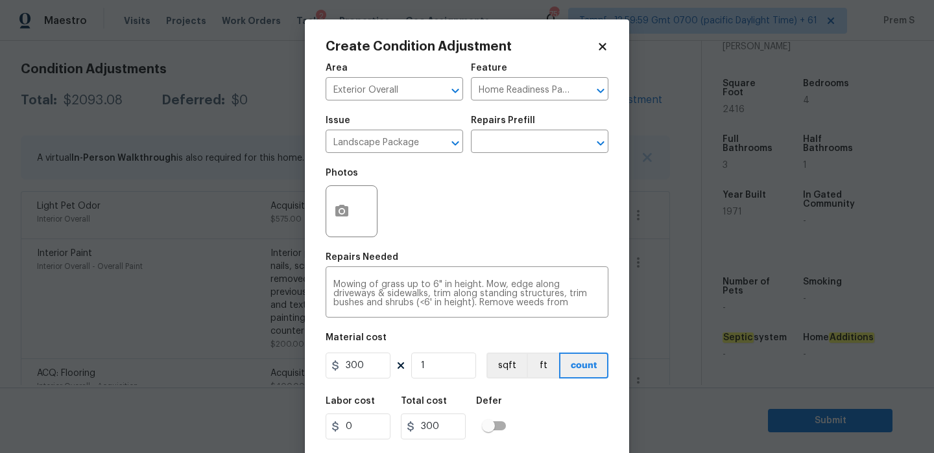
scroll to position [31, 0]
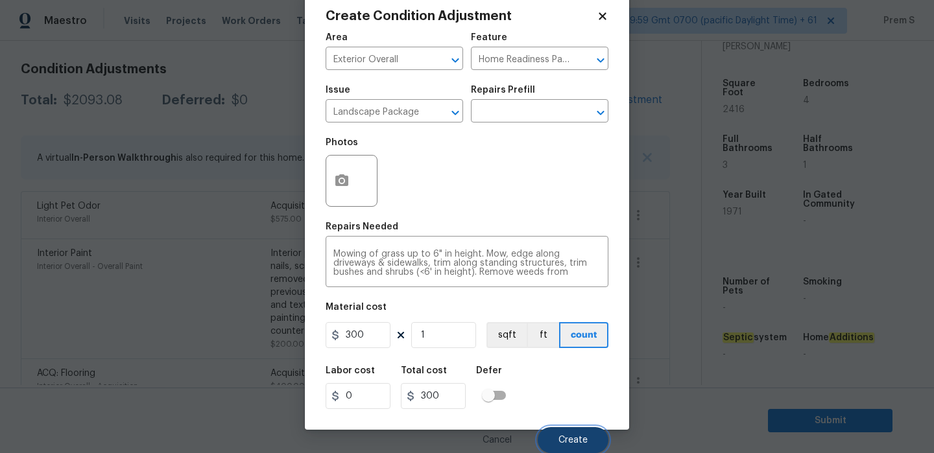
click at [573, 444] on span "Create" at bounding box center [572, 441] width 29 height 10
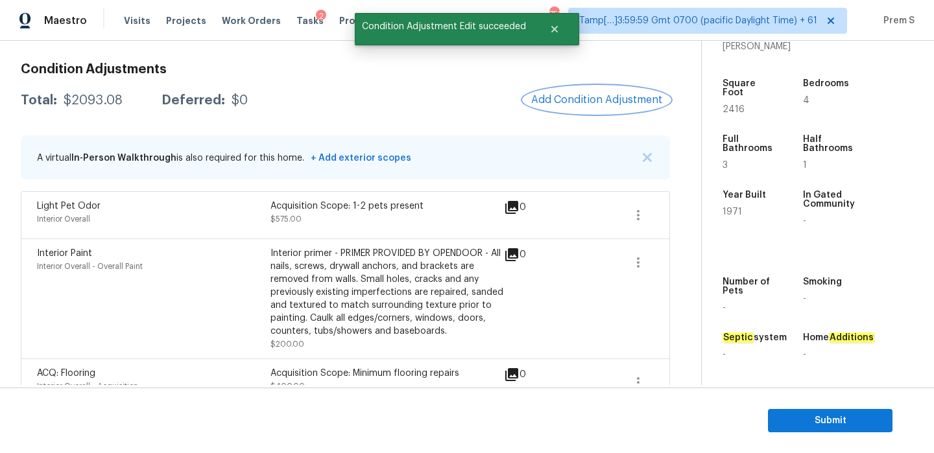
scroll to position [0, 0]
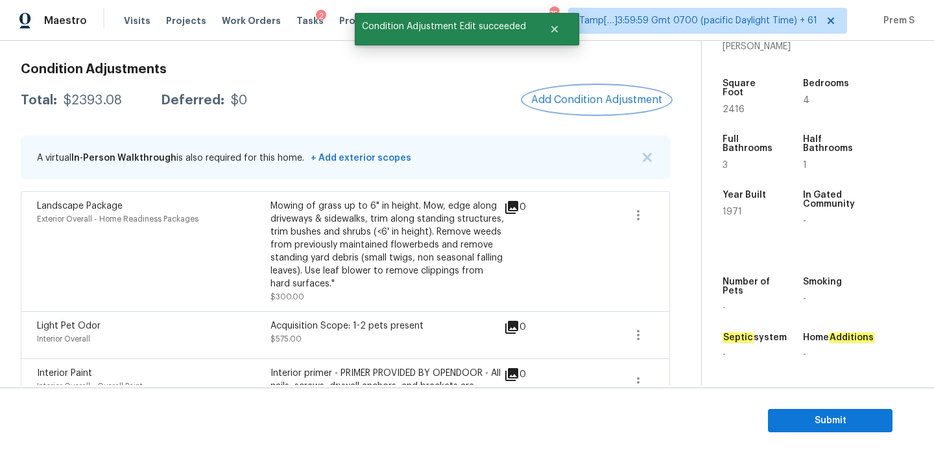
click at [612, 102] on span "Add Condition Adjustment" at bounding box center [596, 100] width 131 height 12
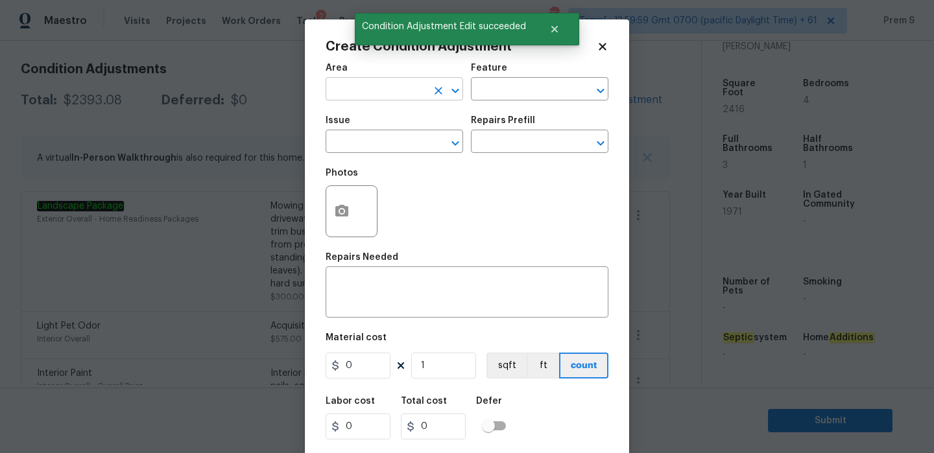
click at [383, 82] on input "text" at bounding box center [376, 90] width 101 height 20
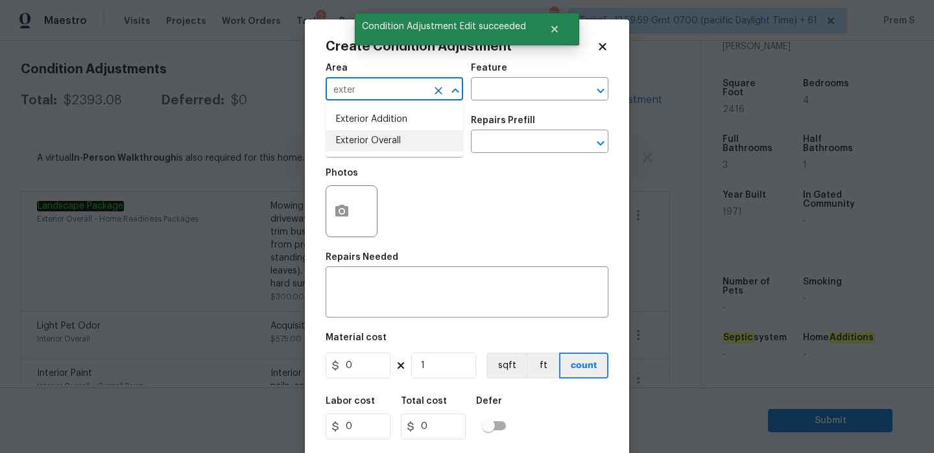
click at [370, 142] on li "Exterior Overall" at bounding box center [394, 140] width 137 height 21
type input "Exterior Overall"
click at [370, 142] on input "text" at bounding box center [376, 143] width 101 height 20
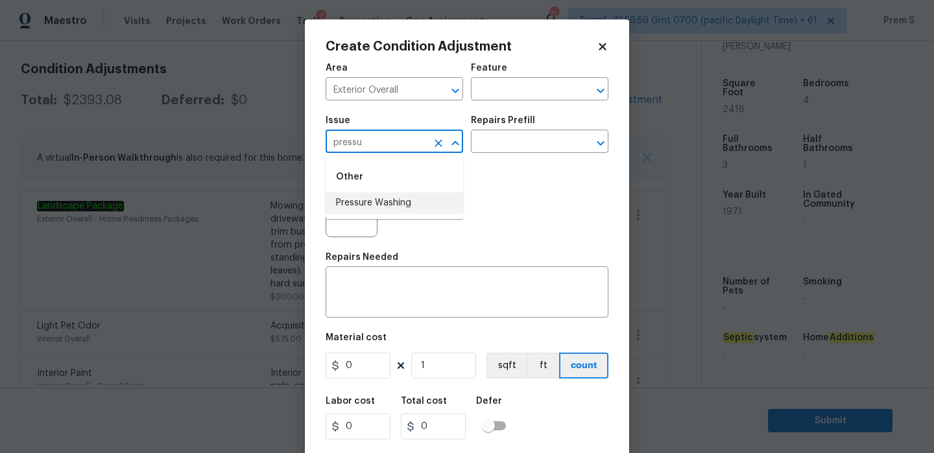
click at [388, 208] on li "Pressure Washing" at bounding box center [394, 203] width 137 height 21
type input "Pressure Washing"
click at [368, 303] on textarea at bounding box center [466, 293] width 267 height 27
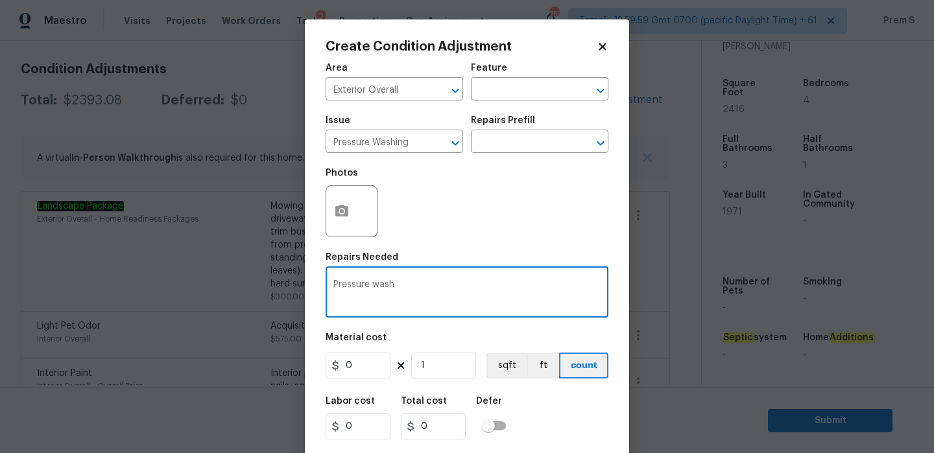
type textarea "Pressure wash"
click at [372, 363] on input "0" at bounding box center [358, 366] width 65 height 26
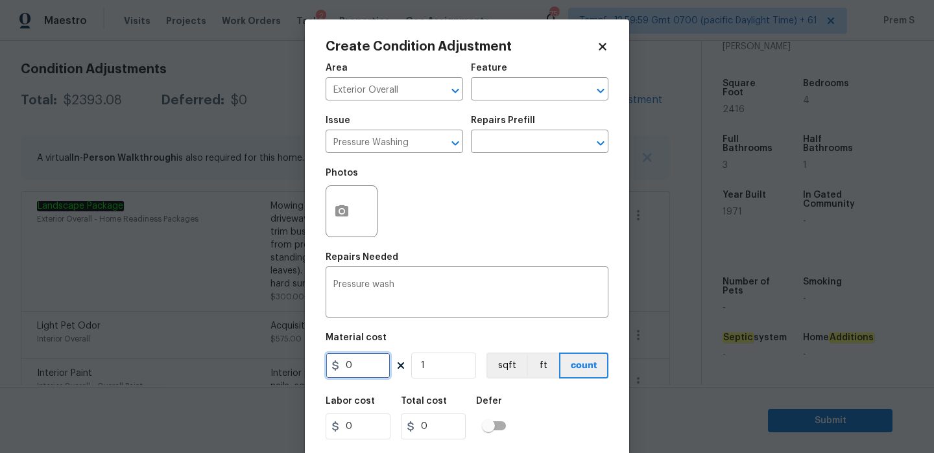
click at [372, 363] on input "0" at bounding box center [358, 366] width 65 height 26
type input "200"
click at [595, 440] on div "Labor cost 0 Total cost 200 Defer" at bounding box center [467, 418] width 283 height 58
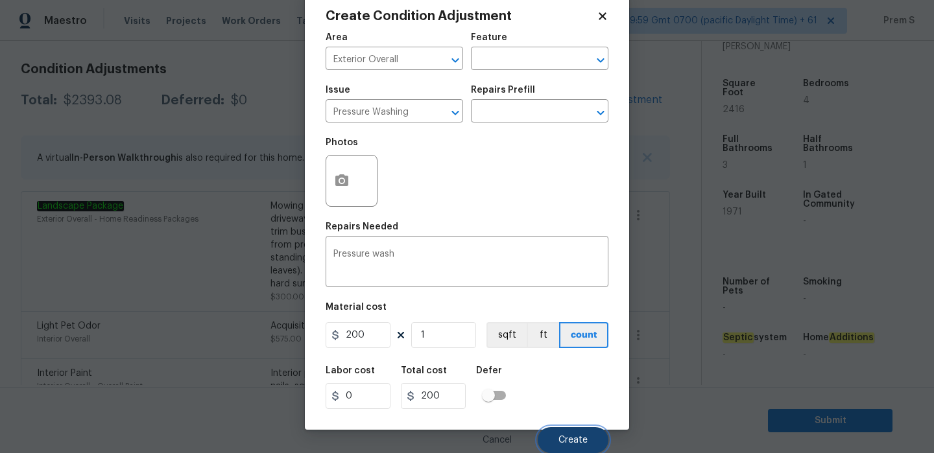
click at [588, 444] on button "Create" at bounding box center [573, 440] width 71 height 26
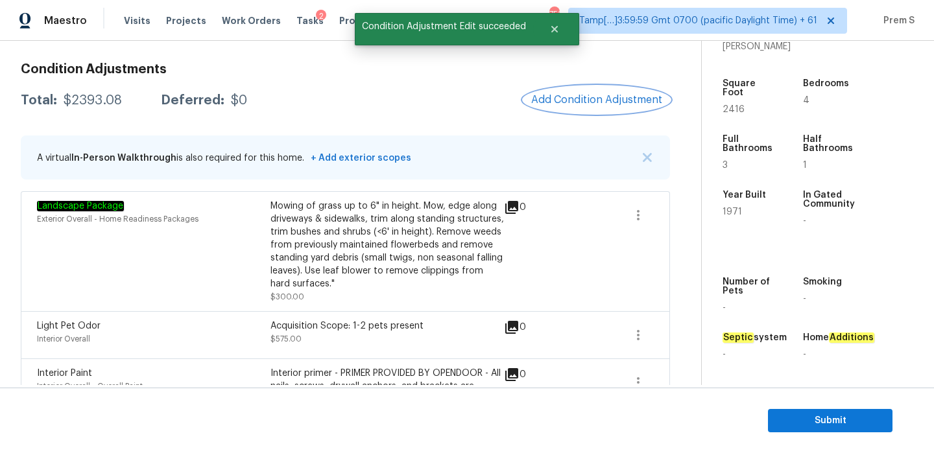
scroll to position [0, 0]
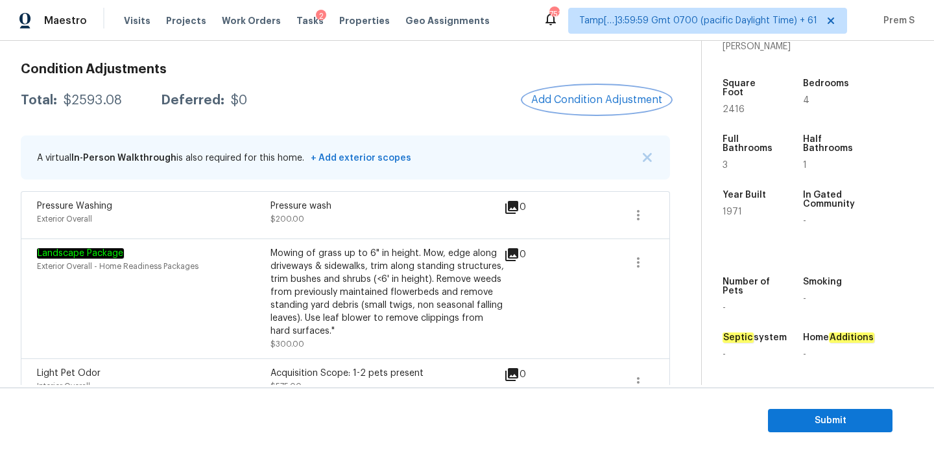
click at [589, 102] on span "Add Condition Adjustment" at bounding box center [596, 100] width 131 height 12
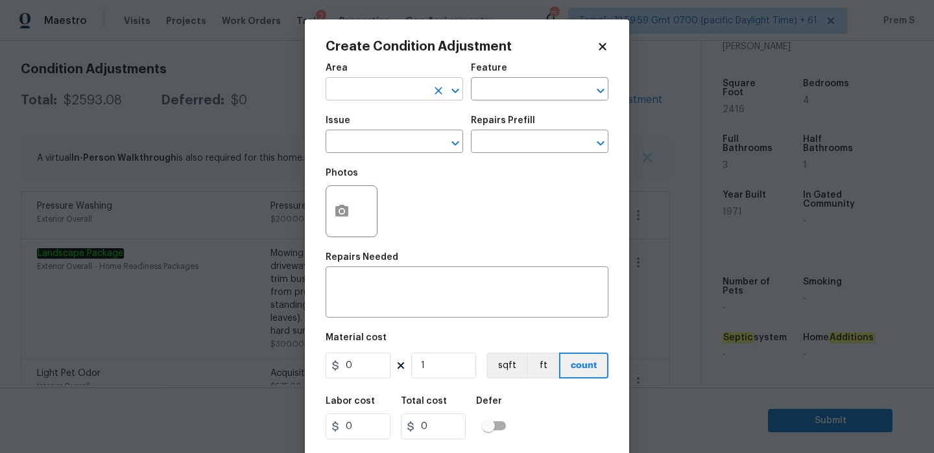
click at [401, 84] on input "text" at bounding box center [376, 90] width 101 height 20
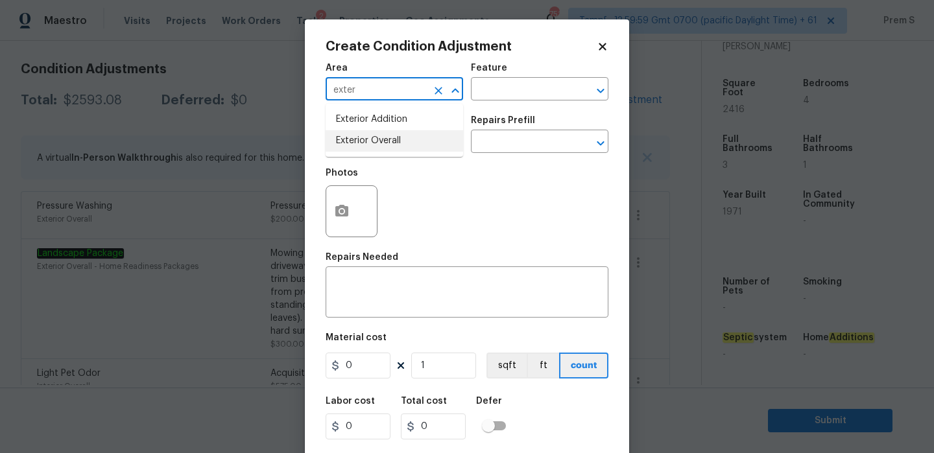
click at [391, 132] on li "Exterior Overall" at bounding box center [394, 140] width 137 height 21
type input "Exterior Overall"
click at [390, 139] on input "text" at bounding box center [376, 143] width 101 height 20
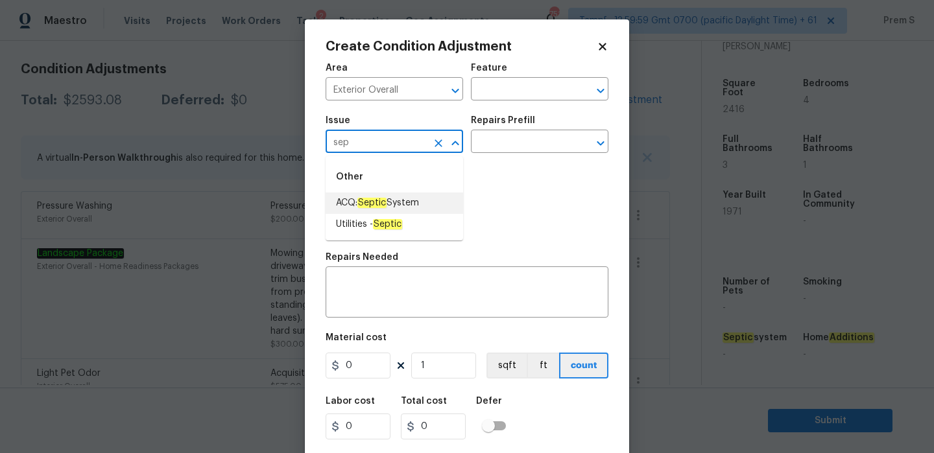
click at [417, 201] on span "ACQ: Septic System" at bounding box center [377, 203] width 83 height 14
type input "ACQ: Septic System"
click at [523, 136] on input "text" at bounding box center [521, 143] width 101 height 20
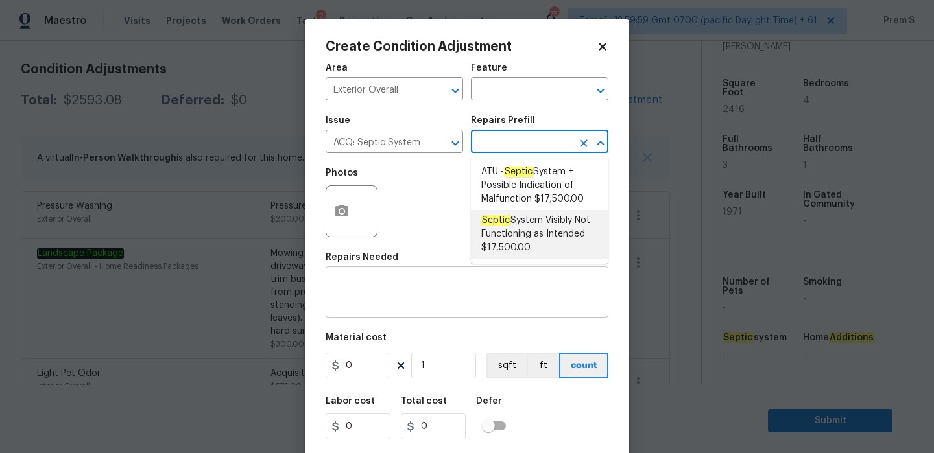
click at [404, 291] on textarea at bounding box center [466, 293] width 267 height 27
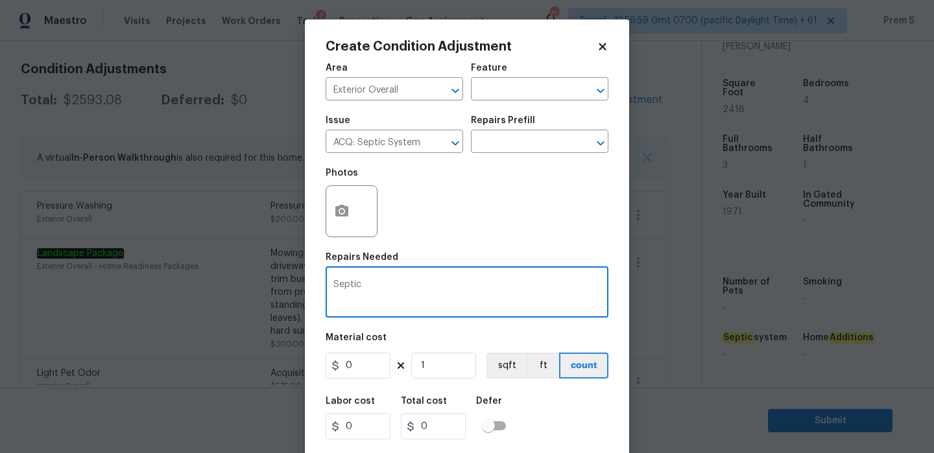
type textarea "Septic"
click at [527, 408] on div "Labor cost 0 Total cost 0 Defer" at bounding box center [467, 418] width 283 height 58
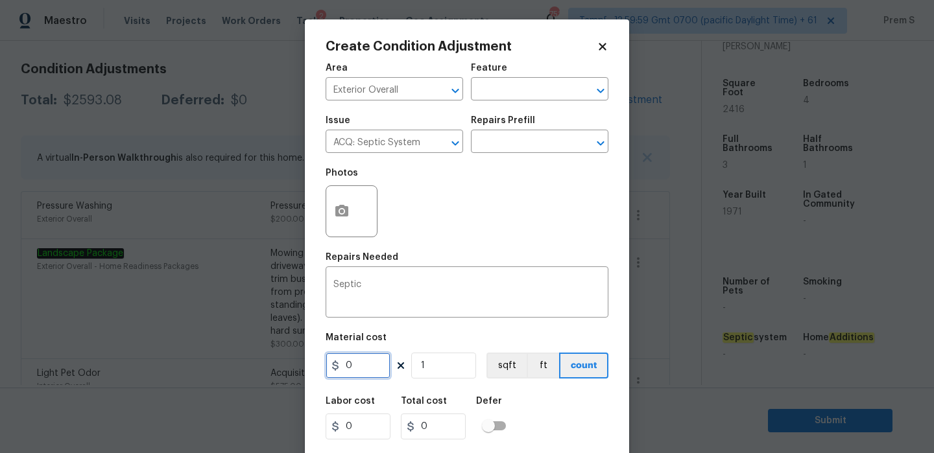
click at [359, 371] on input "0" at bounding box center [358, 366] width 65 height 26
click at [364, 370] on input "0" at bounding box center [358, 366] width 65 height 26
type input "20000"
click at [542, 420] on div "Labor cost 0 Total cost 0 Defer" at bounding box center [467, 418] width 283 height 58
type input "20000"
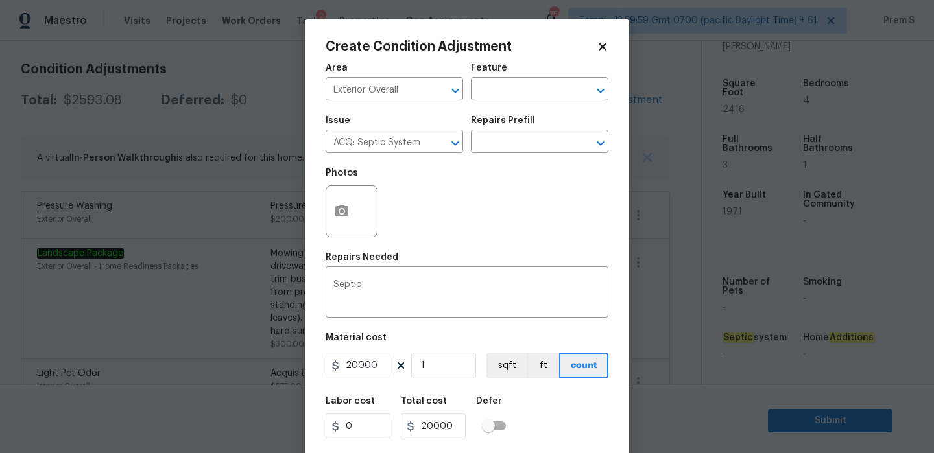
scroll to position [31, 0]
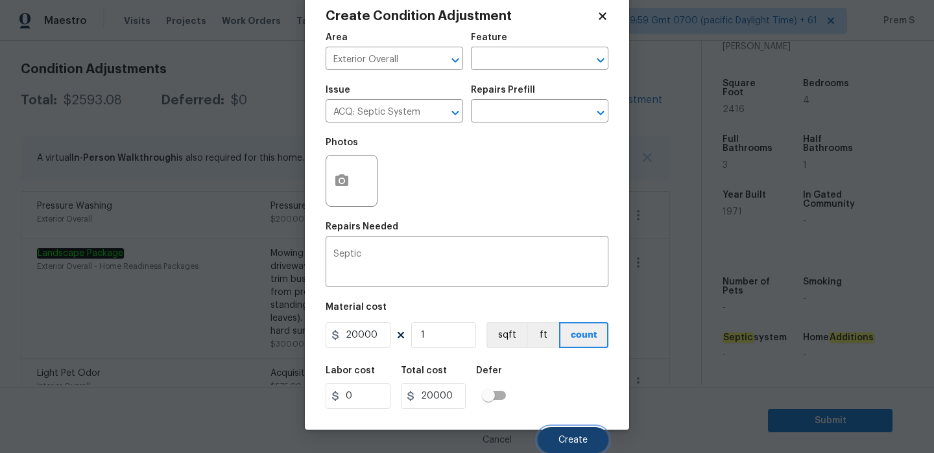
click at [559, 431] on button "Create" at bounding box center [573, 440] width 71 height 26
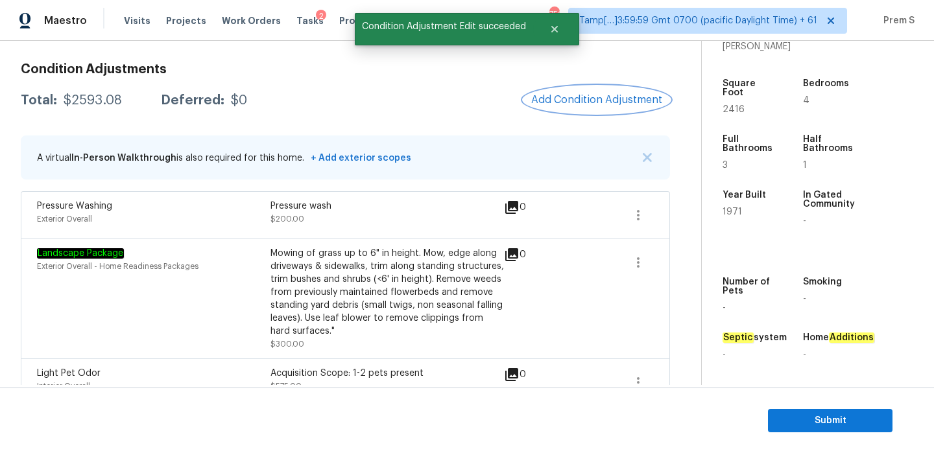
scroll to position [0, 0]
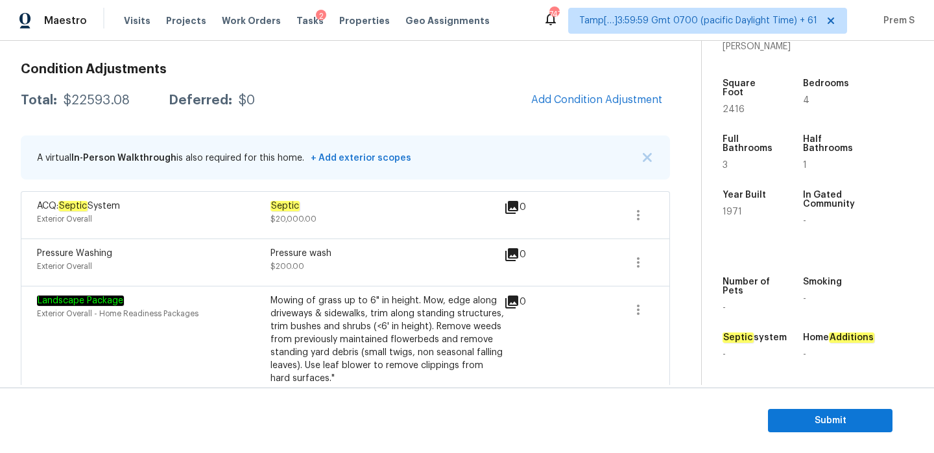
click at [420, 108] on div "Total: $22593.08 Deferred: $0 Add Condition Adjustment" at bounding box center [345, 100] width 649 height 29
click at [639, 215] on icon "button" at bounding box center [638, 216] width 16 height 16
click at [680, 217] on div "Edit" at bounding box center [711, 212] width 101 height 13
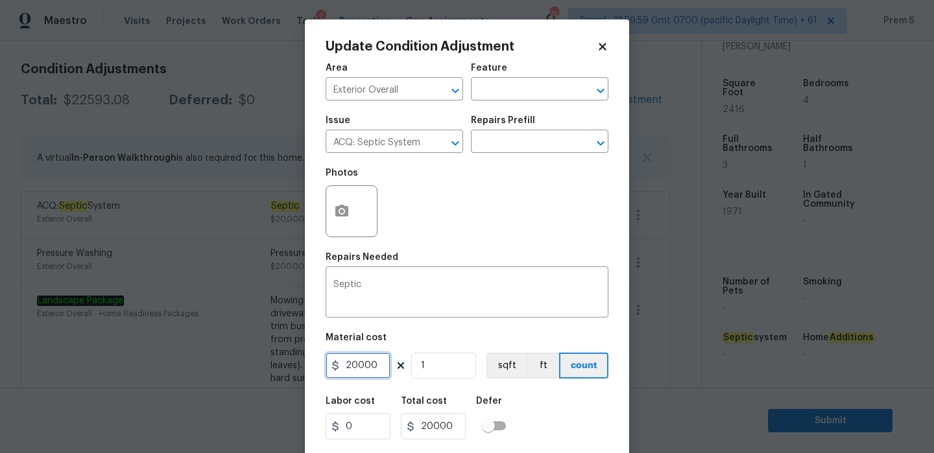
click at [357, 365] on input "20000" at bounding box center [358, 366] width 65 height 26
type input "0"
click at [569, 418] on div "Labor cost 0 Total cost 0 Defer" at bounding box center [467, 418] width 283 height 58
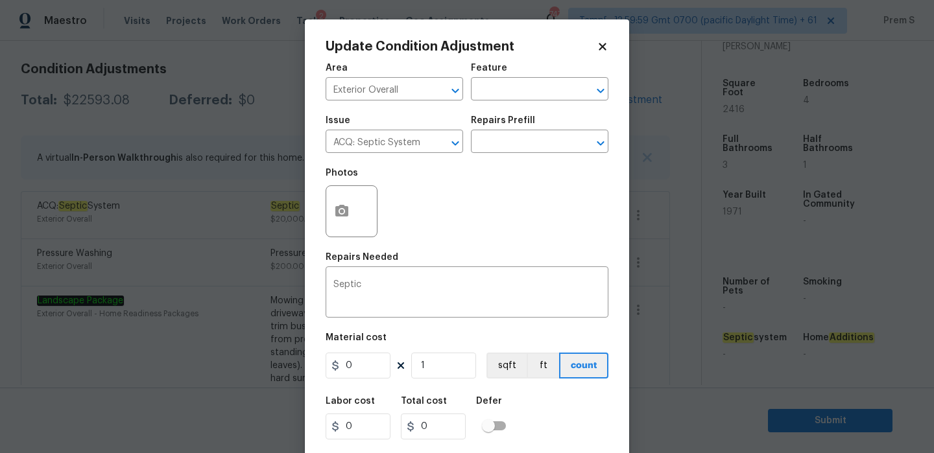
click at [569, 418] on div "Labor cost 0 Total cost 0 Defer" at bounding box center [467, 418] width 283 height 58
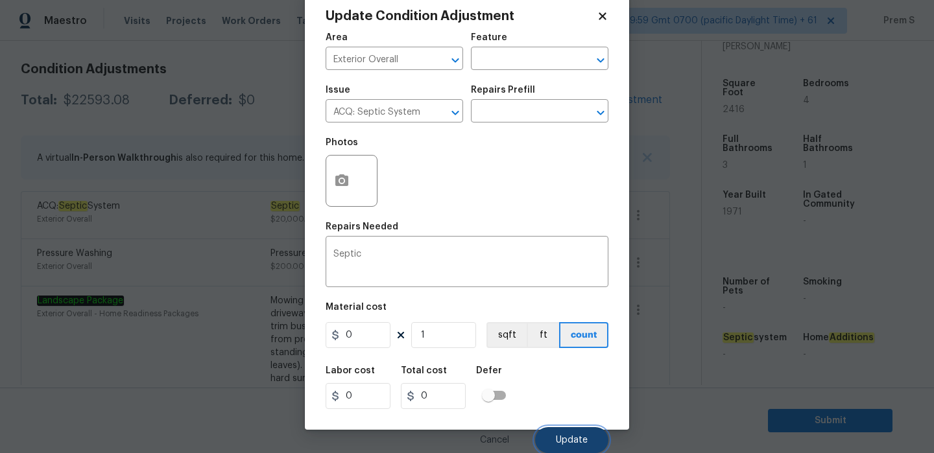
click at [595, 447] on button "Update" at bounding box center [571, 440] width 73 height 26
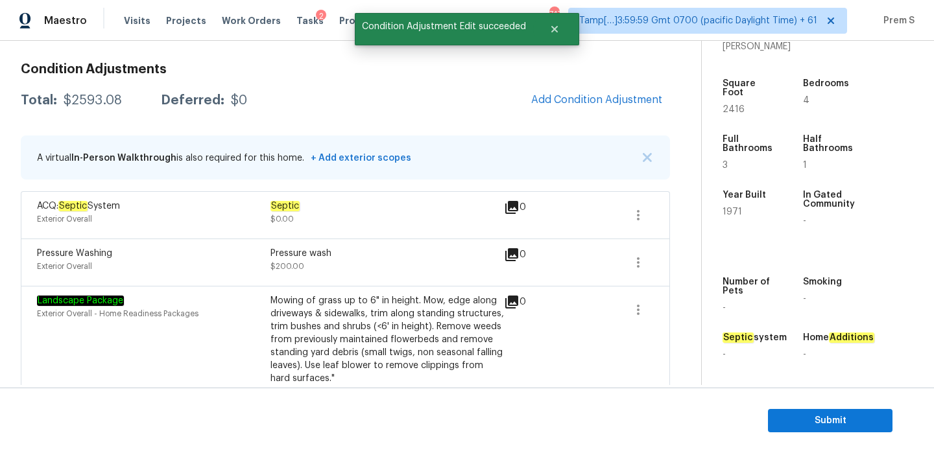
scroll to position [16, 0]
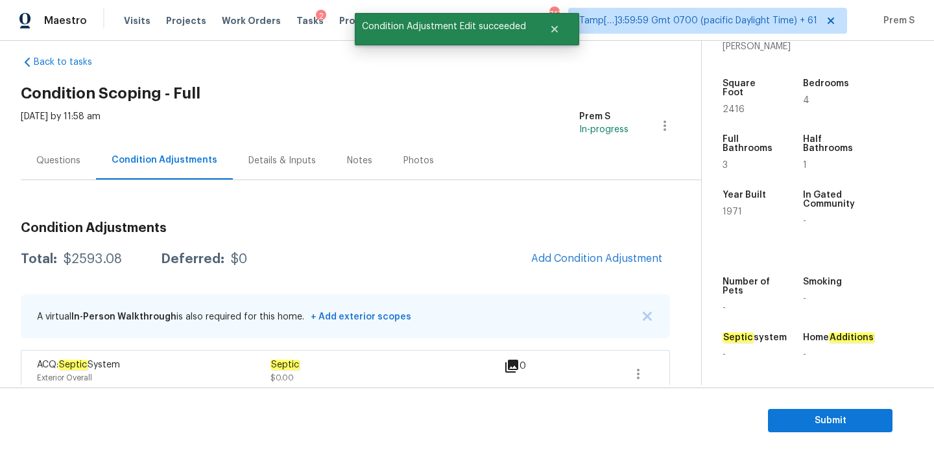
click at [60, 170] on div "Questions" at bounding box center [58, 160] width 75 height 38
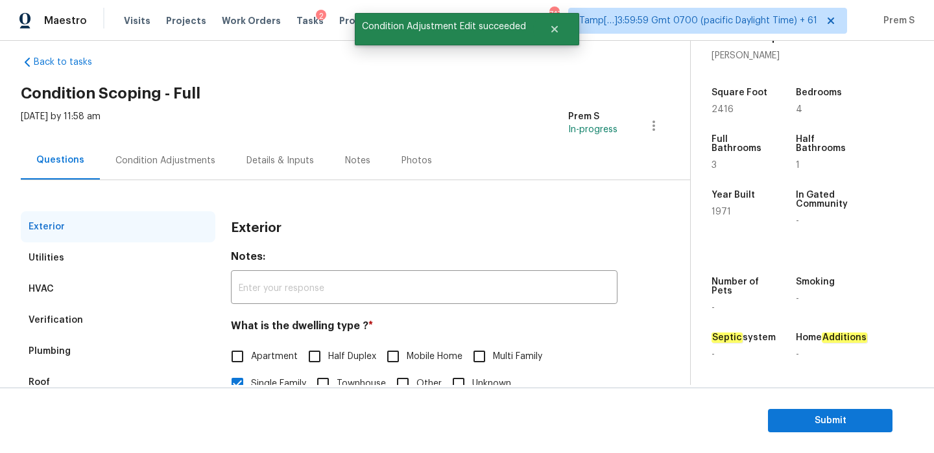
scroll to position [171, 0]
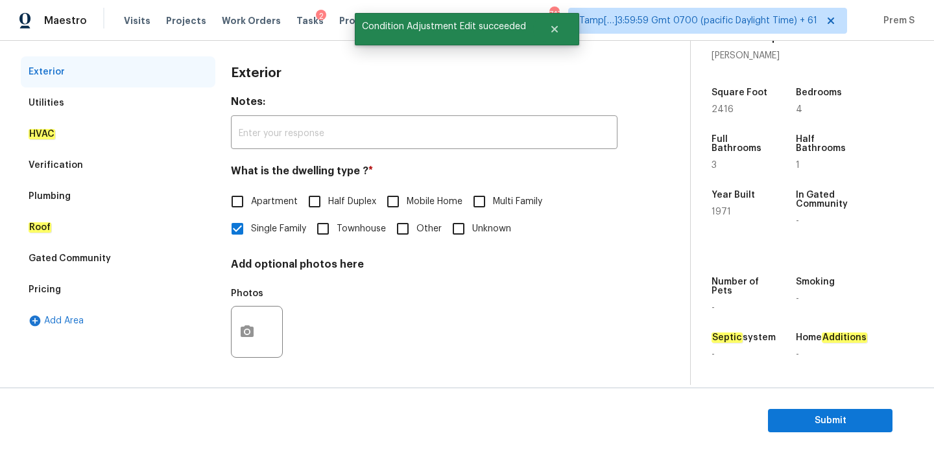
click at [112, 173] on div "Verification" at bounding box center [118, 165] width 195 height 31
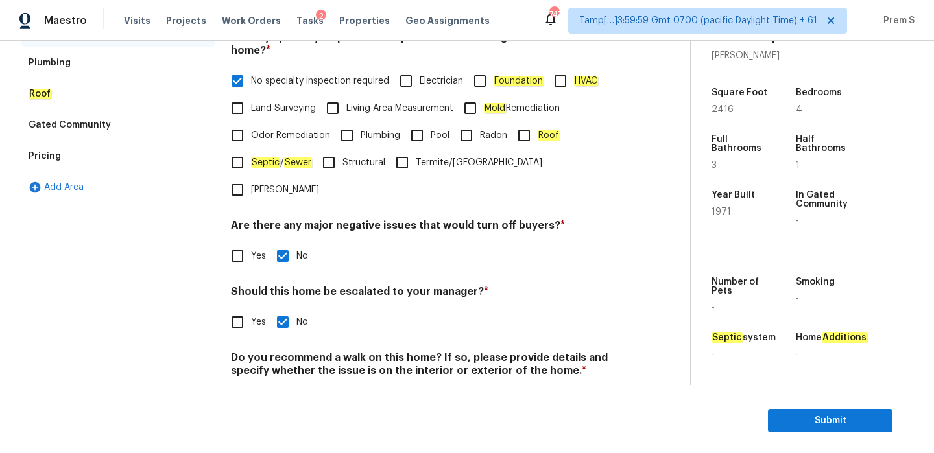
scroll to position [327, 0]
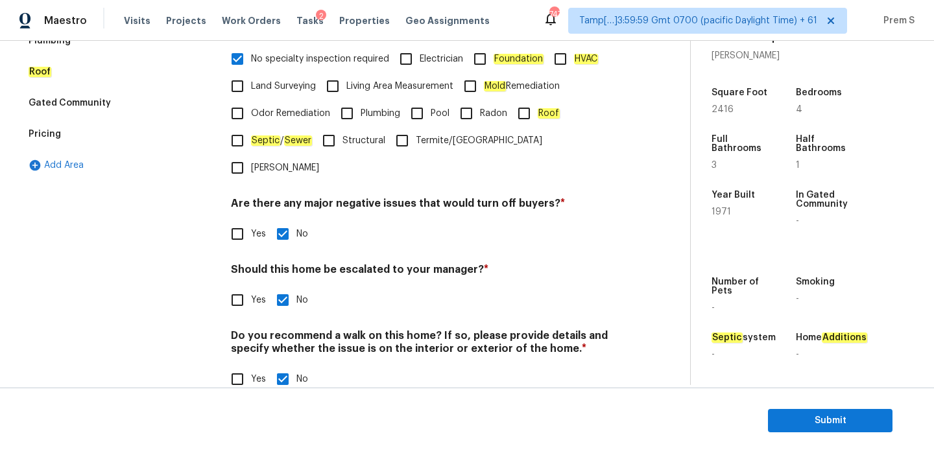
click at [239, 287] on input "Yes" at bounding box center [237, 300] width 27 height 27
checkbox input "true"
checkbox input "false"
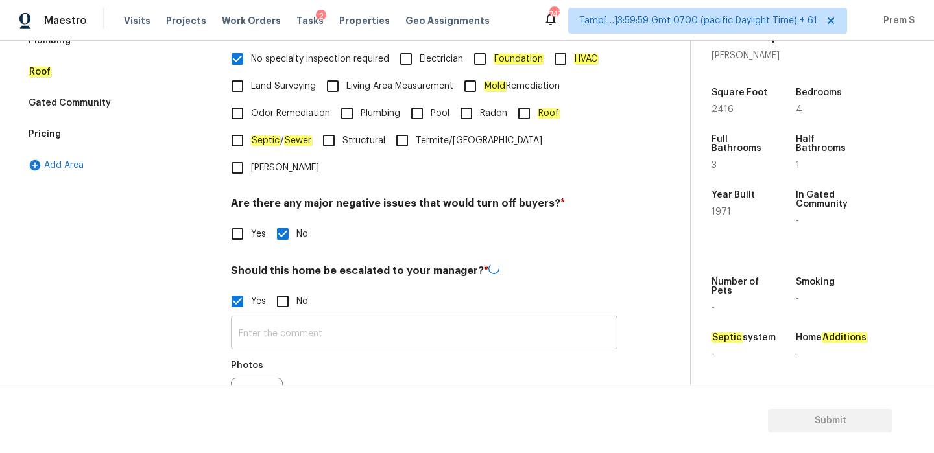
click at [260, 319] on input "text" at bounding box center [424, 334] width 386 height 30
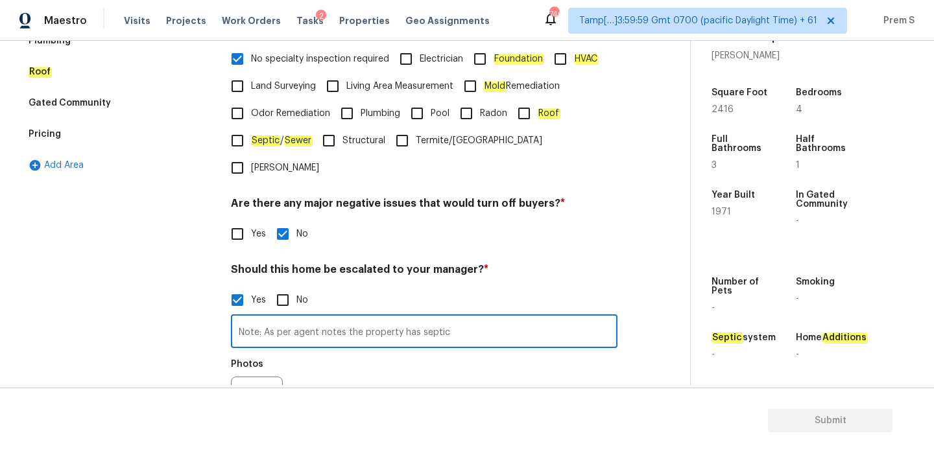
drag, startPoint x: 265, startPoint y: 305, endPoint x: 292, endPoint y: 305, distance: 27.2
click at [292, 318] on input "Note: As per agent notes the property has septic" at bounding box center [424, 333] width 386 height 30
click at [344, 318] on input "Note: The agent notes the property has septic" at bounding box center [424, 333] width 386 height 30
click at [503, 318] on input "Note: The agent notes states that the property has septic" at bounding box center [424, 333] width 386 height 30
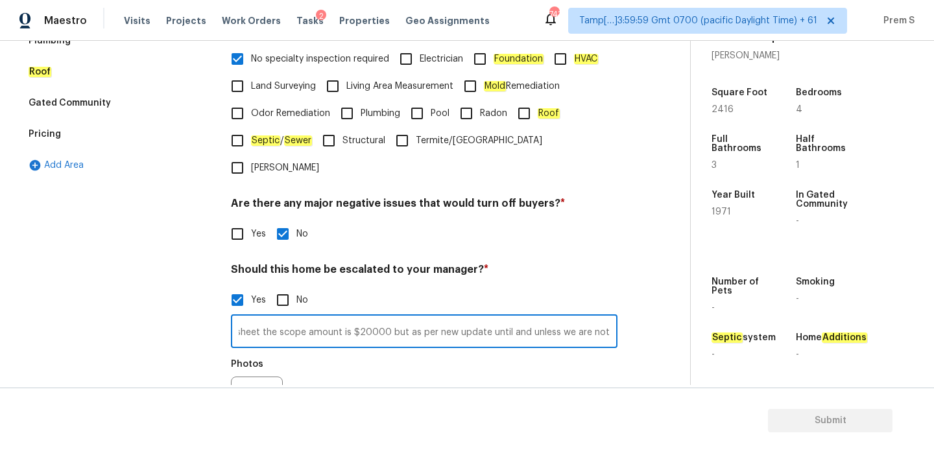
scroll to position [0, 338]
drag, startPoint x: 557, startPoint y: 307, endPoint x: 670, endPoint y: 307, distance: 112.8
click at [670, 307] on div "Back to tasks Condition Scoping - Full Fri, Sep 26 2025 by 11:58 am Prem S In-p…" at bounding box center [355, 135] width 669 height 800
click at [359, 318] on input "Note: The agent notes states that the property has septic, as per market sheet …" at bounding box center [424, 333] width 386 height 30
drag, startPoint x: 359, startPoint y: 307, endPoint x: 680, endPoint y: 327, distance: 321.0
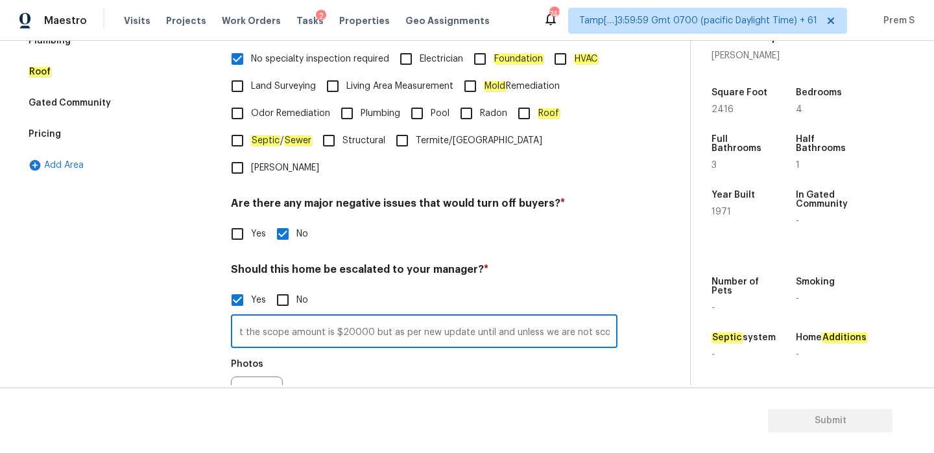
click at [680, 327] on div "Back to tasks Condition Scoping - Full Fri, Sep 26 2025 by 11:58 am Prem S In-p…" at bounding box center [355, 135] width 669 height 800
drag, startPoint x: 530, startPoint y: 307, endPoint x: 886, endPoint y: 309, distance: 356.7
click at [886, 309] on div "Back to tasks Condition Scoping - Full Fri, Sep 26 2025 by 11:58 am Prem S In-p…" at bounding box center [467, 213] width 934 height 344
paste input "septic system was inspected and pumped within the last 6 months."
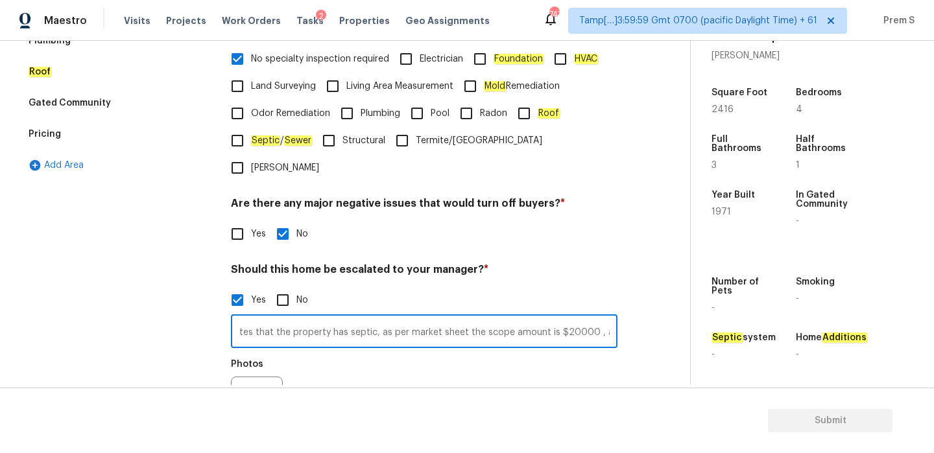
scroll to position [0, 398]
click at [402, 318] on input "Note: The agent notes states that the property has septic, as per market sheet …" at bounding box center [424, 333] width 386 height 30
drag, startPoint x: 589, startPoint y: 307, endPoint x: 678, endPoint y: 305, distance: 88.9
click at [678, 305] on div "Back to tasks Condition Scoping - Full Fri, Sep 26 2025 by 11:58 am Prem S In-p…" at bounding box center [355, 135] width 669 height 800
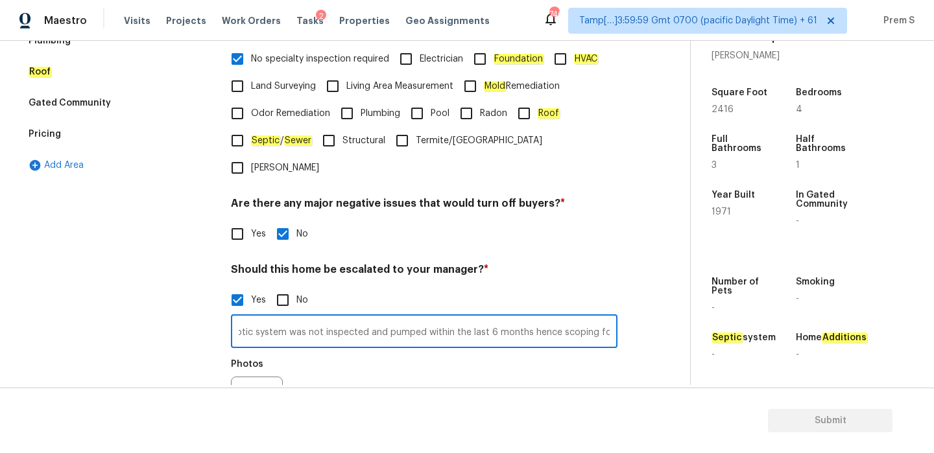
scroll to position [0, 519]
type input "Note: The agent notes states that the property has septic, as per market sheet …"
click at [243, 395] on icon "button" at bounding box center [247, 403] width 16 height 16
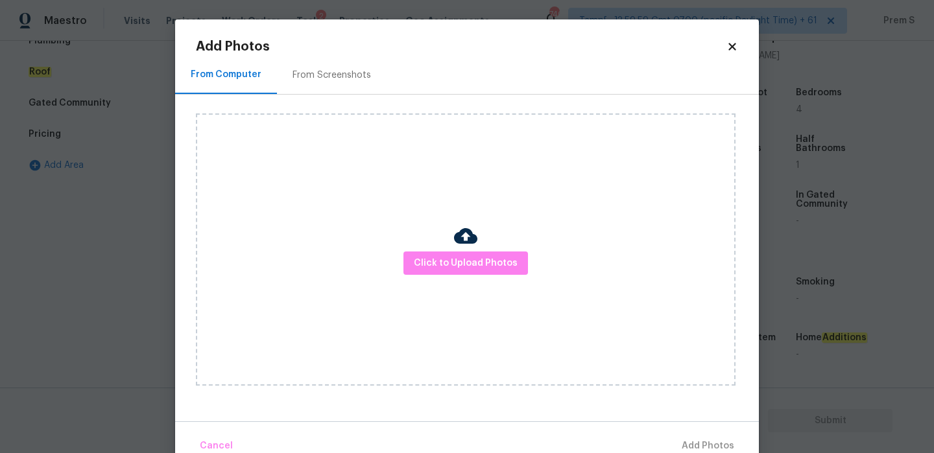
click at [512, 248] on div "Click to Upload Photos" at bounding box center [466, 249] width 540 height 272
click at [484, 259] on span "Click to Upload Photos" at bounding box center [466, 264] width 104 height 16
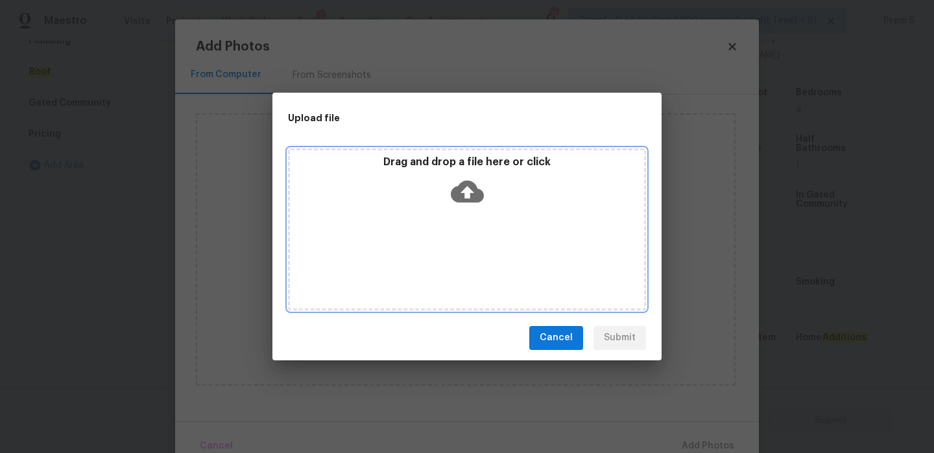
click at [470, 195] on icon at bounding box center [467, 191] width 33 height 22
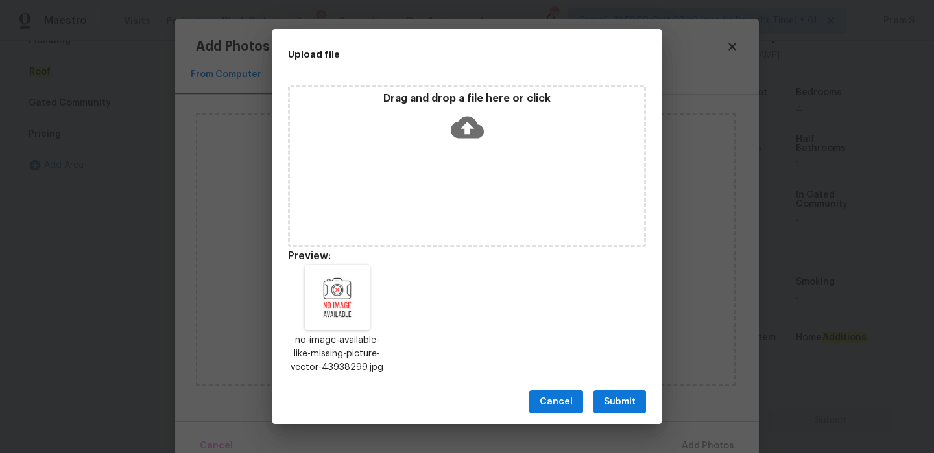
click at [623, 401] on span "Submit" at bounding box center [620, 402] width 32 height 16
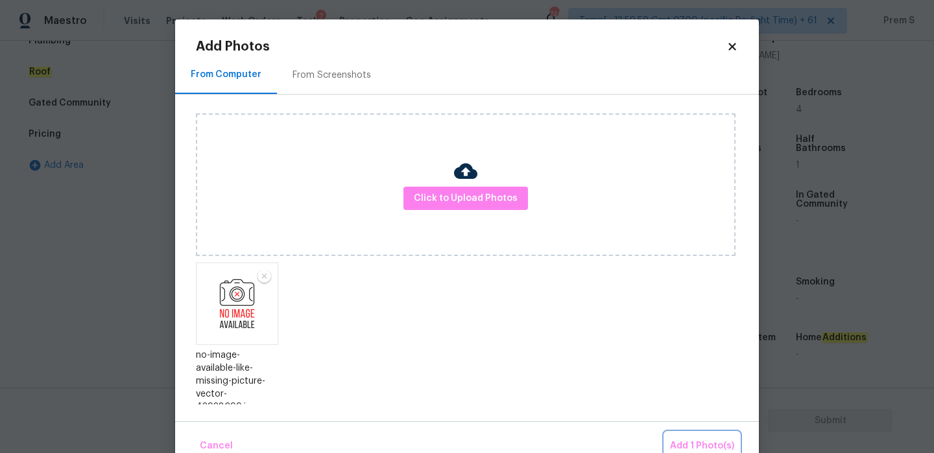
click at [686, 438] on span "Add 1 Photo(s)" at bounding box center [702, 446] width 64 height 16
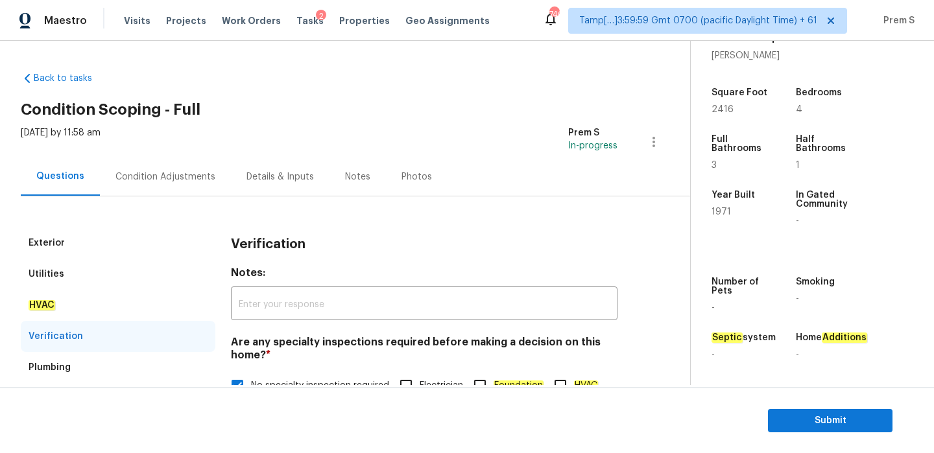
click at [185, 175] on div "Condition Adjustments" at bounding box center [165, 177] width 100 height 13
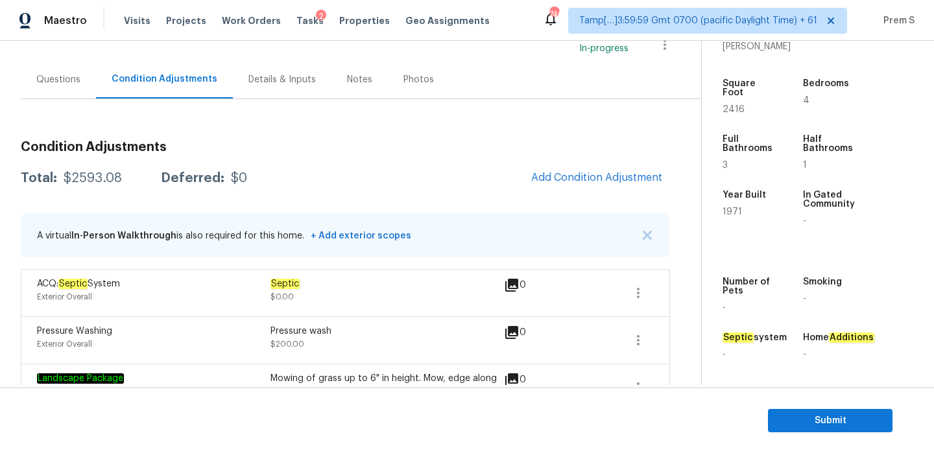
scroll to position [158, 0]
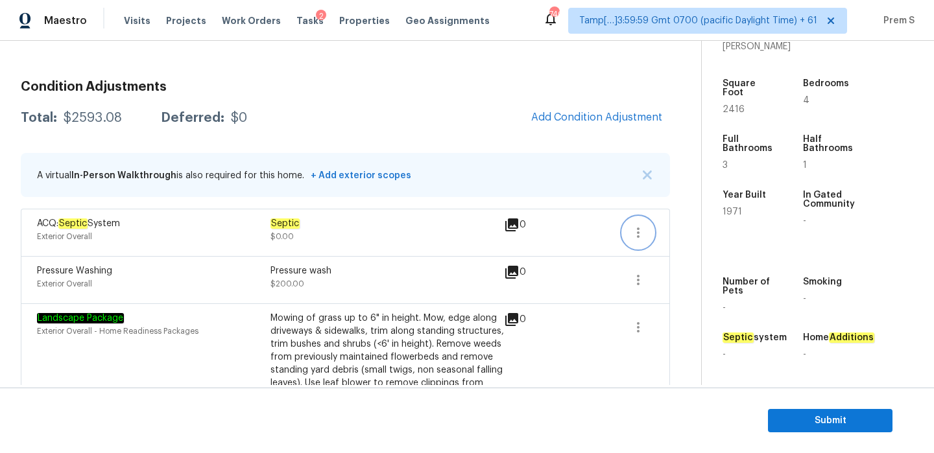
click at [636, 226] on icon "button" at bounding box center [638, 233] width 16 height 16
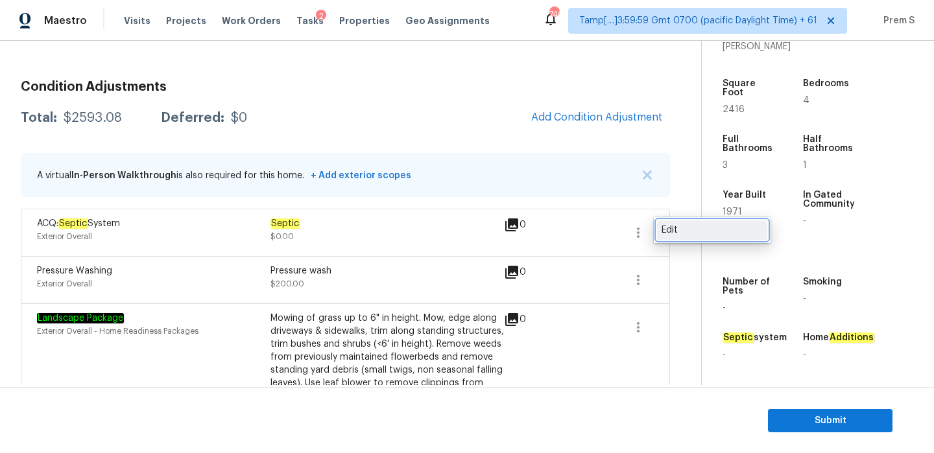
click at [685, 235] on div "Edit" at bounding box center [711, 230] width 101 height 13
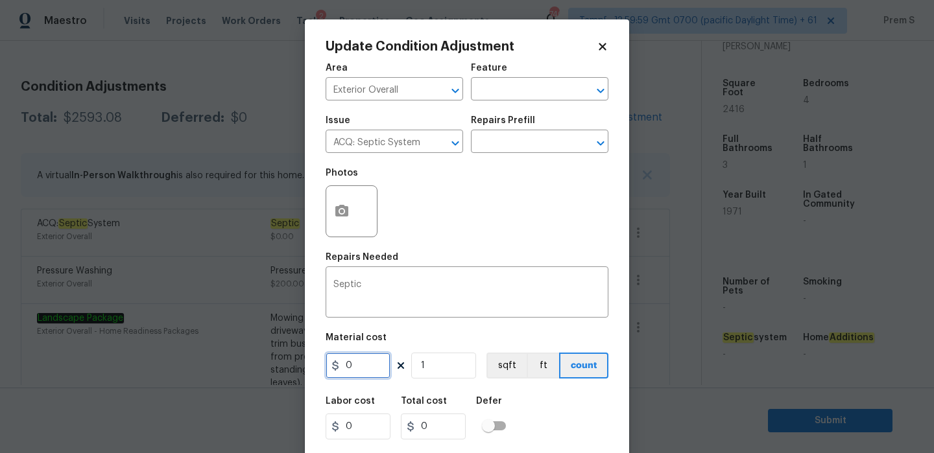
click at [361, 372] on input "0" at bounding box center [358, 366] width 65 height 26
type input "20000"
click at [569, 418] on div "Labor cost 0 Total cost 20000 Defer" at bounding box center [467, 418] width 283 height 58
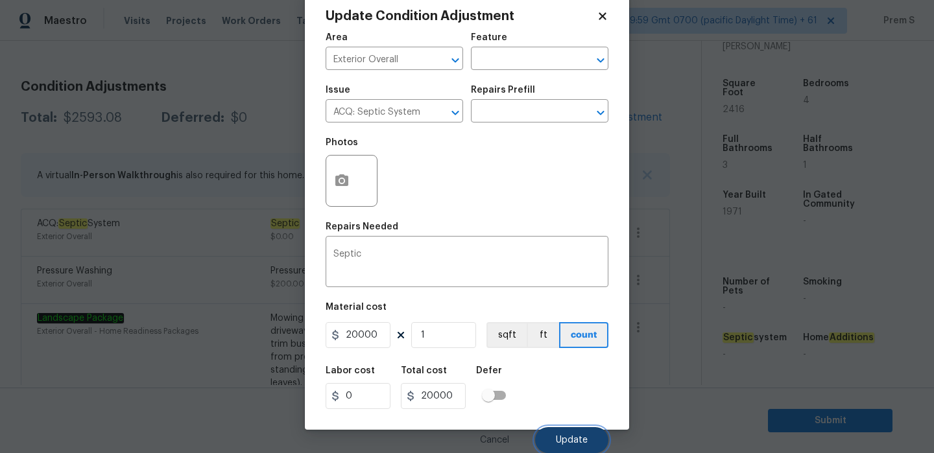
click at [565, 436] on span "Update" at bounding box center [572, 441] width 32 height 10
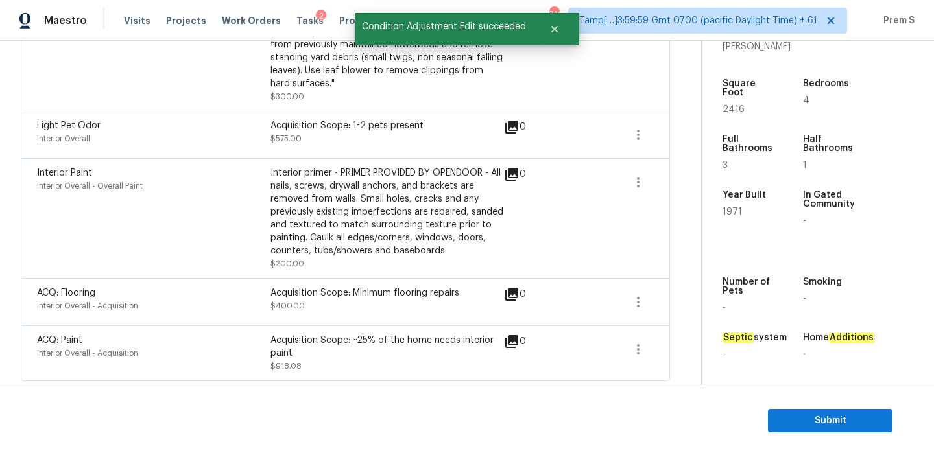
scroll to position [0, 0]
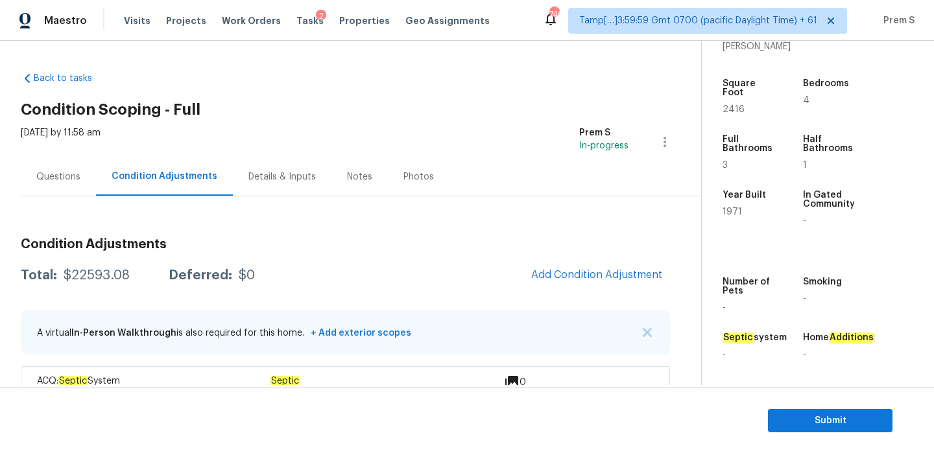
click at [64, 174] on div "Questions" at bounding box center [58, 177] width 44 height 13
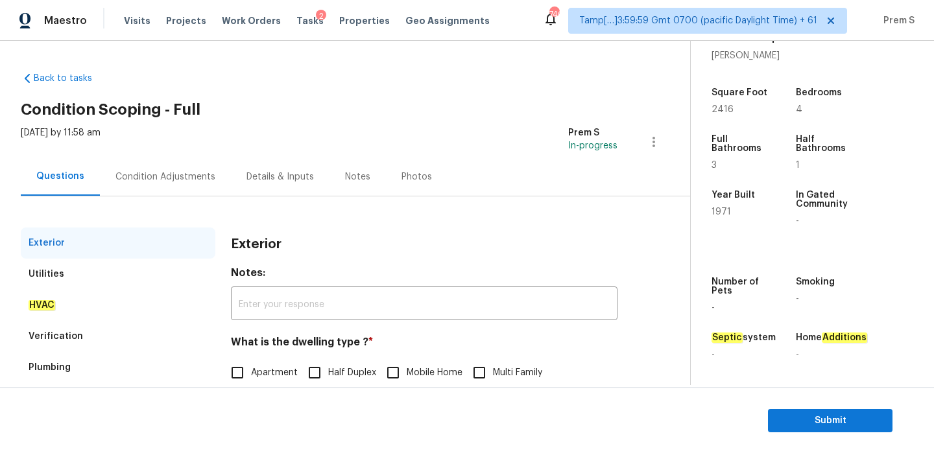
scroll to position [171, 0]
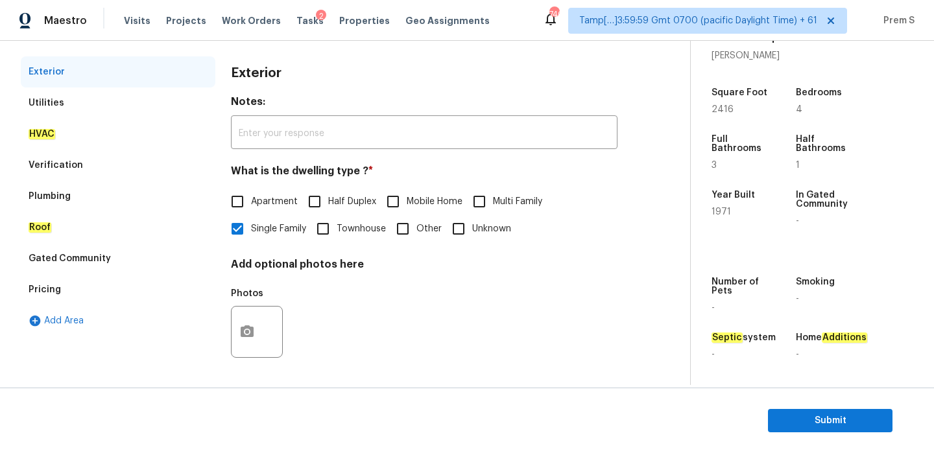
click at [99, 156] on div "Verification" at bounding box center [118, 165] width 195 height 31
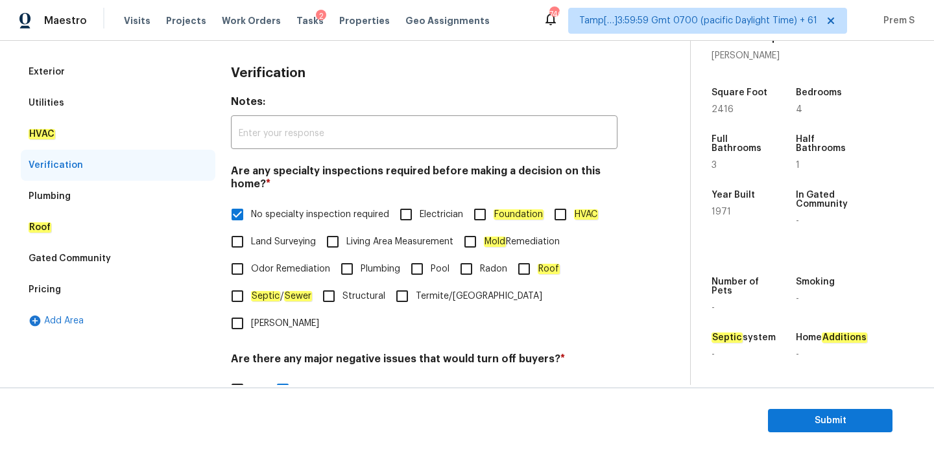
scroll to position [450, 0]
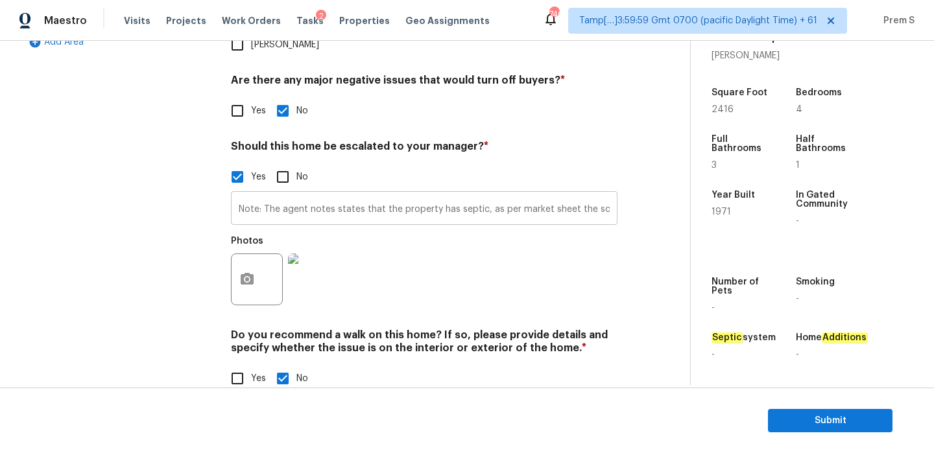
click at [394, 195] on input "Note: The agent notes states that the property has septic, as per market sheet …" at bounding box center [424, 210] width 386 height 30
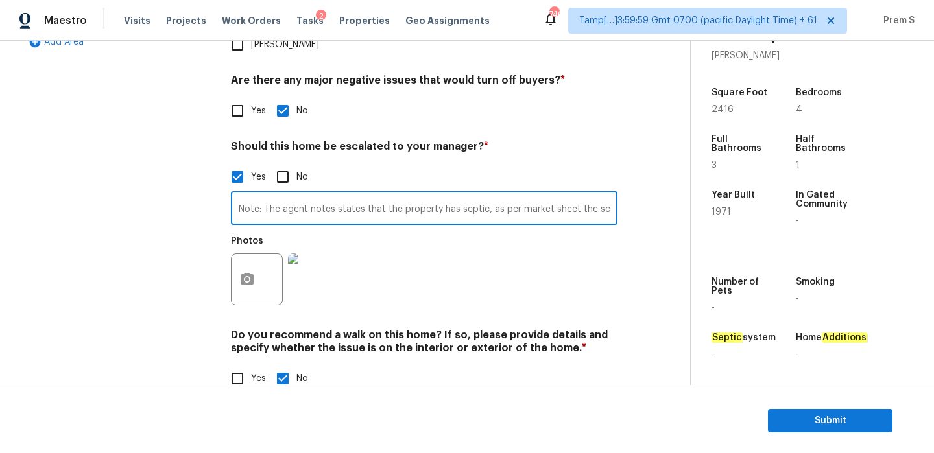
click at [473, 195] on input "Note: The agent notes states that the property has septic, as per market sheet …" at bounding box center [424, 210] width 386 height 30
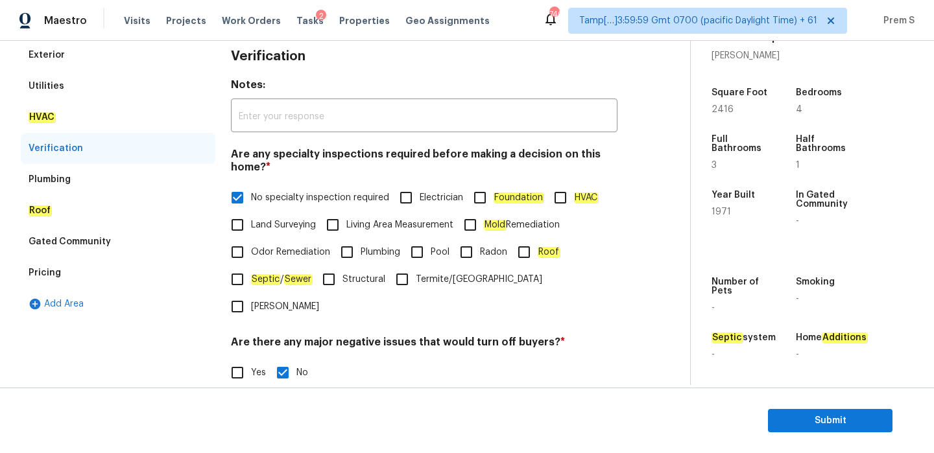
scroll to position [130, 0]
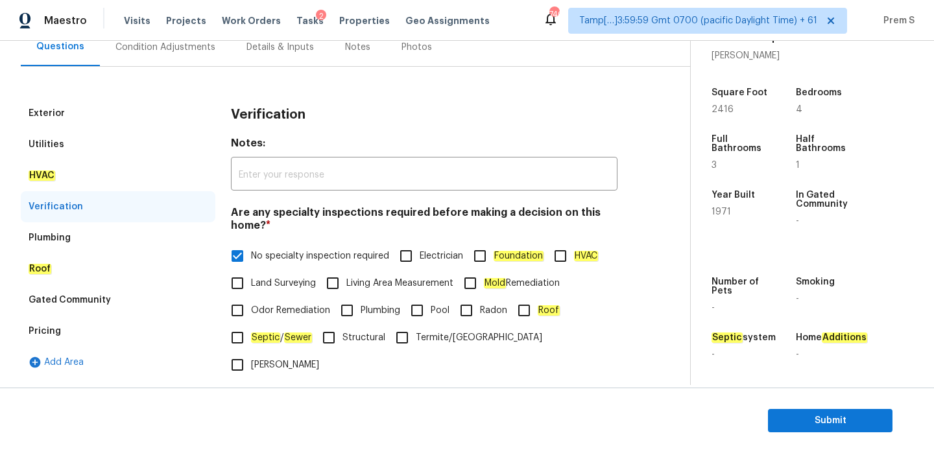
click at [196, 42] on div "Condition Adjustments" at bounding box center [165, 47] width 100 height 13
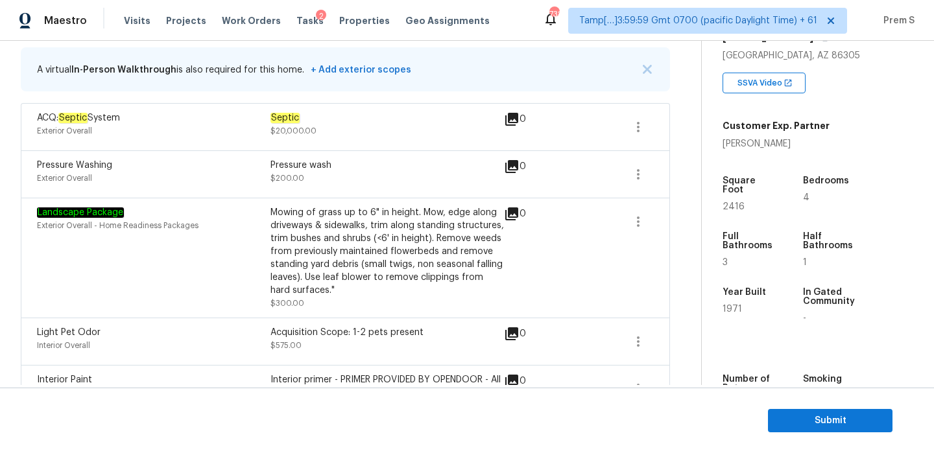
scroll to position [364, 0]
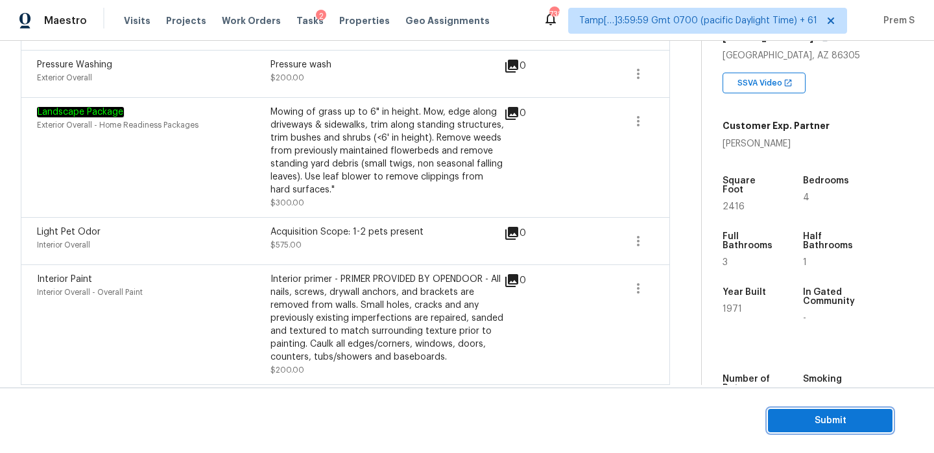
click at [839, 424] on span "Submit" at bounding box center [830, 421] width 104 height 16
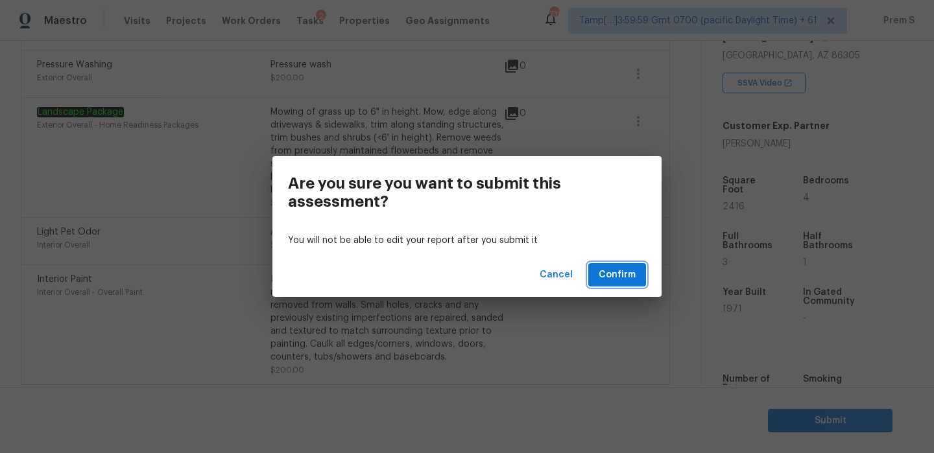
click at [626, 277] on span "Confirm" at bounding box center [617, 275] width 37 height 16
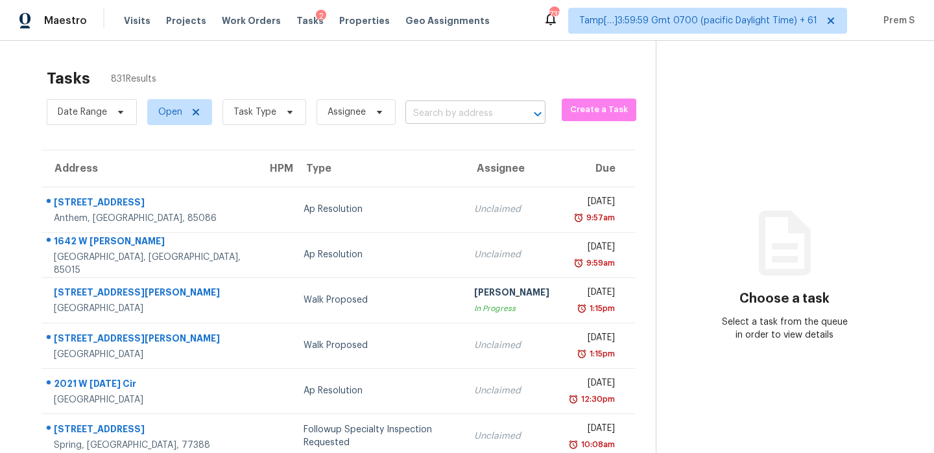
click at [420, 114] on input "text" at bounding box center [457, 114] width 104 height 20
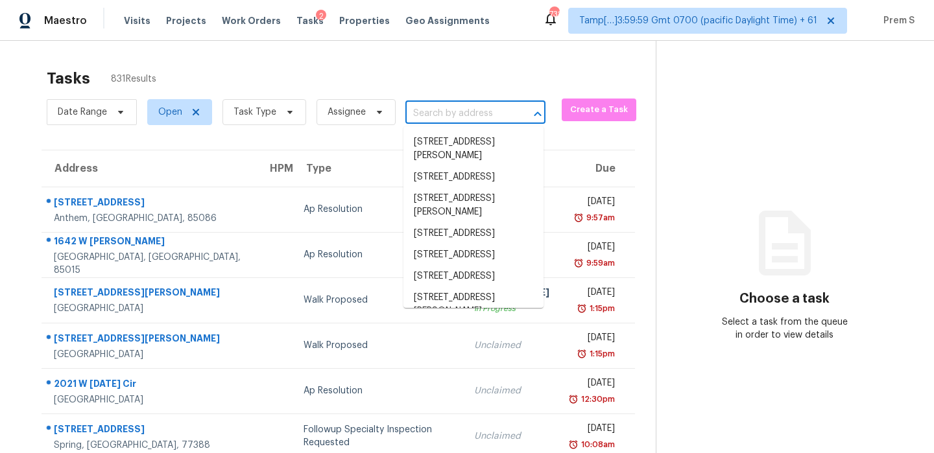
paste input "10908 N Holly St, Kansas City, MO 64155"
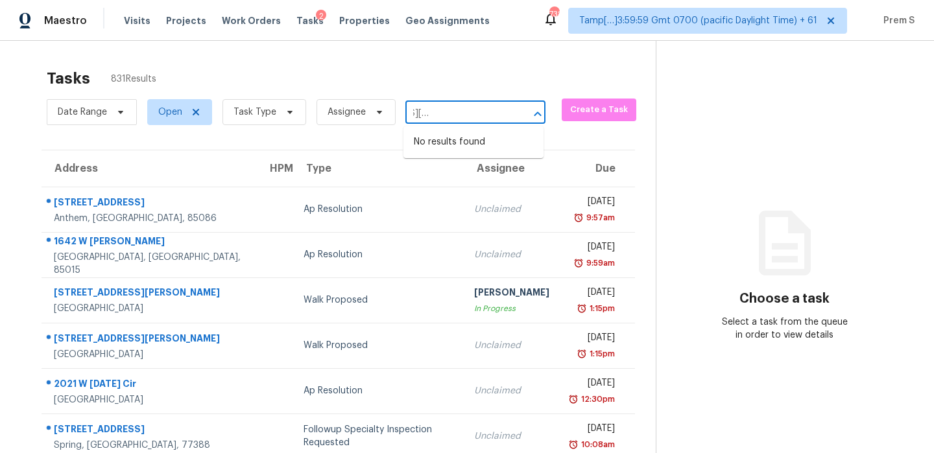
type input "10908 N Holly St, Kansas City, MO 64155"
click at [254, 117] on span "Task Type" at bounding box center [254, 112] width 43 height 13
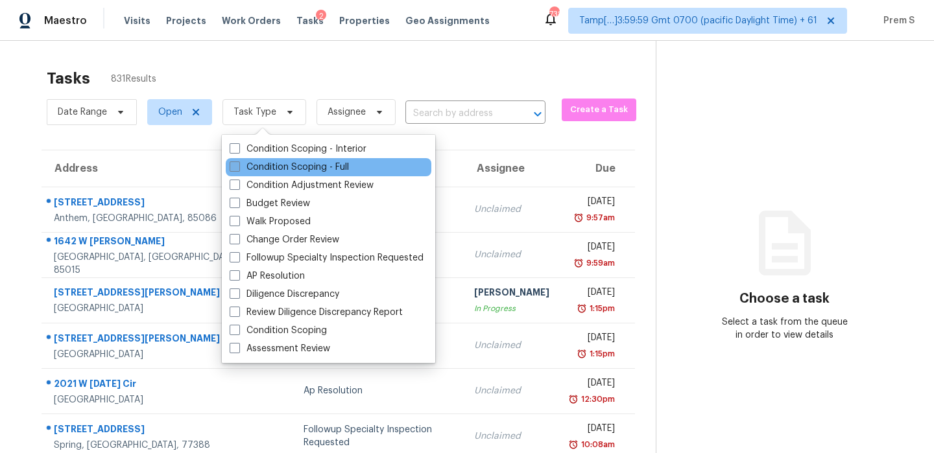
click at [300, 169] on label "Condition Scoping - Full" at bounding box center [289, 167] width 119 height 13
click at [238, 169] on input "Condition Scoping - Full" at bounding box center [234, 165] width 8 height 8
checkbox input "true"
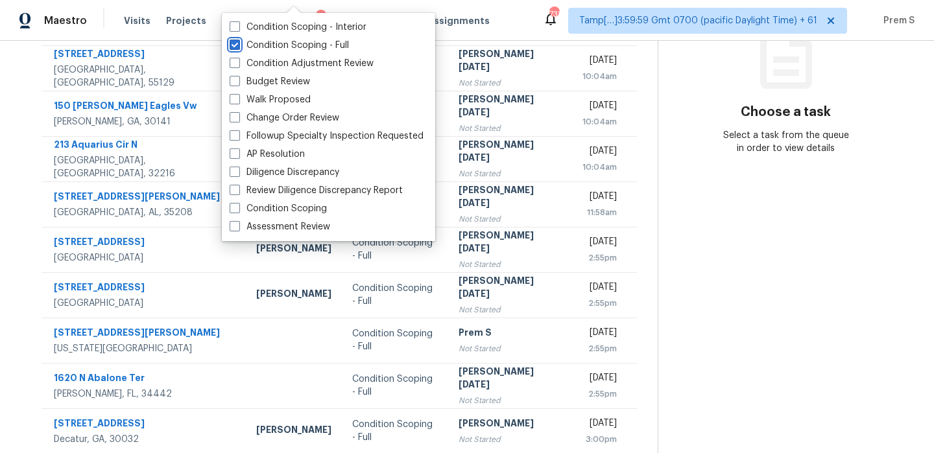
scroll to position [222, 0]
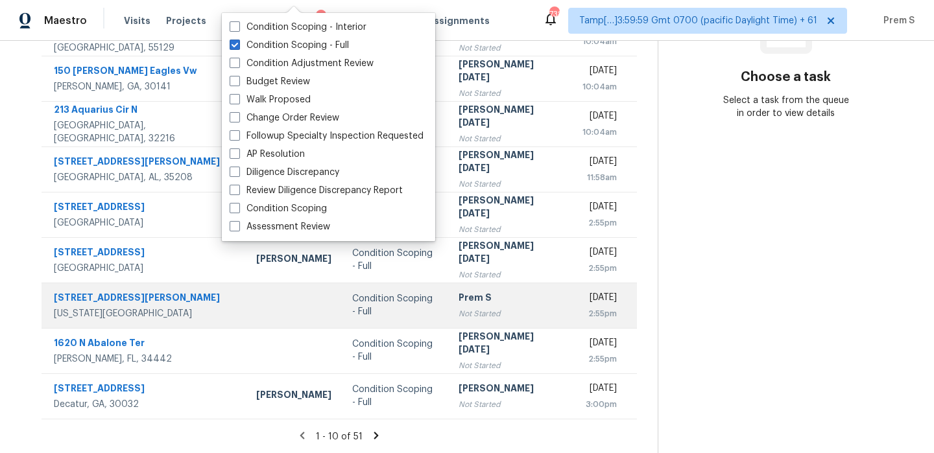
click at [496, 322] on td "Prem S Not Started" at bounding box center [507, 305] width 119 height 45
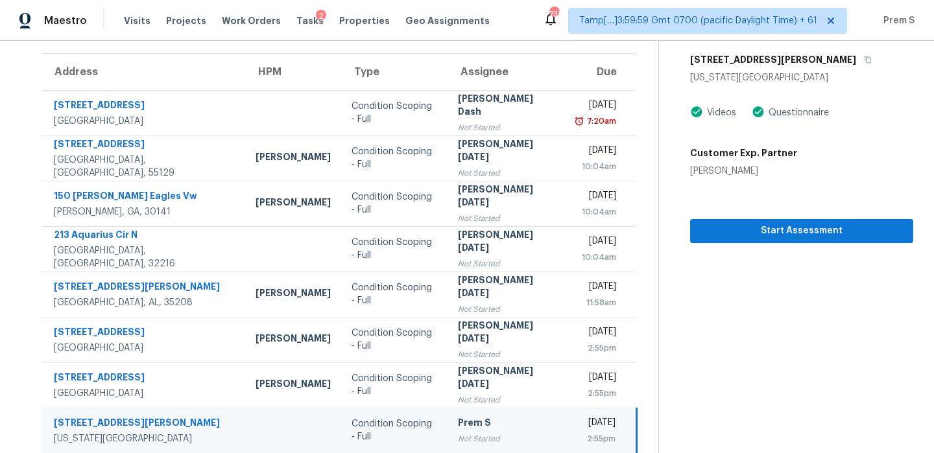
scroll to position [50, 0]
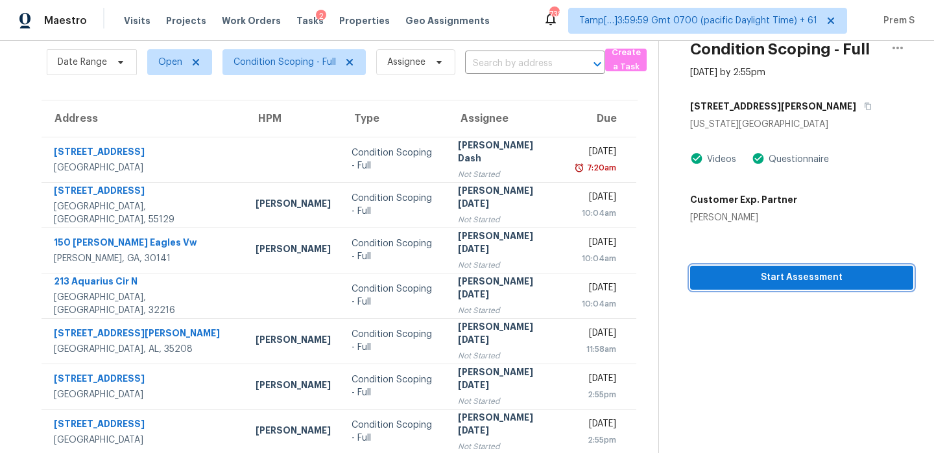
click at [788, 279] on span "Start Assessment" at bounding box center [801, 278] width 202 height 16
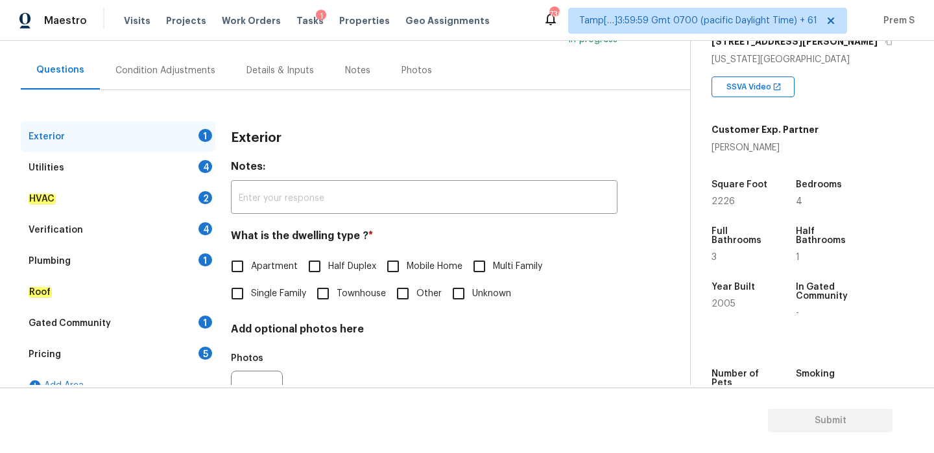
scroll to position [171, 0]
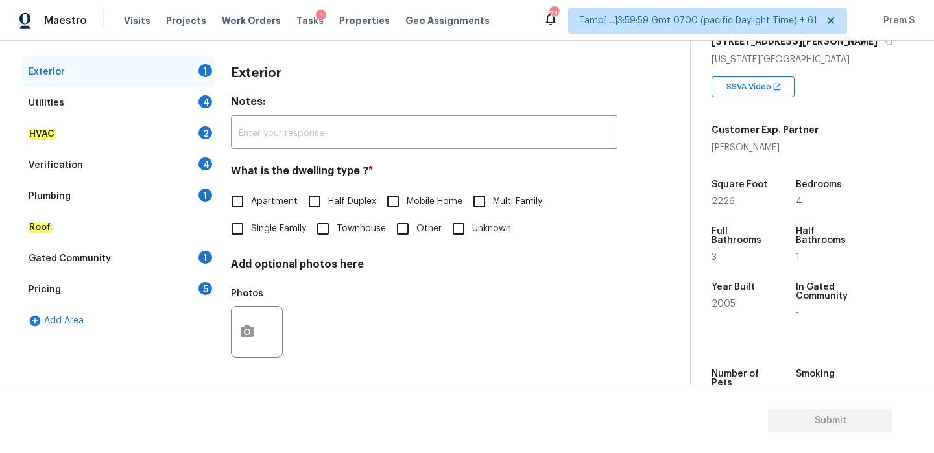
click at [266, 225] on span "Single Family" at bounding box center [278, 229] width 55 height 14
click at [251, 225] on input "Single Family" at bounding box center [237, 228] width 27 height 27
checkbox input "true"
click at [190, 98] on div "Utilities 4" at bounding box center [118, 103] width 195 height 31
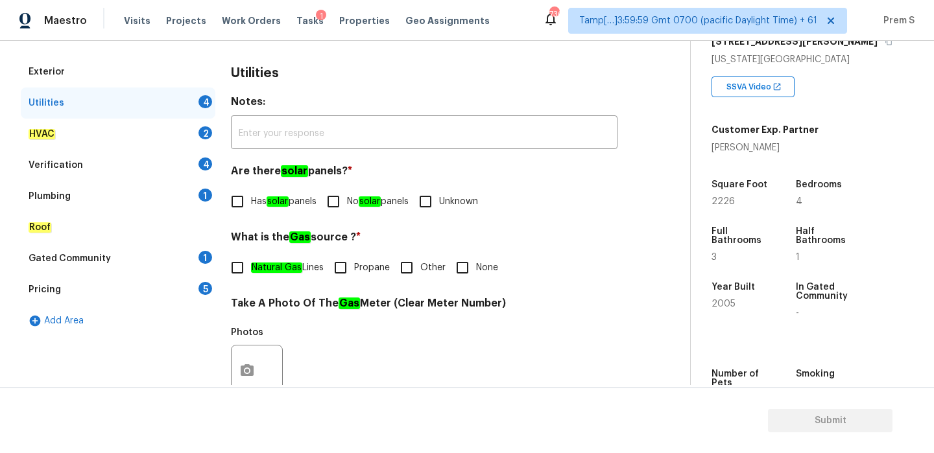
scroll to position [523, 0]
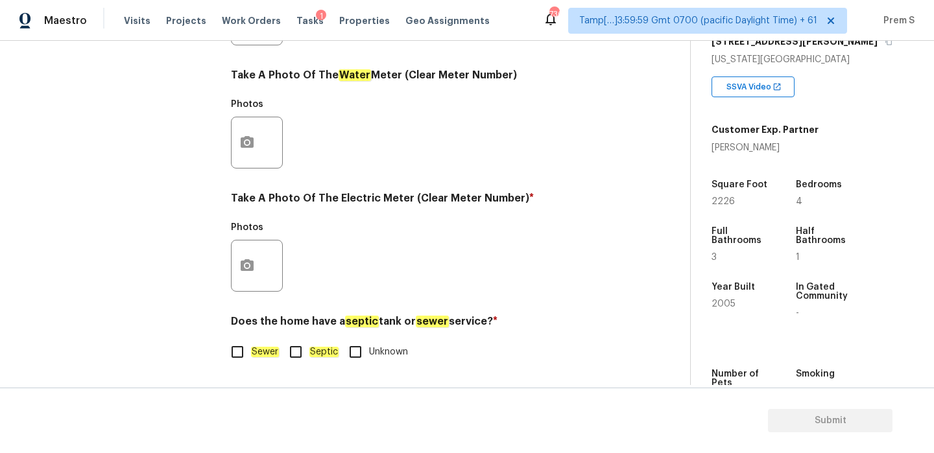
click at [250, 356] on input "Sewer" at bounding box center [237, 352] width 27 height 27
checkbox input "true"
click at [245, 268] on icon "button" at bounding box center [247, 266] width 16 height 16
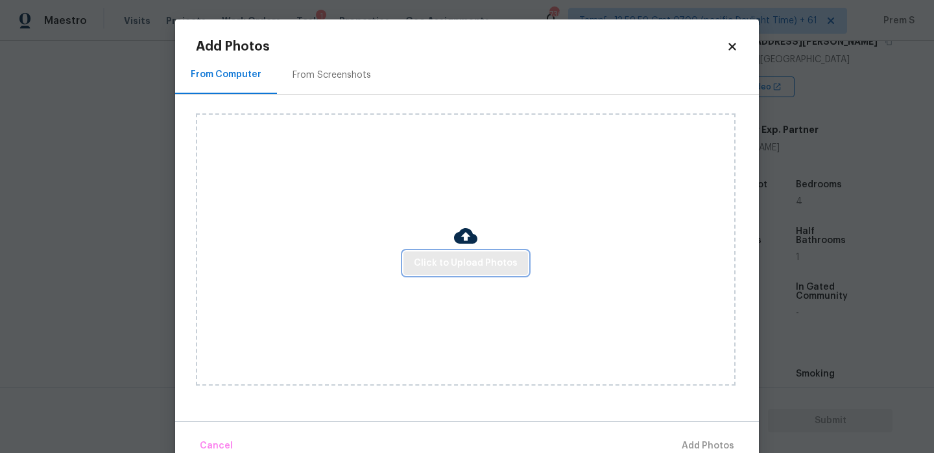
click at [428, 268] on span "Click to Upload Photos" at bounding box center [466, 264] width 104 height 16
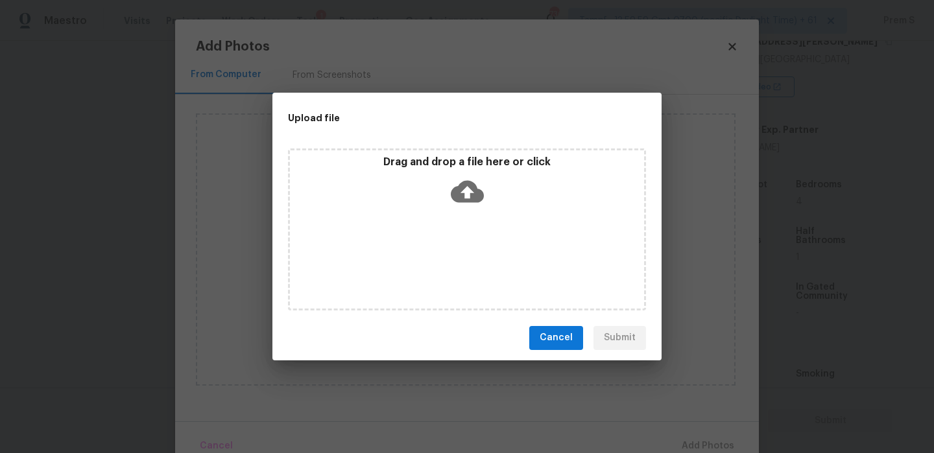
click at [458, 191] on icon at bounding box center [467, 191] width 33 height 22
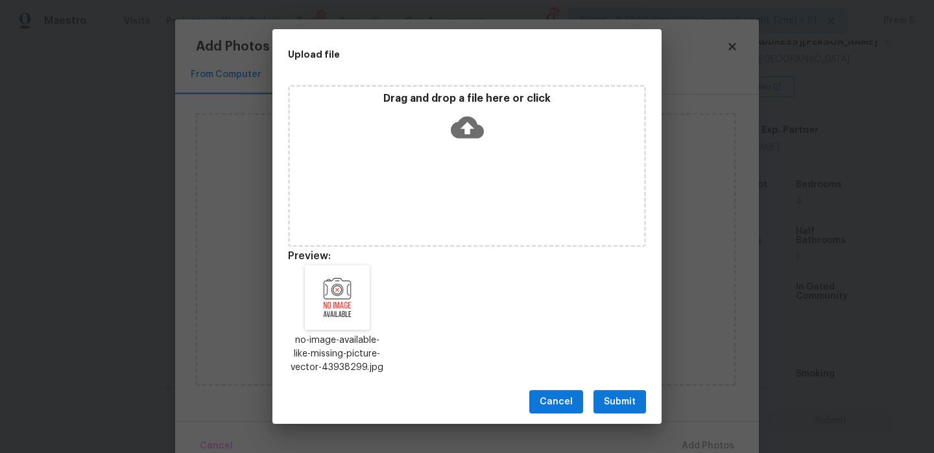
click at [637, 407] on button "Submit" at bounding box center [619, 402] width 53 height 24
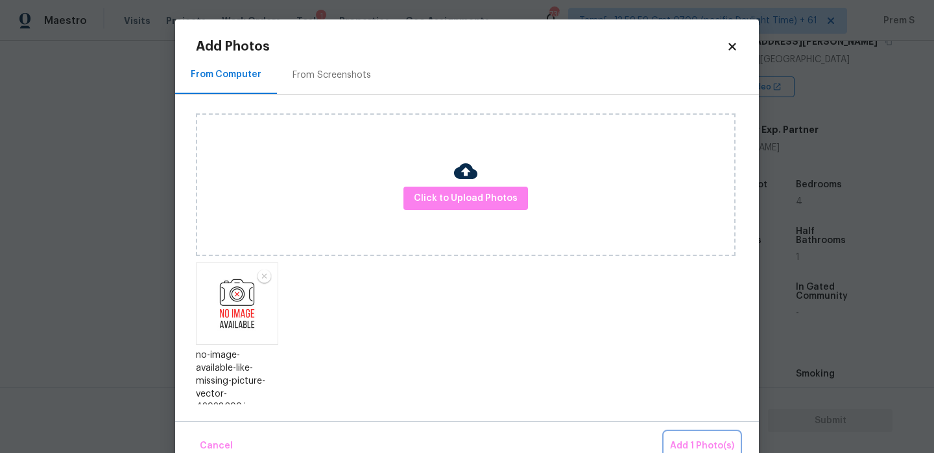
click at [699, 446] on span "Add 1 Photo(s)" at bounding box center [702, 446] width 64 height 16
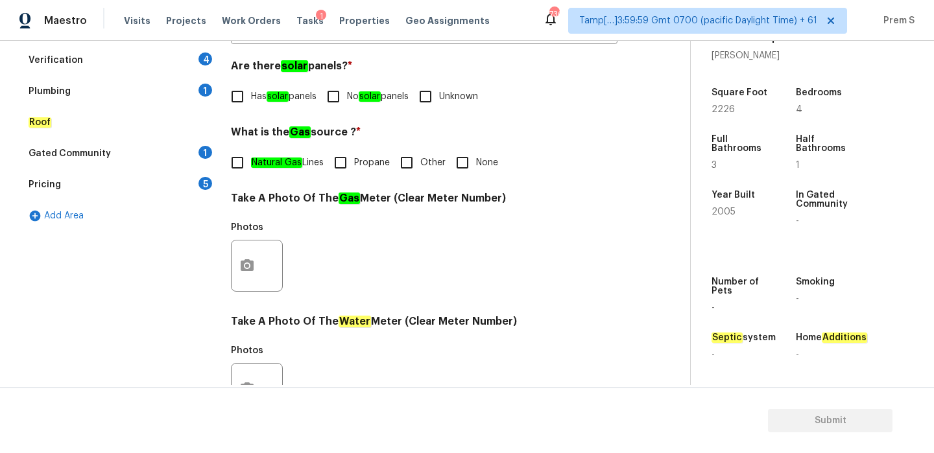
scroll to position [277, 0]
click at [408, 163] on input "Other" at bounding box center [406, 162] width 27 height 27
checkbox input "true"
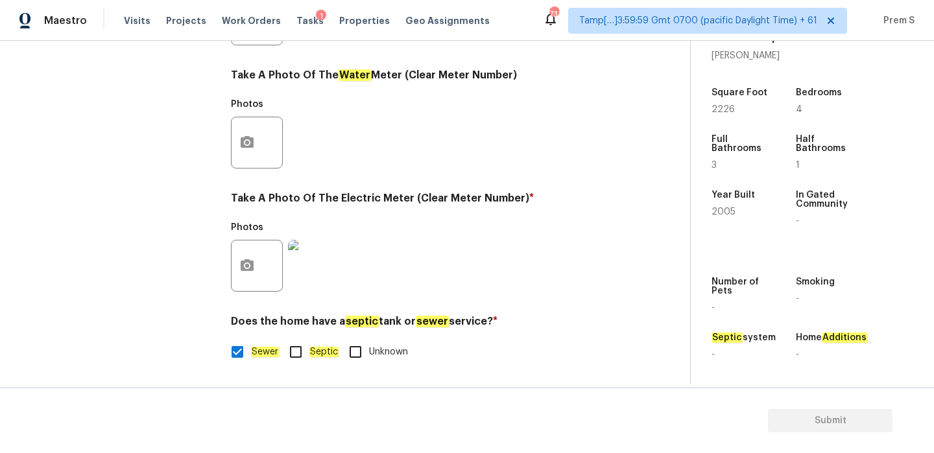
scroll to position [0, 0]
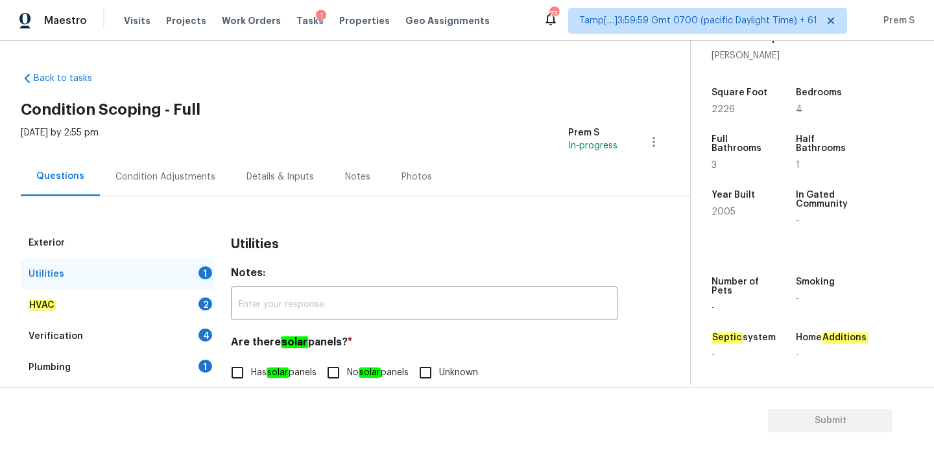
click at [178, 278] on div "Utilities 1" at bounding box center [118, 274] width 195 height 31
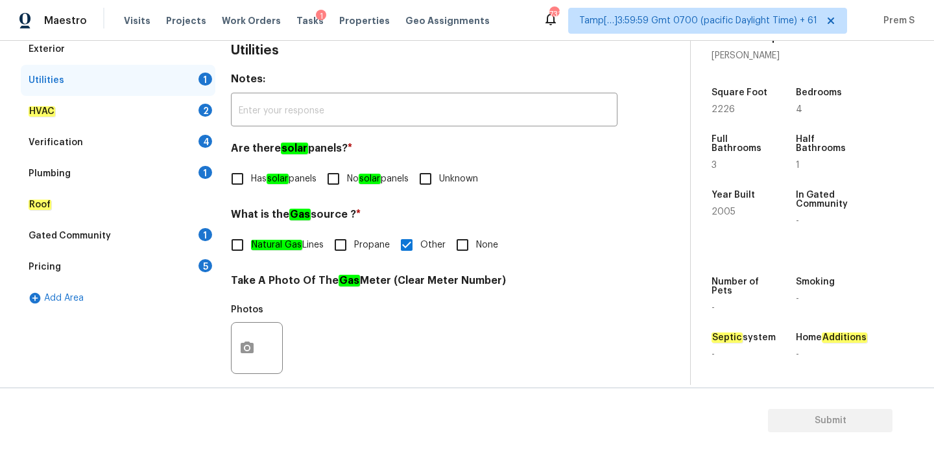
scroll to position [191, 0]
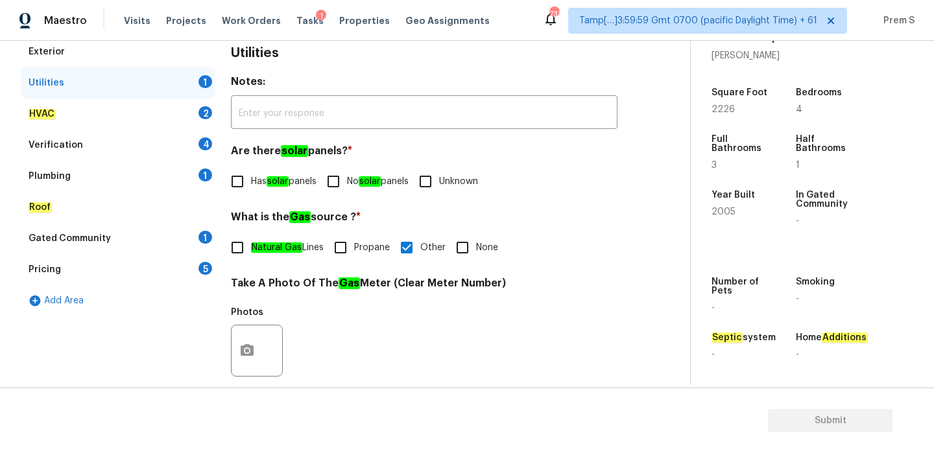
click at [345, 184] on input "No solar panels" at bounding box center [333, 181] width 27 height 27
checkbox input "true"
click at [196, 109] on div "HVAC 2" at bounding box center [118, 114] width 195 height 31
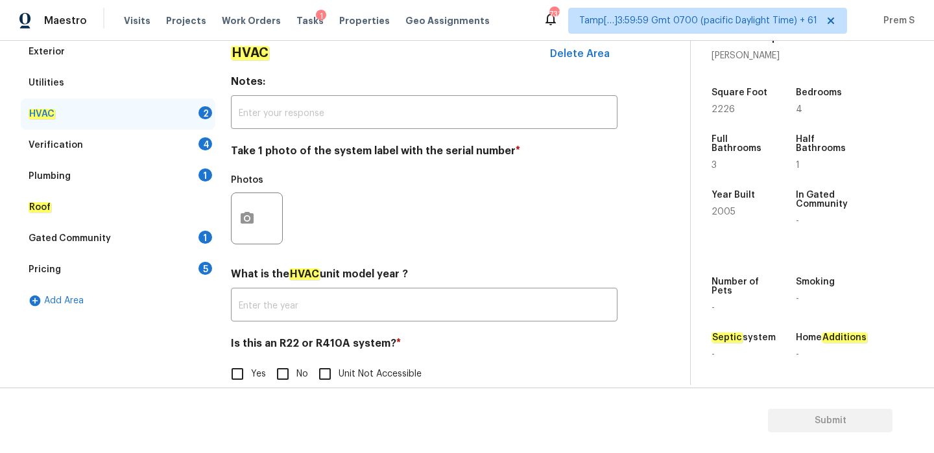
click at [303, 373] on span "No" at bounding box center [302, 375] width 12 height 14
click at [296, 373] on input "No" at bounding box center [282, 374] width 27 height 27
checkbox input "true"
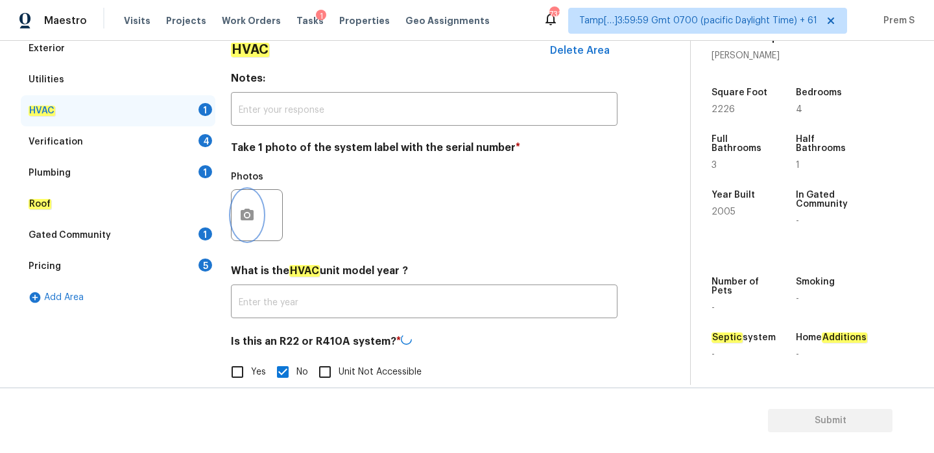
click at [241, 215] on icon "button" at bounding box center [247, 215] width 13 height 12
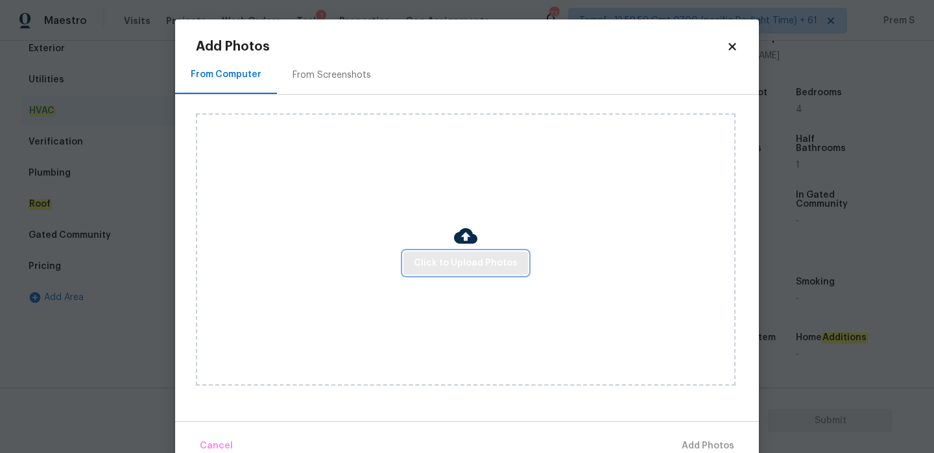
click at [482, 265] on span "Click to Upload Photos" at bounding box center [466, 264] width 104 height 16
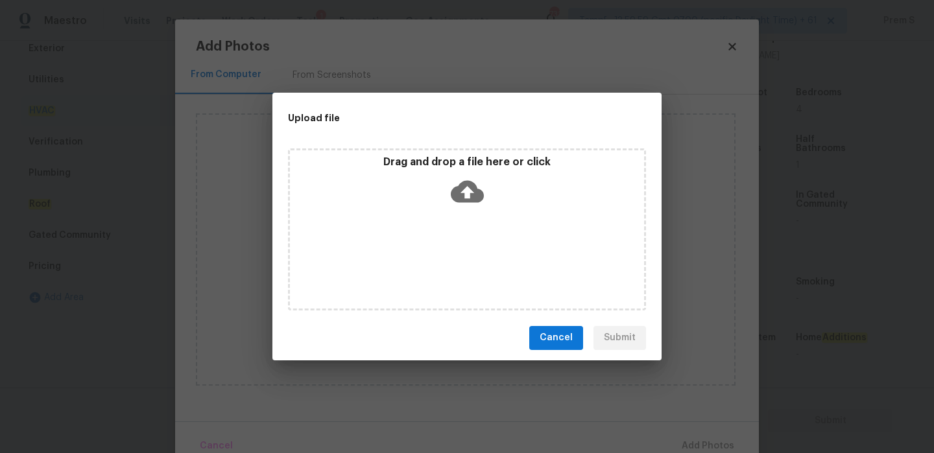
click at [474, 193] on icon at bounding box center [467, 191] width 33 height 22
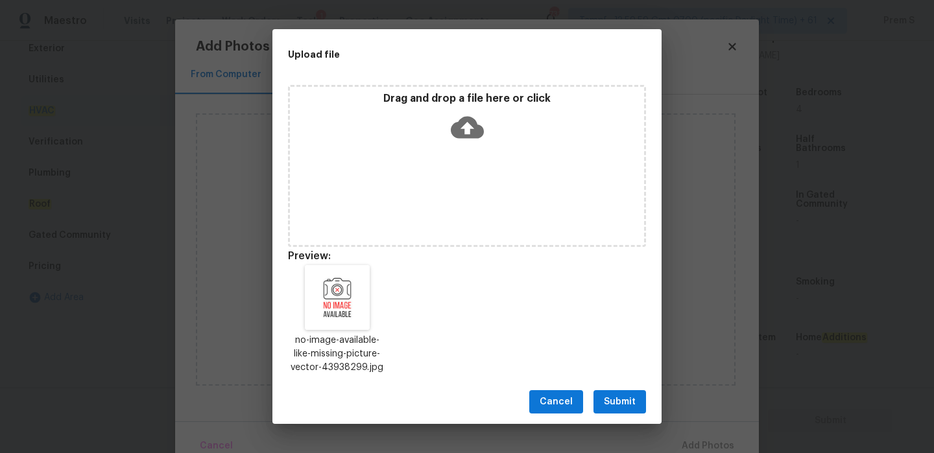
click at [622, 395] on span "Submit" at bounding box center [620, 402] width 32 height 16
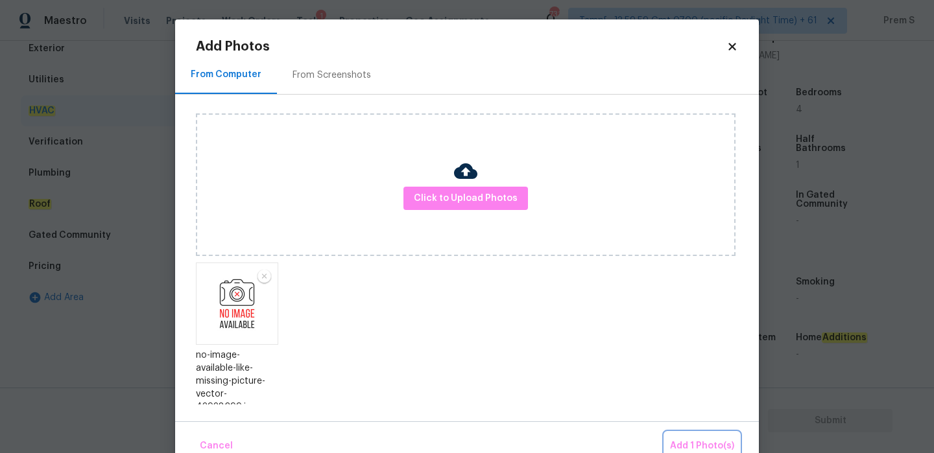
click at [708, 444] on span "Add 1 Photo(s)" at bounding box center [702, 446] width 64 height 16
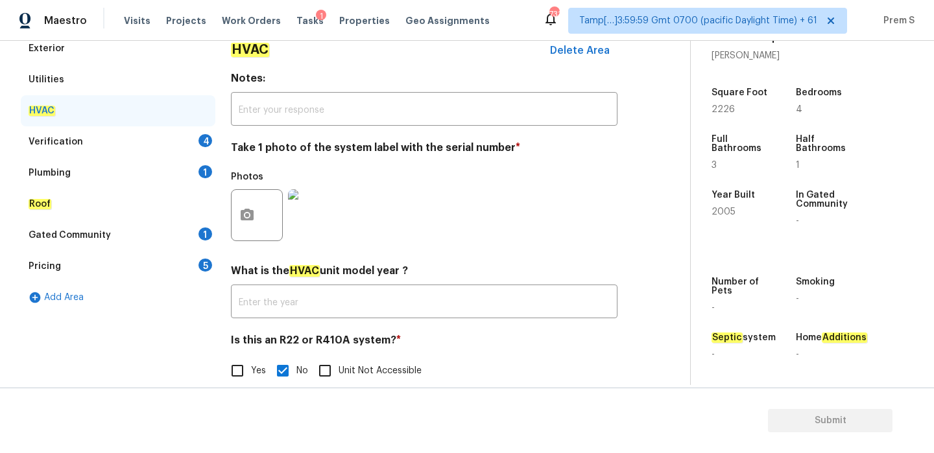
click at [204, 140] on div "4" at bounding box center [205, 140] width 14 height 13
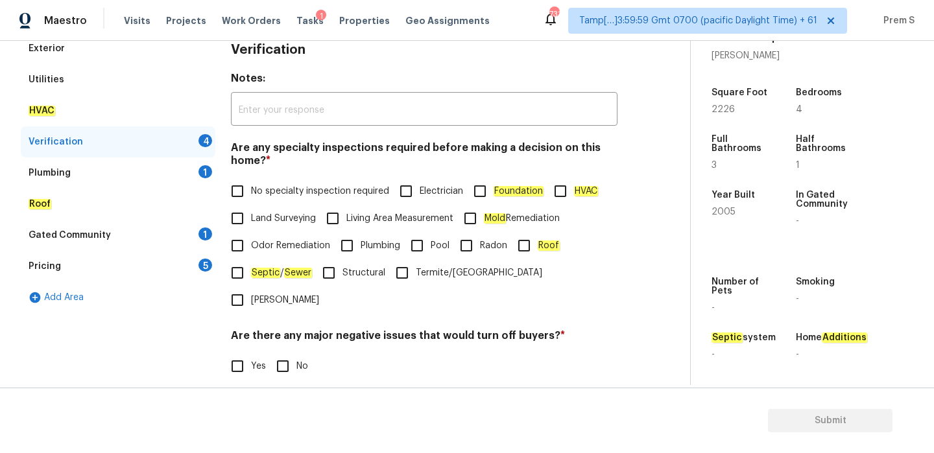
click at [233, 193] on input "No specialty inspection required" at bounding box center [237, 191] width 27 height 27
checkbox input "true"
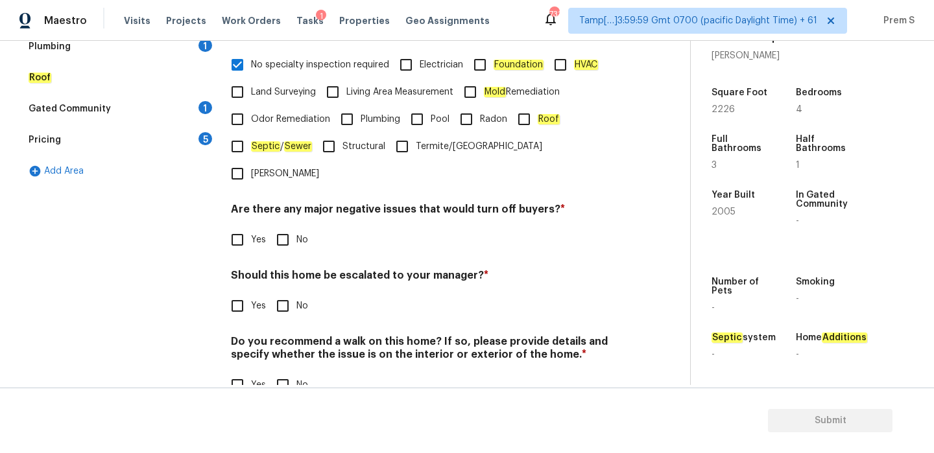
click at [282, 229] on div "Verification Notes: ​ Are any specialty inspections required before making a de…" at bounding box center [424, 161] width 386 height 508
click at [287, 226] on input "No" at bounding box center [282, 239] width 27 height 27
checkbox input "true"
click at [287, 292] on input "No" at bounding box center [282, 305] width 27 height 27
checkbox input "true"
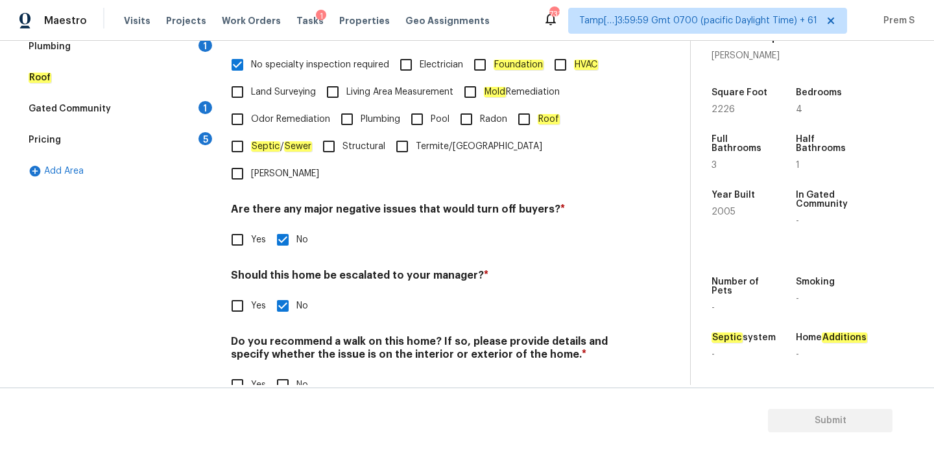
scroll to position [327, 0]
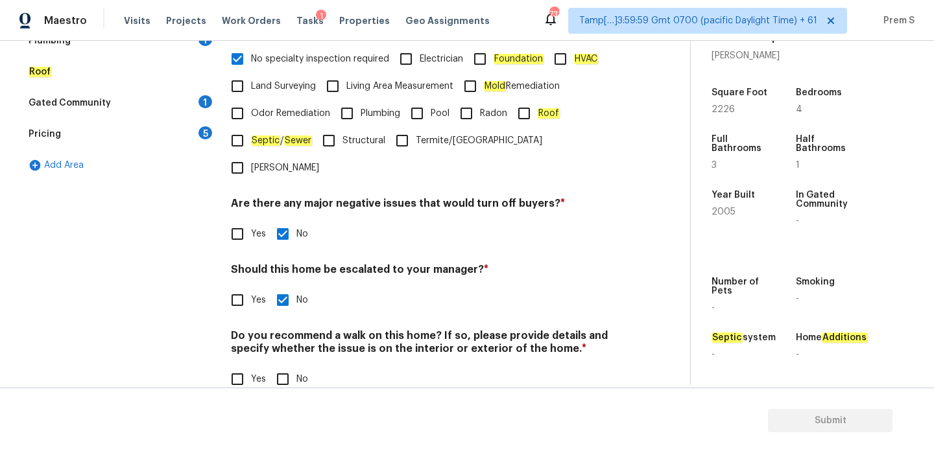
click at [298, 373] on span "No" at bounding box center [302, 380] width 12 height 14
click at [296, 366] on input "No" at bounding box center [282, 379] width 27 height 27
checkbox input "true"
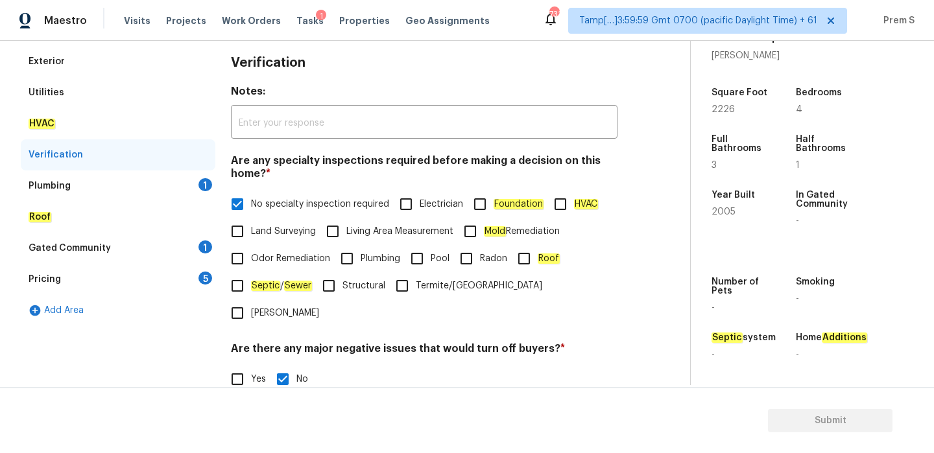
click at [196, 192] on div "Plumbing 1" at bounding box center [118, 186] width 195 height 31
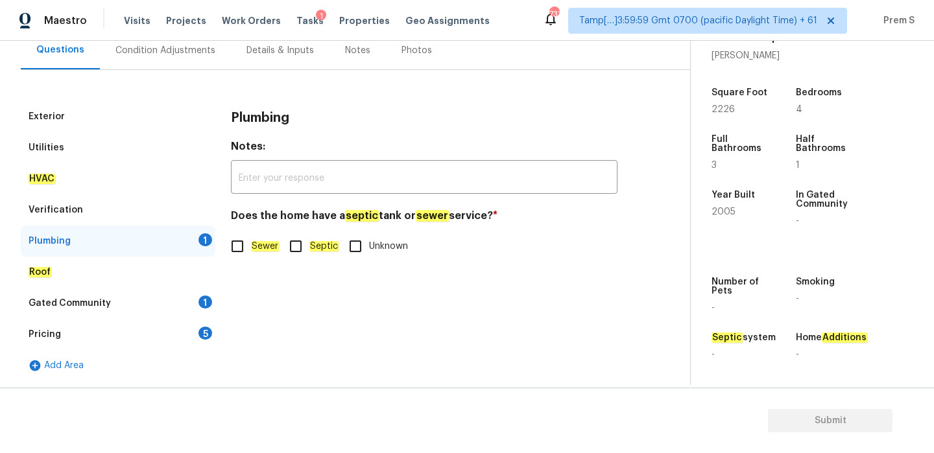
click at [243, 256] on input "Sewer" at bounding box center [237, 246] width 27 height 27
checkbox input "true"
click at [207, 300] on div "1" at bounding box center [205, 302] width 14 height 13
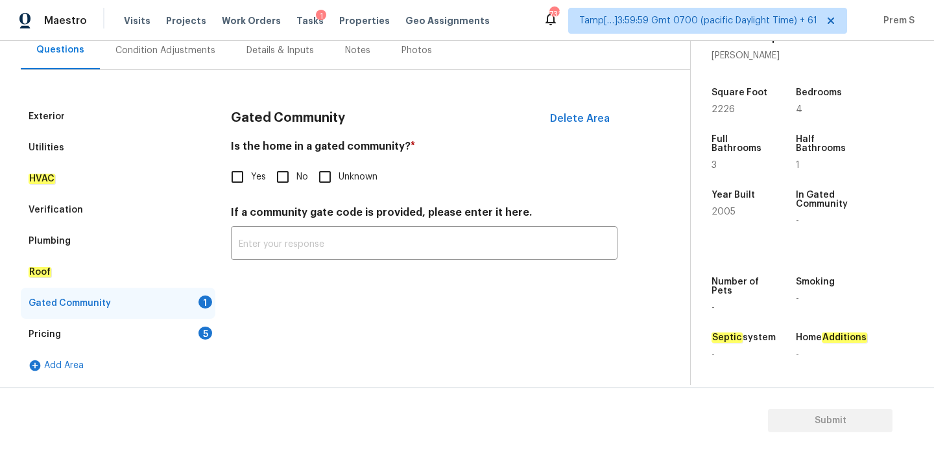
click at [287, 177] on input "No" at bounding box center [282, 176] width 27 height 27
checkbox input "true"
click at [208, 329] on div "5" at bounding box center [205, 333] width 14 height 13
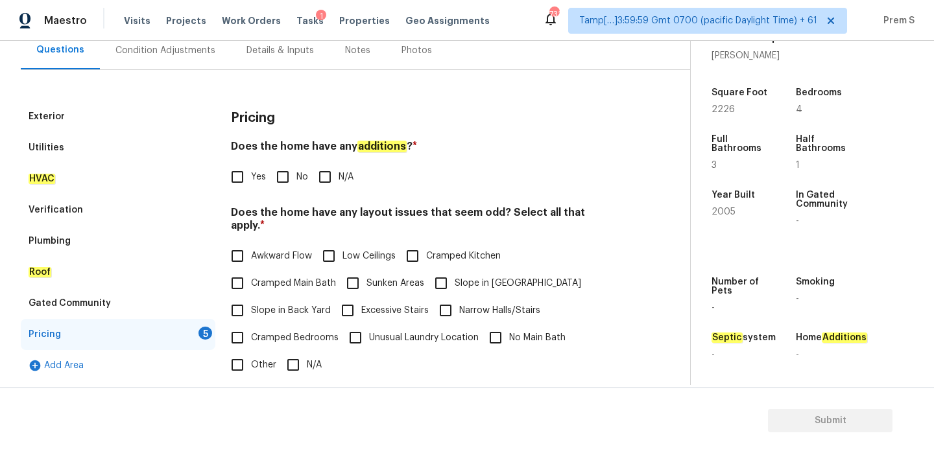
click at [293, 179] on input "No" at bounding box center [282, 176] width 27 height 27
checkbox input "true"
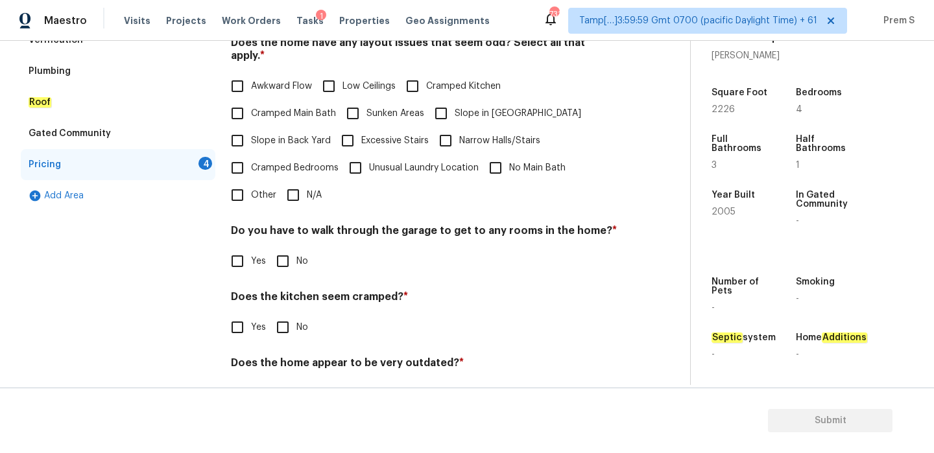
scroll to position [325, 0]
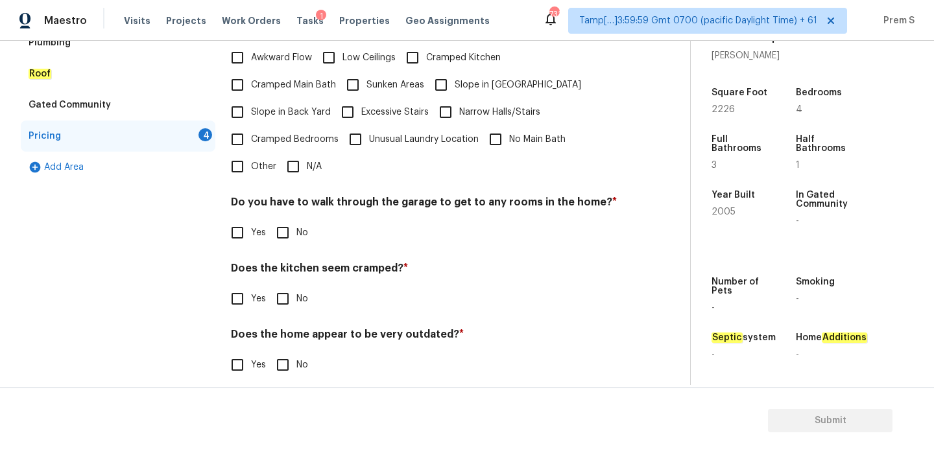
click at [305, 153] on input "N/A" at bounding box center [292, 166] width 27 height 27
checkbox input "true"
click at [287, 233] on input "No" at bounding box center [282, 233] width 27 height 27
checkbox input "true"
click at [286, 285] on input "No" at bounding box center [282, 298] width 27 height 27
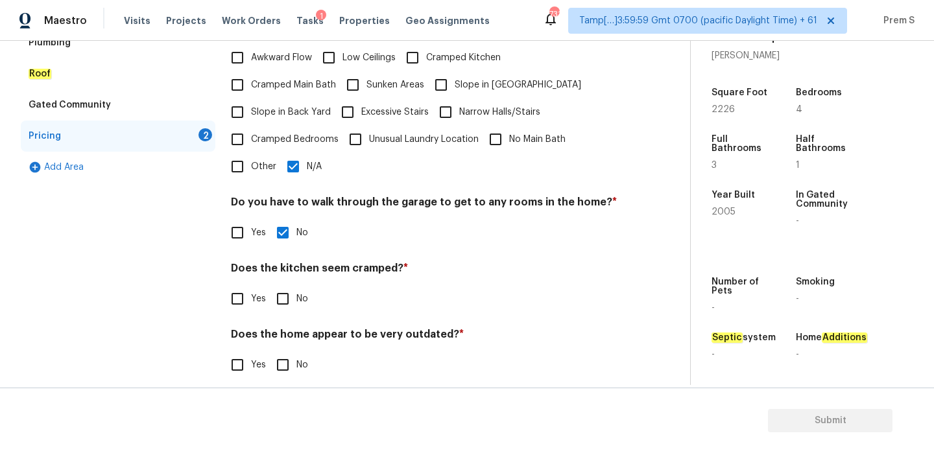
checkbox input "true"
click at [289, 357] on input "No" at bounding box center [282, 364] width 27 height 27
checkbox input "true"
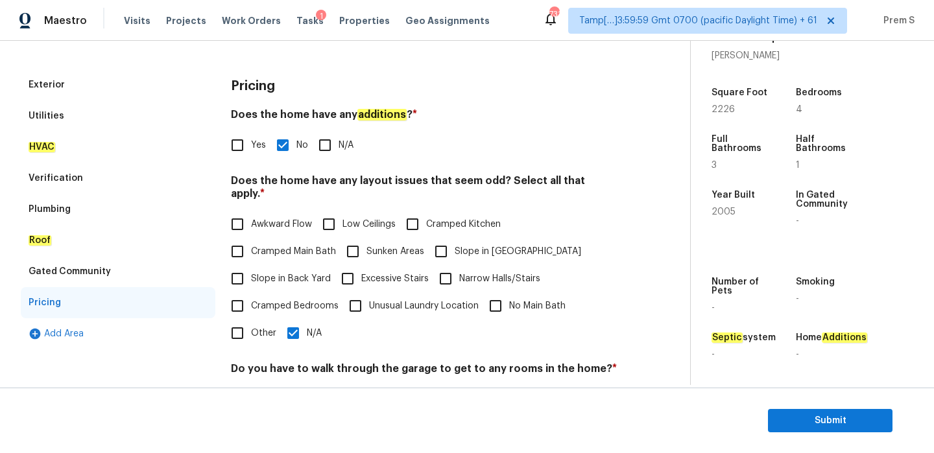
scroll to position [0, 0]
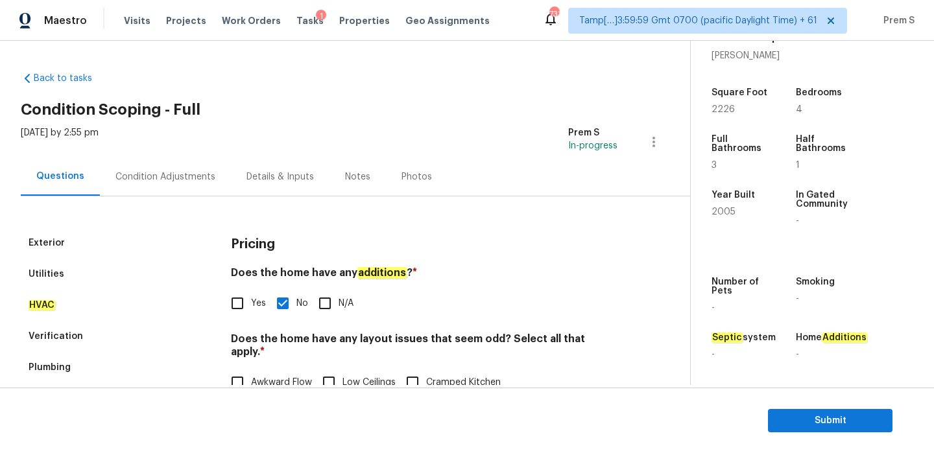
click at [180, 180] on div "Condition Adjustments" at bounding box center [165, 177] width 100 height 13
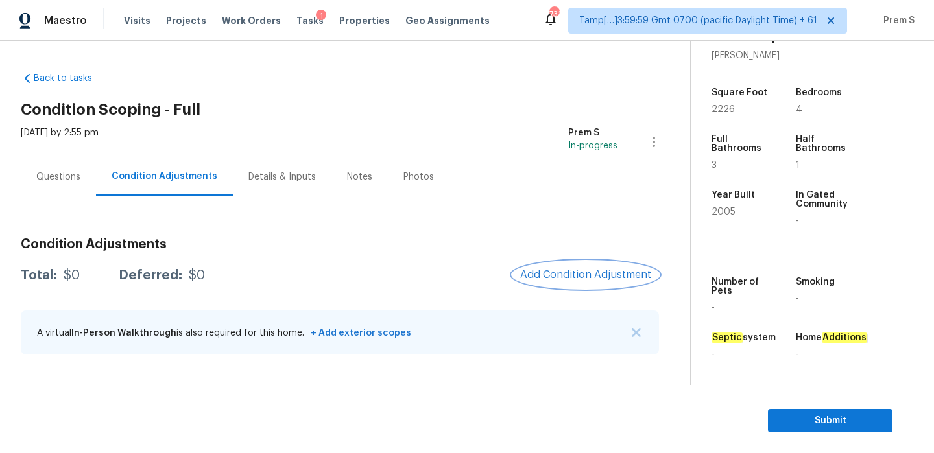
click at [553, 279] on span "Add Condition Adjustment" at bounding box center [585, 275] width 131 height 12
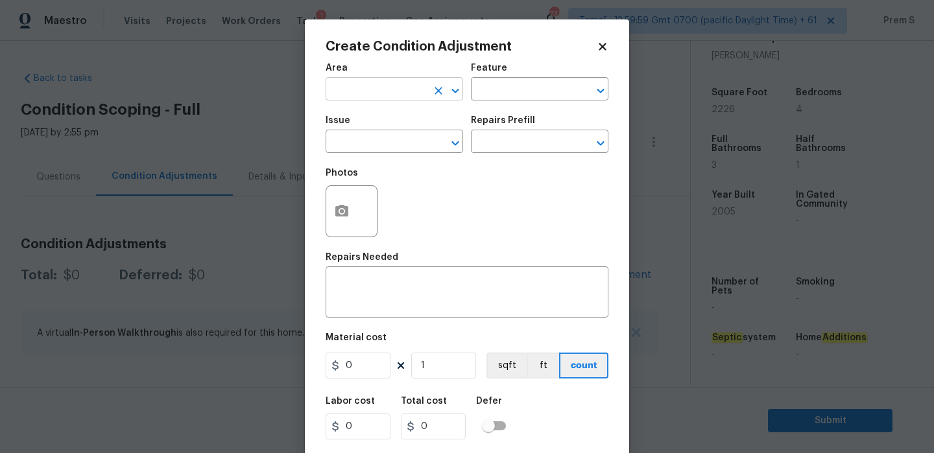
click at [406, 99] on input "text" at bounding box center [376, 90] width 101 height 20
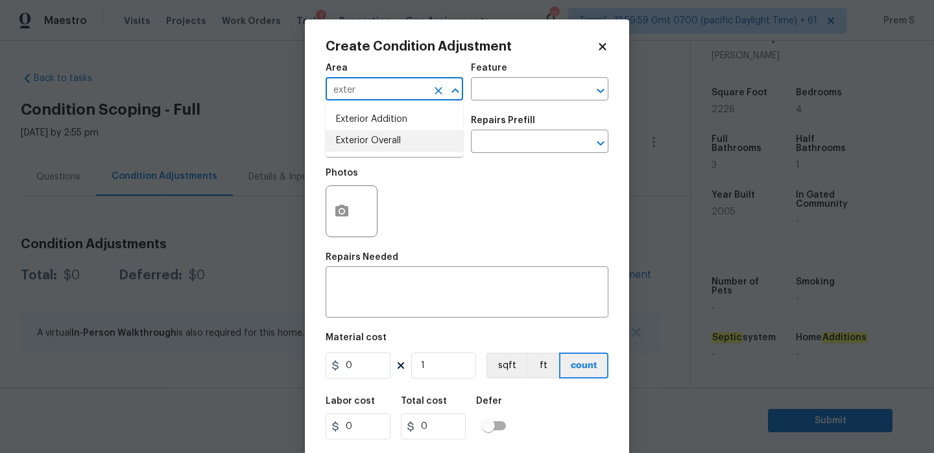
click at [403, 143] on li "Exterior Overall" at bounding box center [394, 140] width 137 height 21
type input "Exterior Overall"
click at [403, 143] on input "text" at bounding box center [376, 143] width 101 height 20
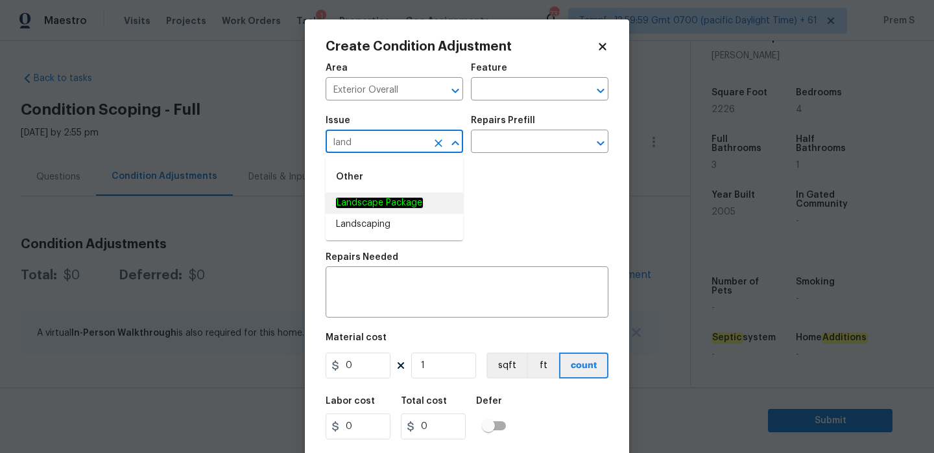
click at [399, 202] on em "Landscape Package" at bounding box center [379, 203] width 87 height 10
type input "Landscape Package"
click at [503, 143] on input "text" at bounding box center [521, 143] width 101 height 20
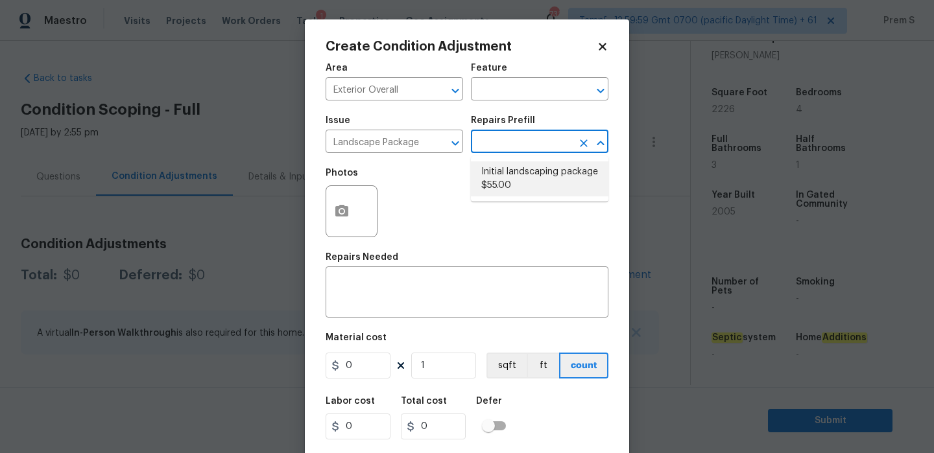
click at [506, 191] on li "Initial landscaping package $55.00" at bounding box center [539, 178] width 137 height 35
type input "Home Readiness Packages"
type textarea "Mowing of grass up to 6" in height. Mow, edge along driveways & sidewalks, trim…"
type input "55"
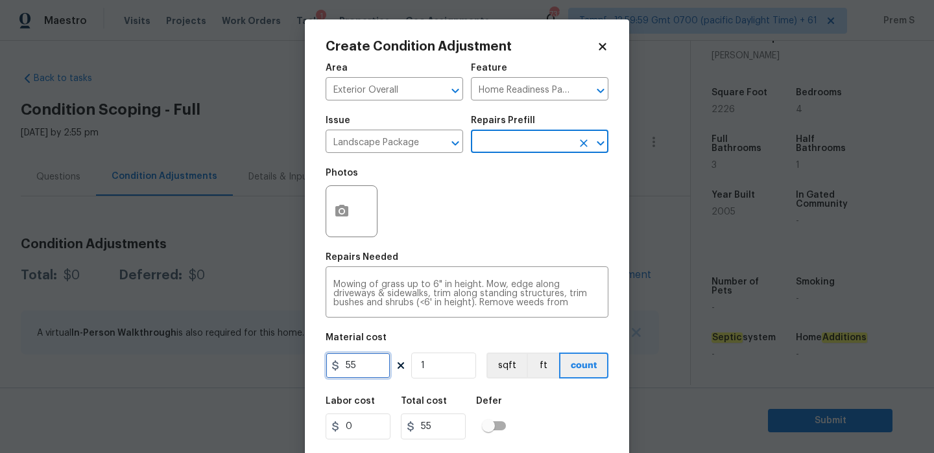
click at [364, 374] on input "55" at bounding box center [358, 366] width 65 height 26
type input "2000"
click at [528, 415] on div "Labor cost 0 Total cost 2000 Defer" at bounding box center [467, 418] width 283 height 58
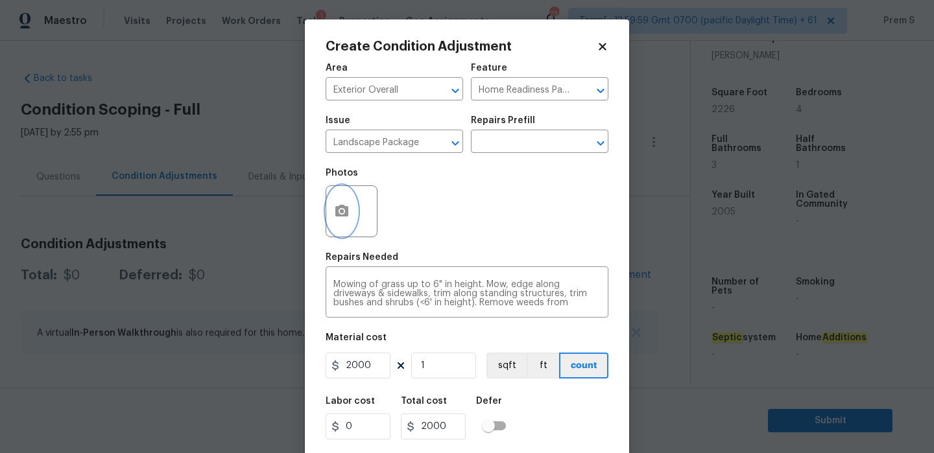
click at [337, 209] on icon "button" at bounding box center [341, 211] width 13 height 12
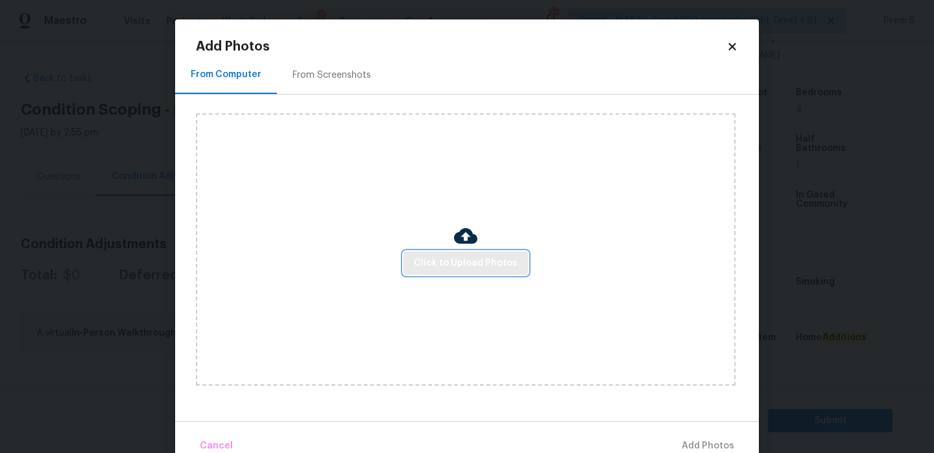
click at [433, 264] on span "Click to Upload Photos" at bounding box center [466, 264] width 104 height 16
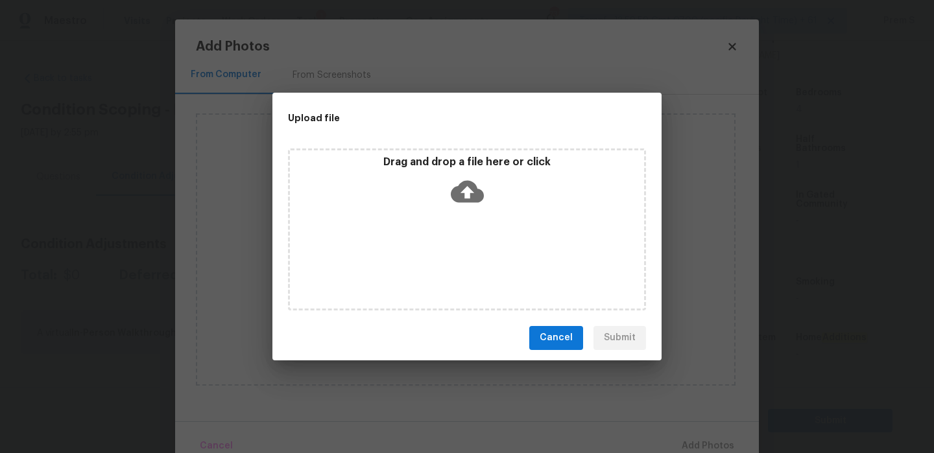
click at [461, 178] on icon at bounding box center [467, 191] width 33 height 33
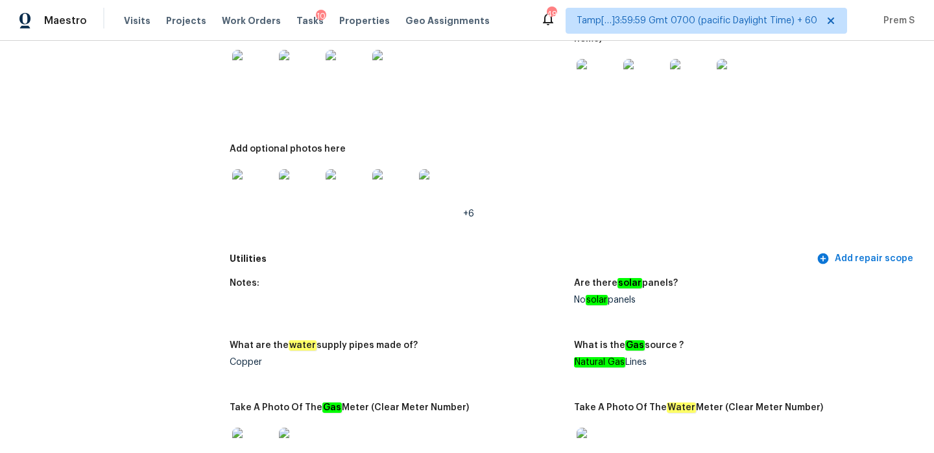
scroll to position [919, 0]
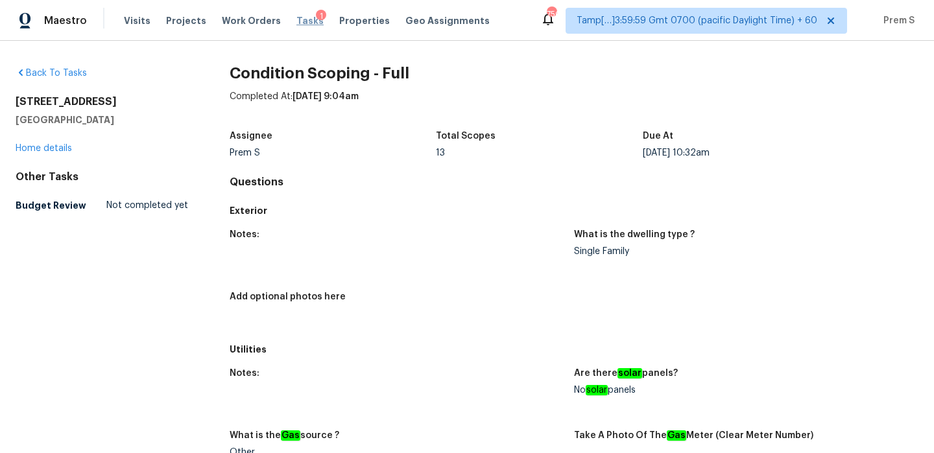
click at [302, 22] on span "Tasks" at bounding box center [309, 20] width 27 height 9
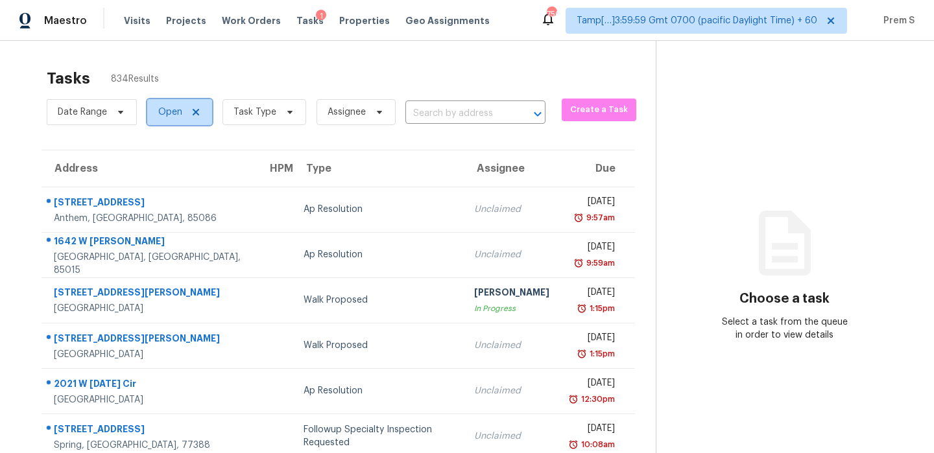
click at [188, 109] on span at bounding box center [194, 112] width 14 height 10
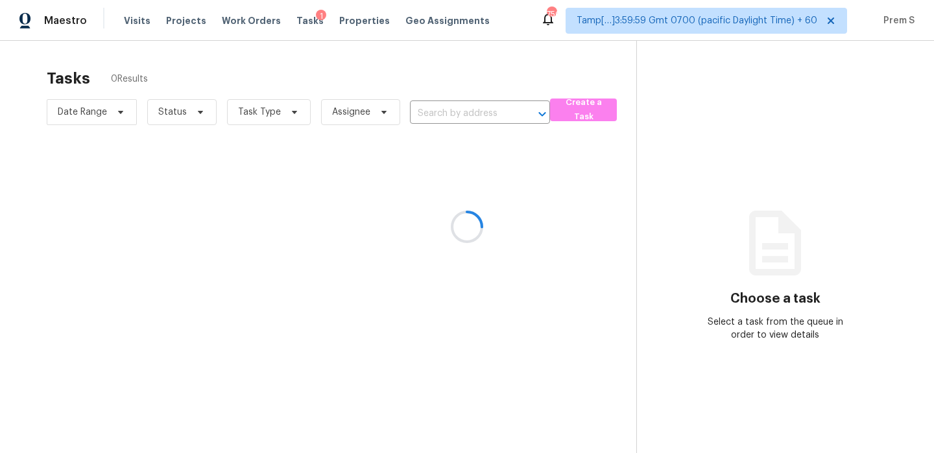
click at [258, 115] on div at bounding box center [467, 226] width 934 height 453
